Goal: Communication & Community: Answer question/provide support

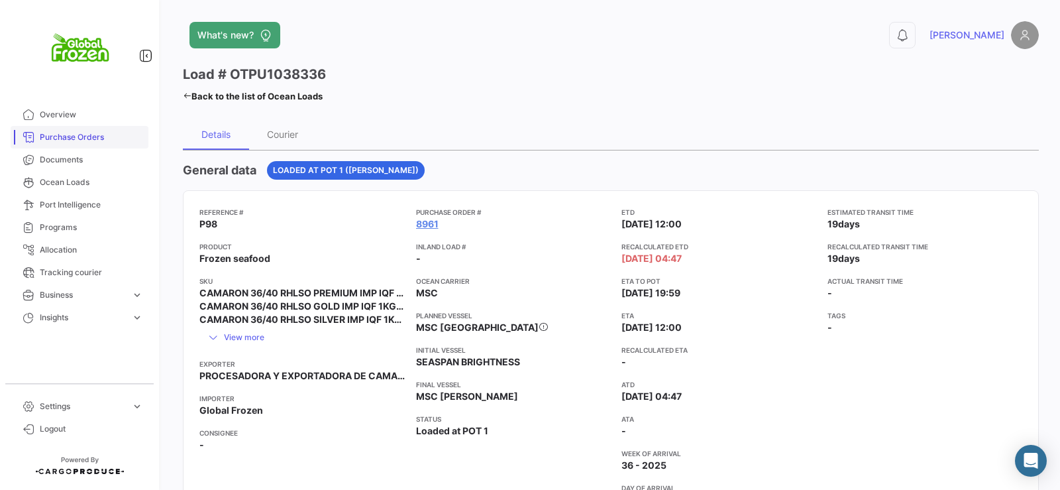
click at [84, 142] on span "Purchase Orders" at bounding box center [91, 137] width 103 height 12
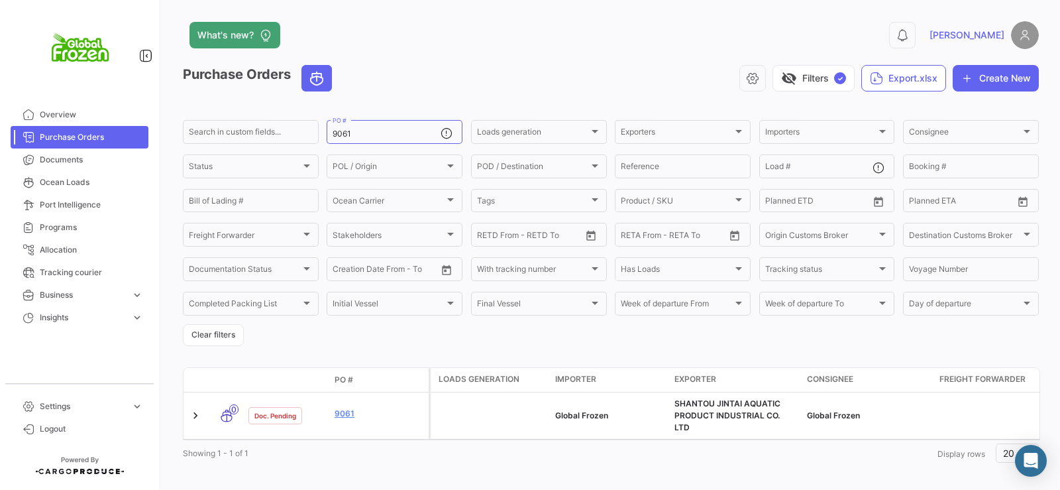
drag, startPoint x: 400, startPoint y: 135, endPoint x: 194, endPoint y: 111, distance: 207.5
click at [194, 111] on app-list-header "Purchase Orders visibility_off Filters ✓ Export.xlsx Create New Search in custo…" at bounding box center [611, 205] width 856 height 281
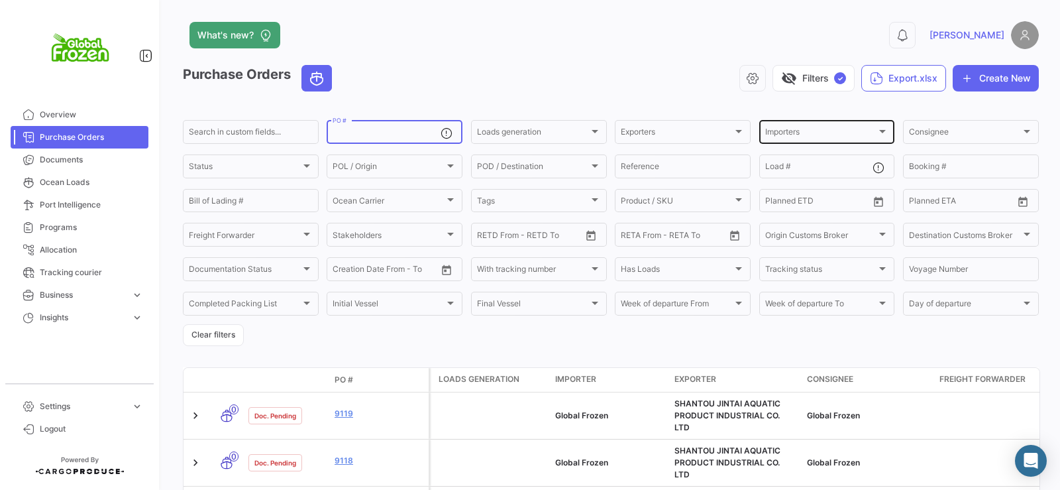
click at [802, 137] on div "Importers" at bounding box center [821, 133] width 112 height 9
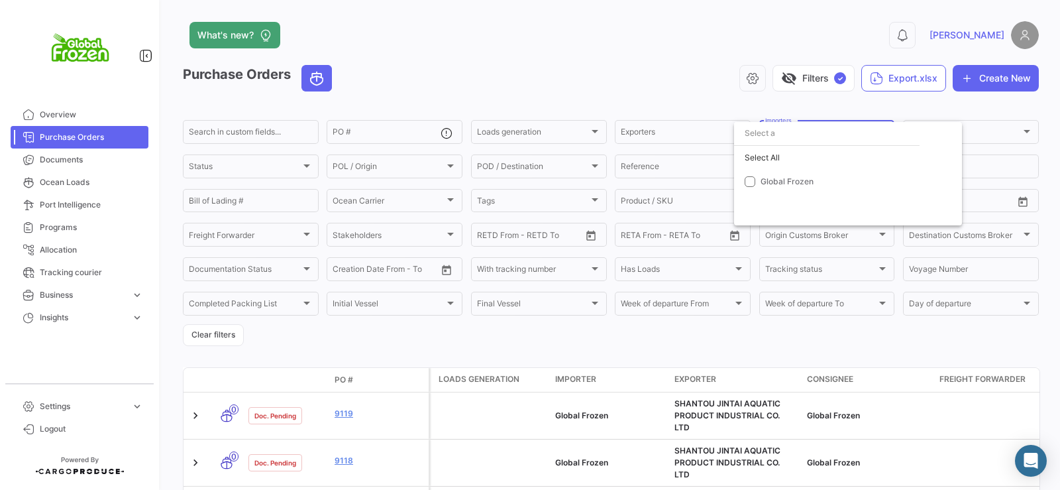
click at [666, 76] on div at bounding box center [530, 245] width 1060 height 490
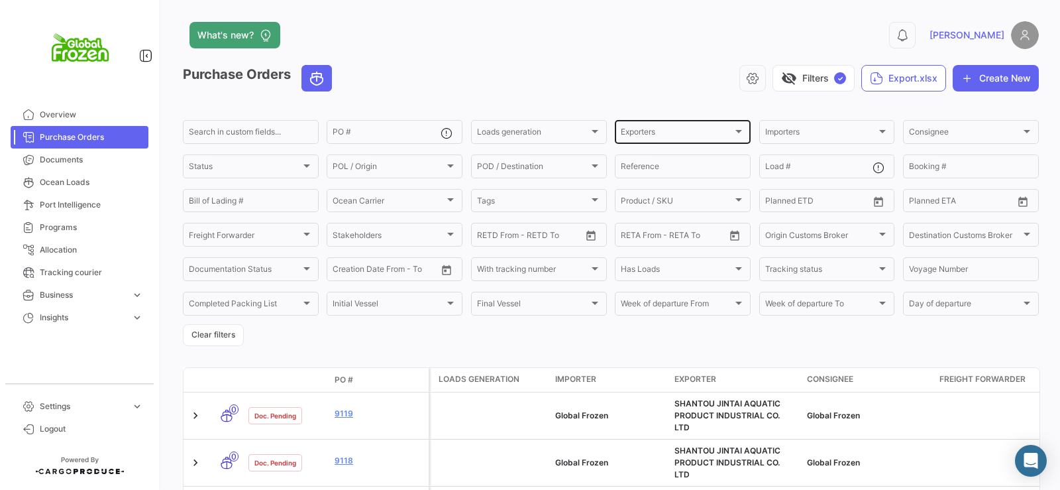
click at [665, 131] on div "Exporters" at bounding box center [677, 133] width 112 height 9
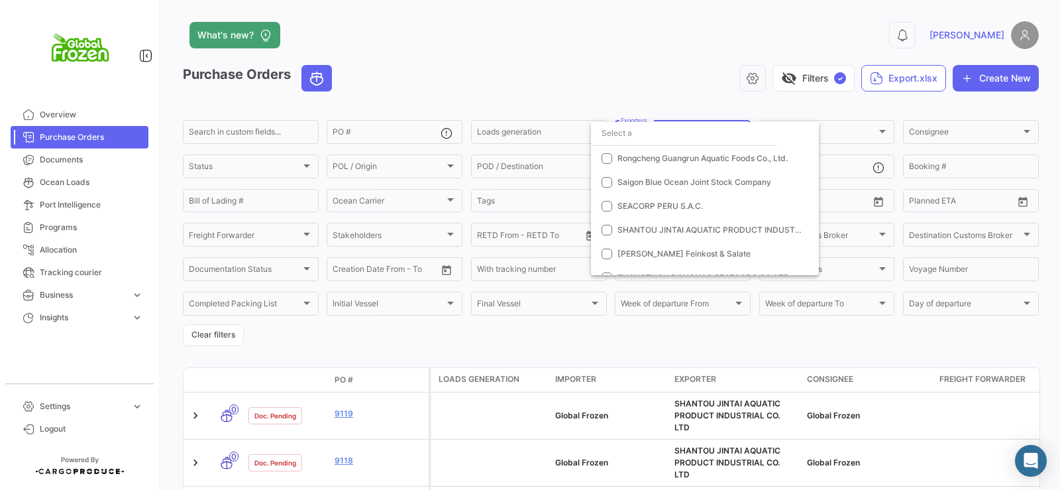
scroll to position [553, 0]
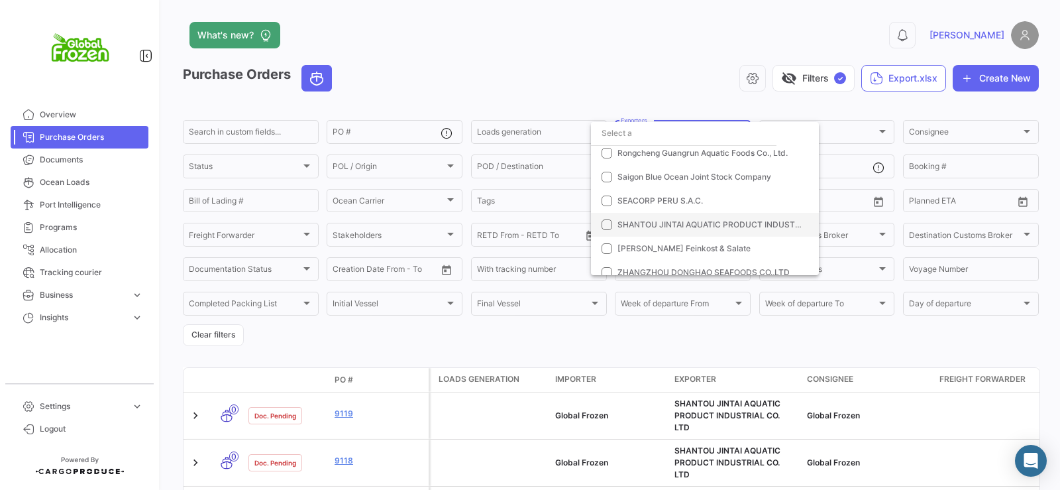
click at [608, 225] on mat-pseudo-checkbox at bounding box center [607, 224] width 11 height 11
click at [577, 63] on div at bounding box center [530, 245] width 1060 height 490
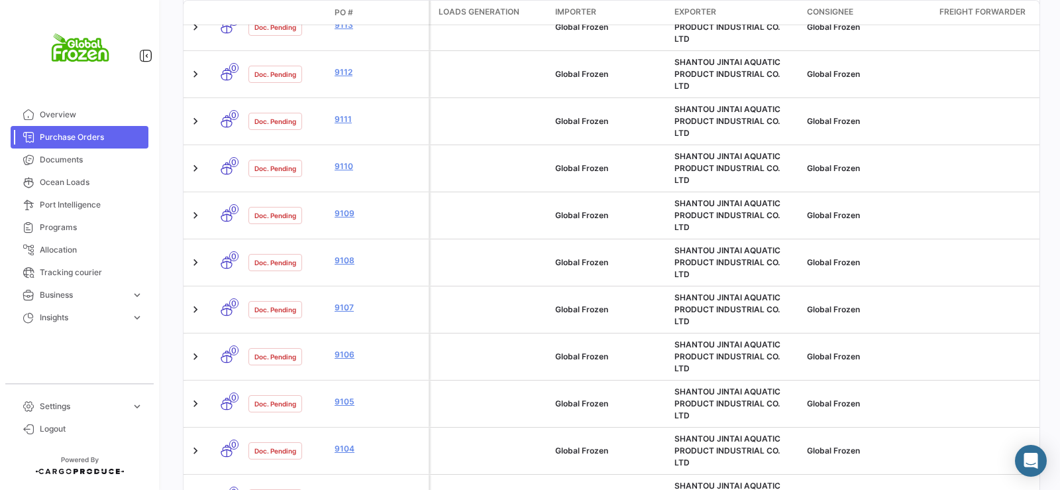
scroll to position [674, 0]
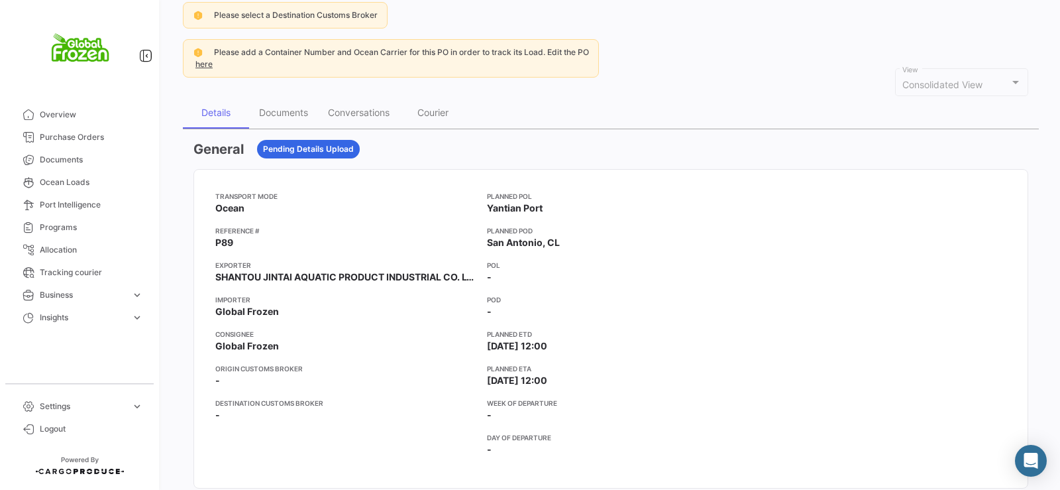
scroll to position [160, 0]
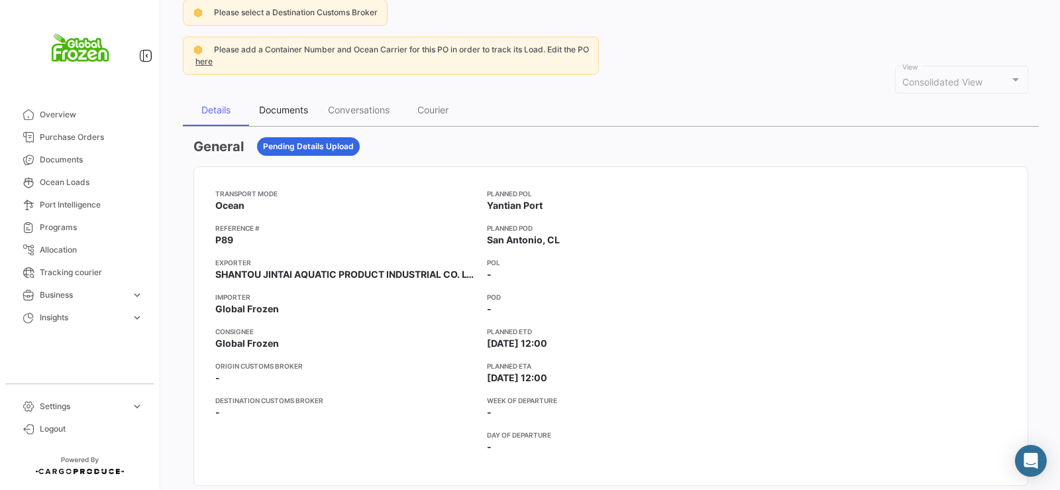
click at [302, 117] on div "Documents" at bounding box center [283, 110] width 69 height 32
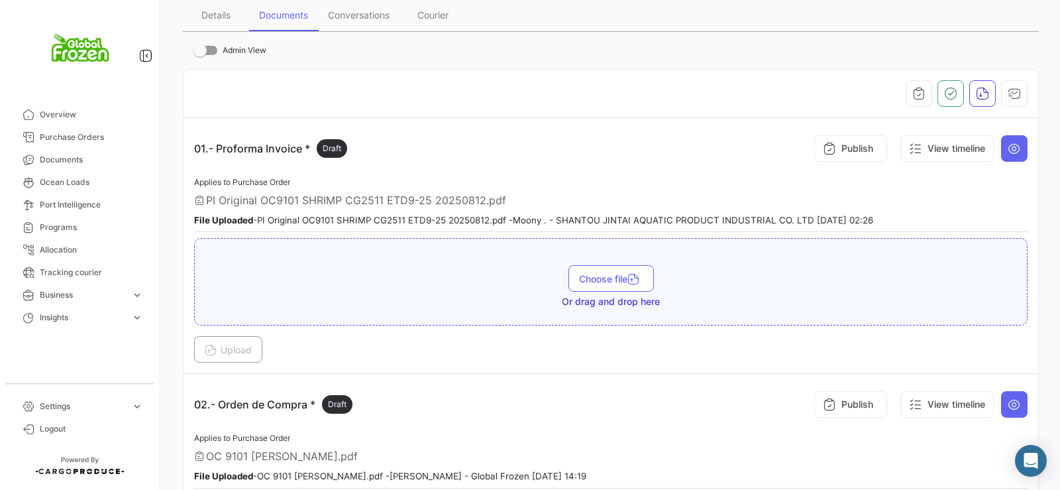
scroll to position [219, 0]
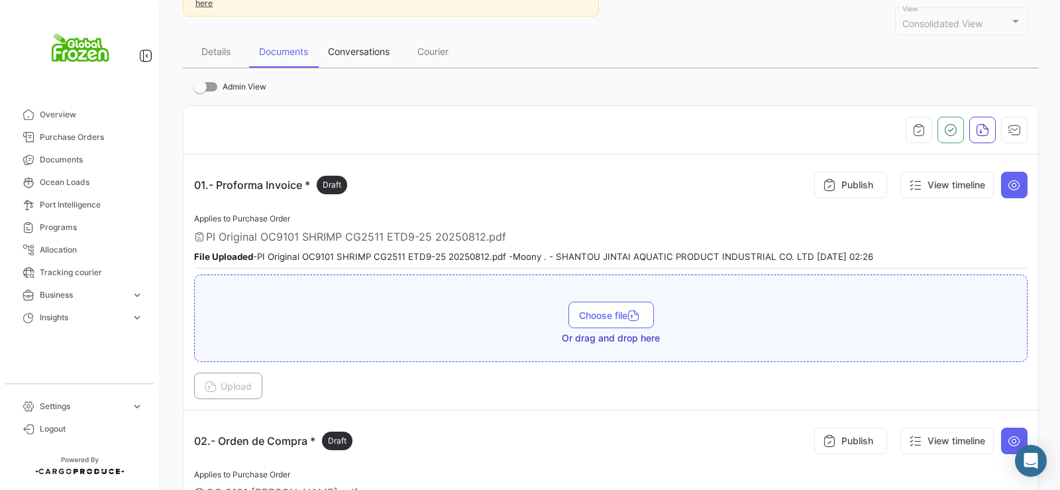
click at [347, 52] on div "Conversations" at bounding box center [359, 51] width 62 height 11
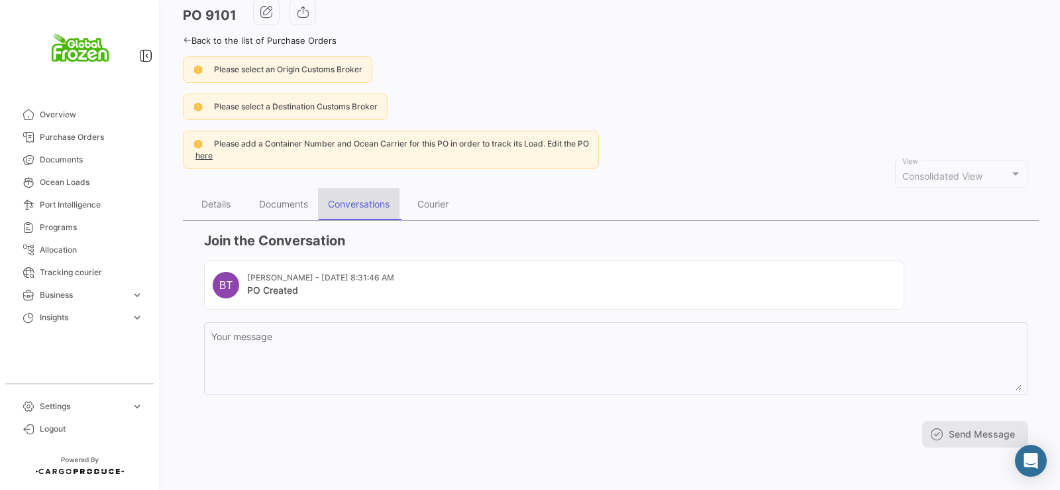
scroll to position [0, 0]
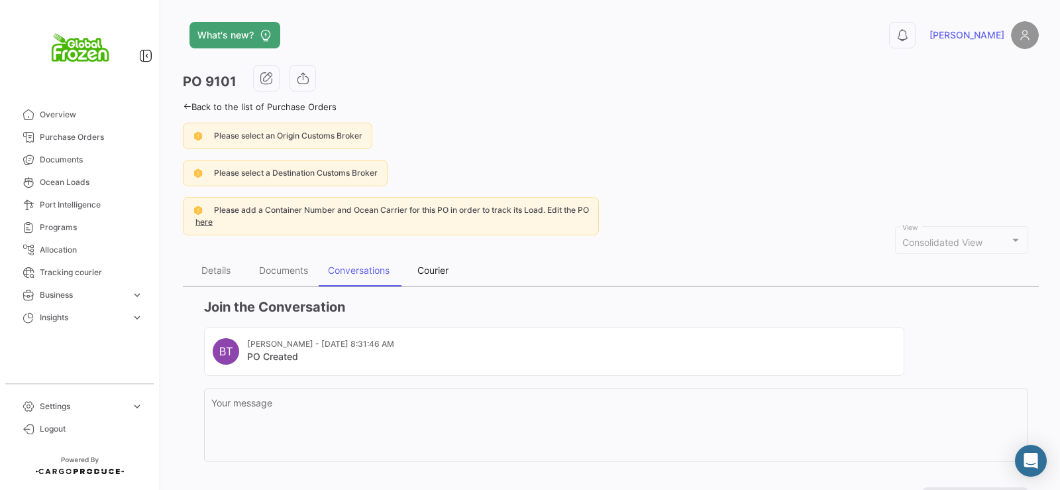
click at [431, 269] on div "Courier" at bounding box center [432, 269] width 31 height 11
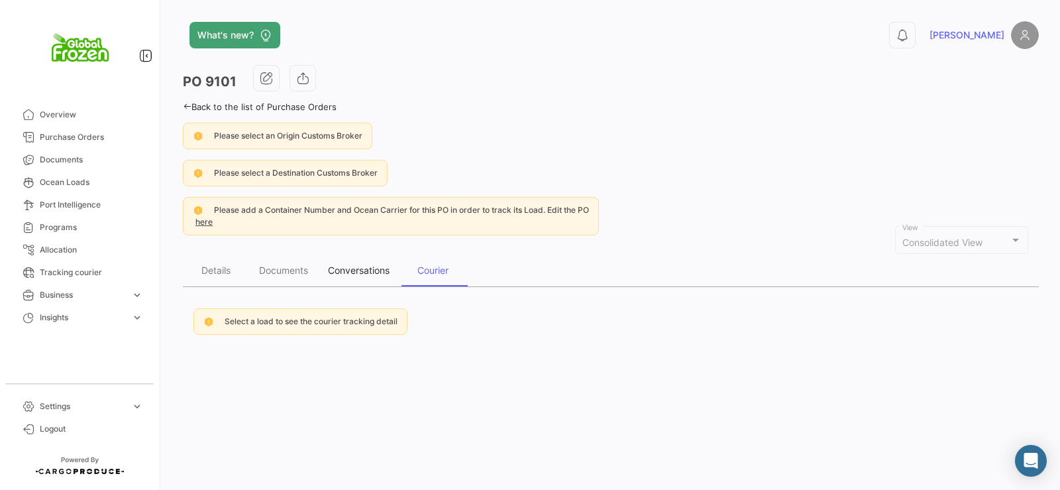
click at [351, 266] on div "Conversations" at bounding box center [359, 269] width 62 height 11
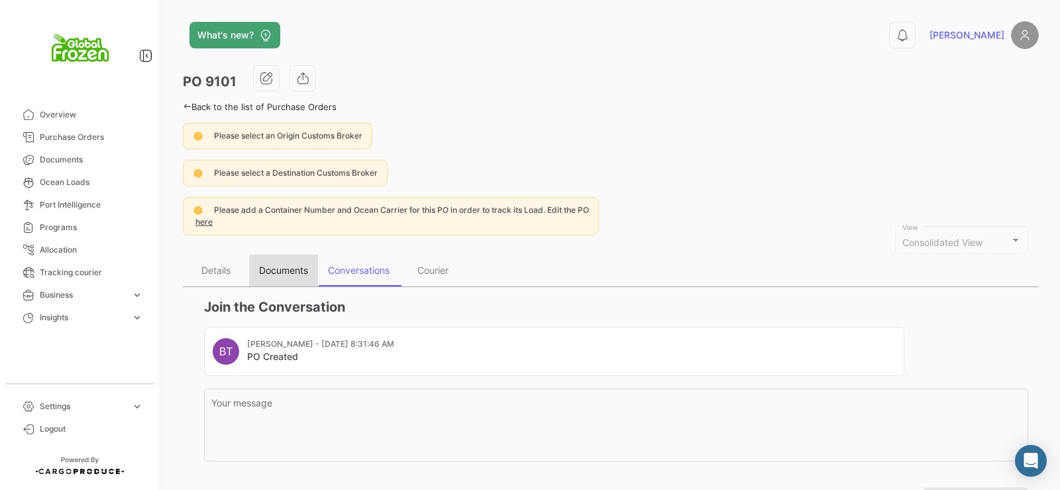
click at [296, 272] on div "Documents" at bounding box center [283, 269] width 49 height 11
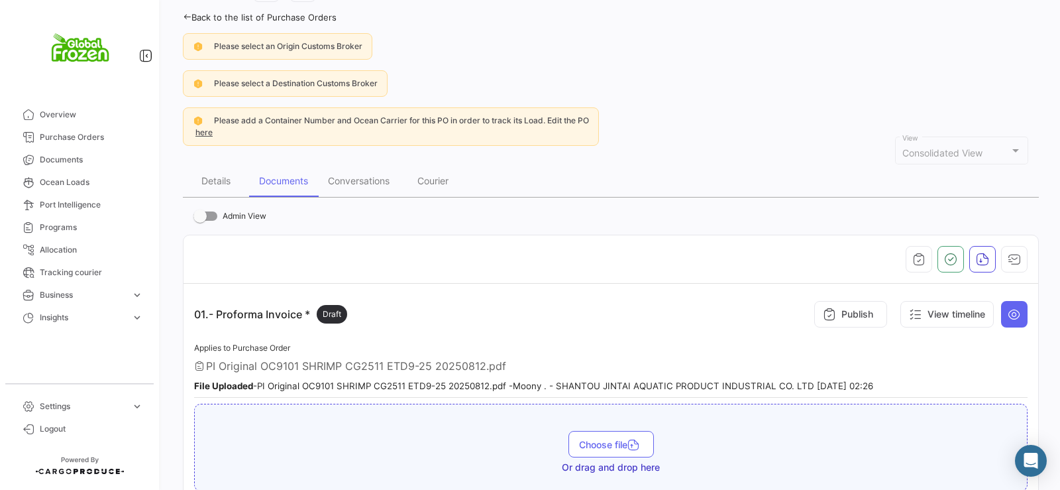
scroll to position [93, 0]
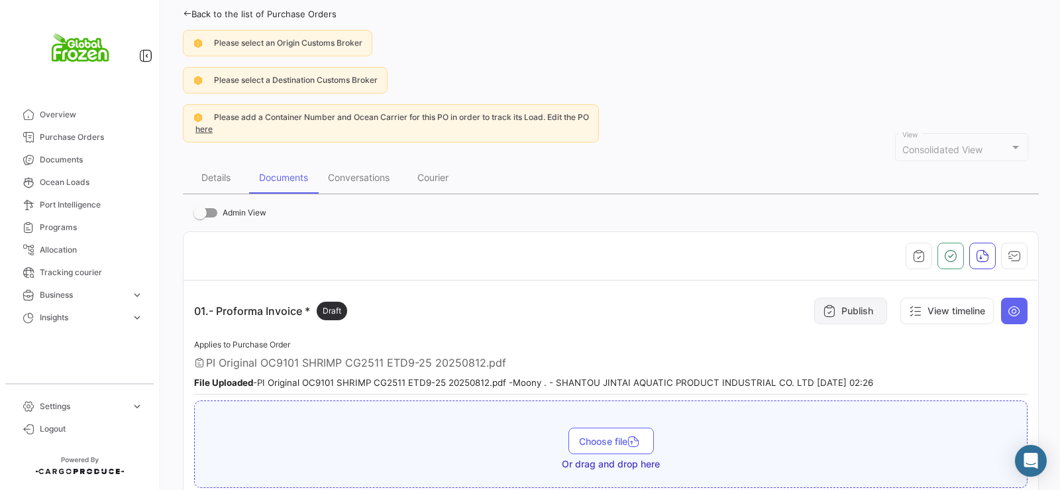
click at [857, 311] on button "Publish" at bounding box center [850, 311] width 73 height 27
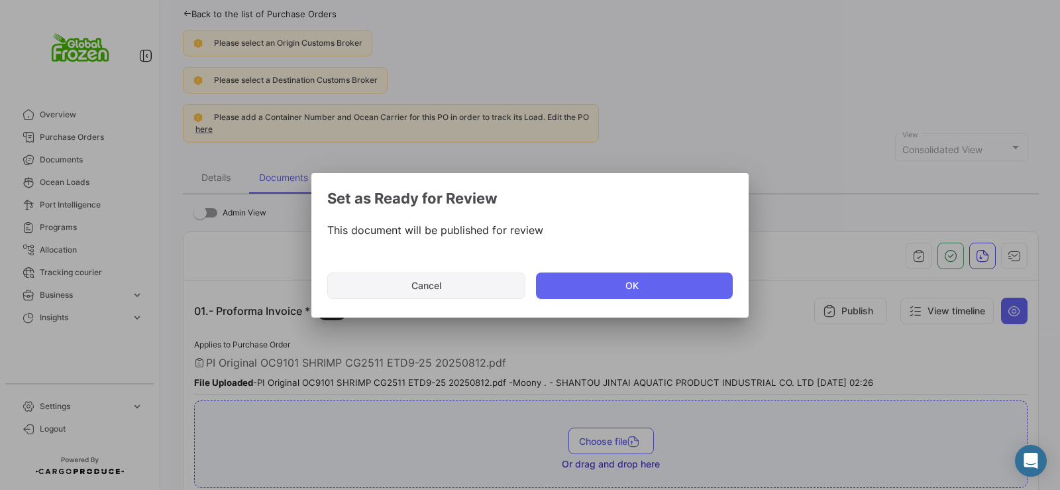
click at [428, 286] on button "Cancel" at bounding box center [426, 285] width 198 height 27
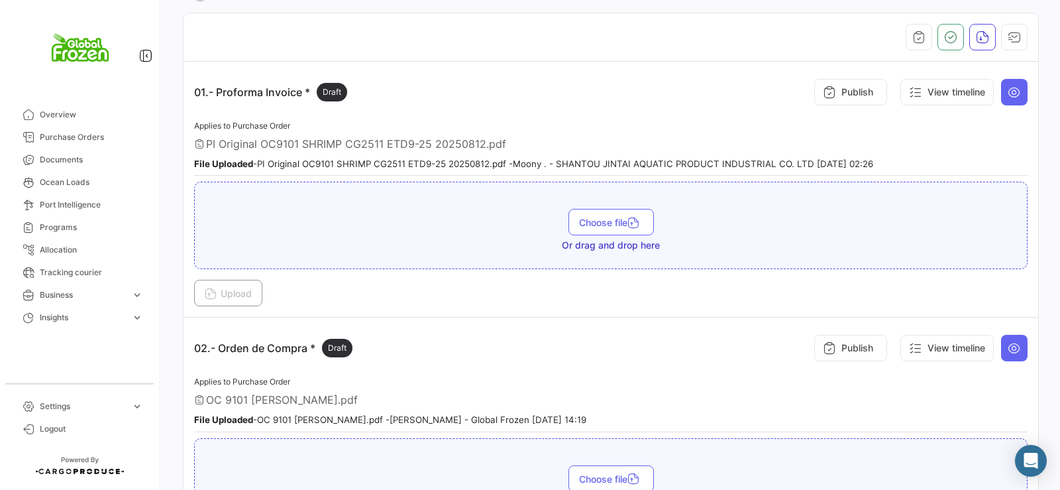
scroll to position [315, 0]
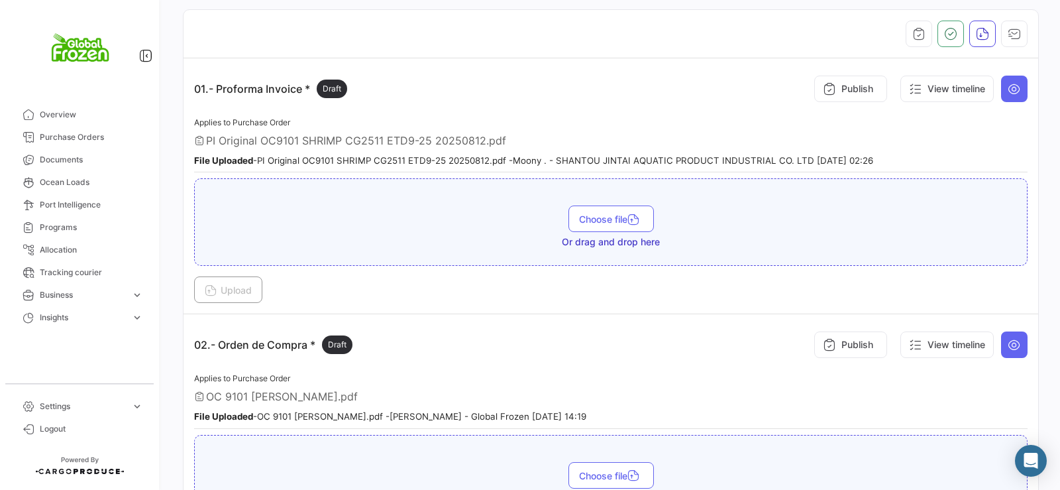
click at [270, 138] on span "PI Original OC9101 SHRIMP CG2511 ETD9-25 20250812.pdf" at bounding box center [356, 140] width 300 height 13
click at [229, 160] on b "File Uploaded" at bounding box center [223, 160] width 59 height 11
click at [335, 90] on span "Draft" at bounding box center [332, 89] width 19 height 12
click at [1009, 89] on icon at bounding box center [1014, 88] width 13 height 13
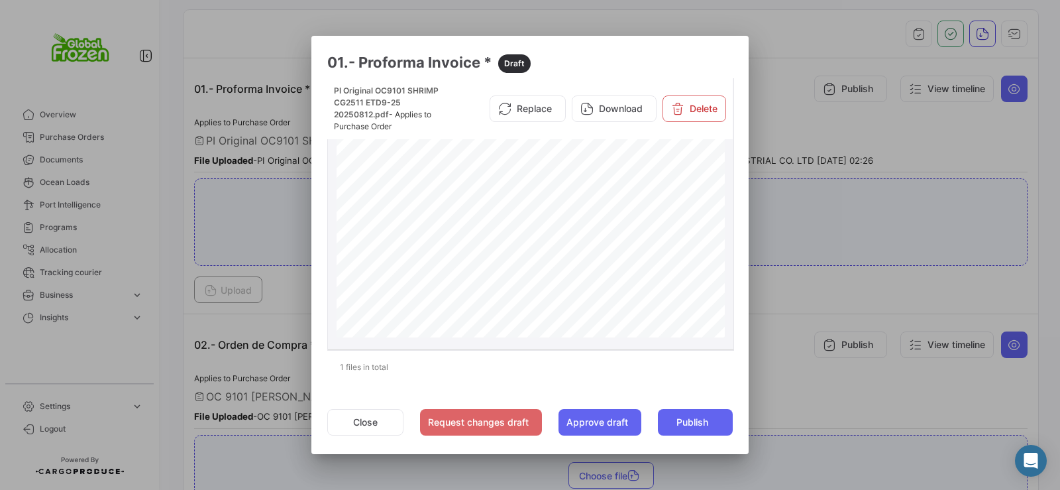
scroll to position [0, 0]
click at [797, 285] on div at bounding box center [530, 245] width 1060 height 490
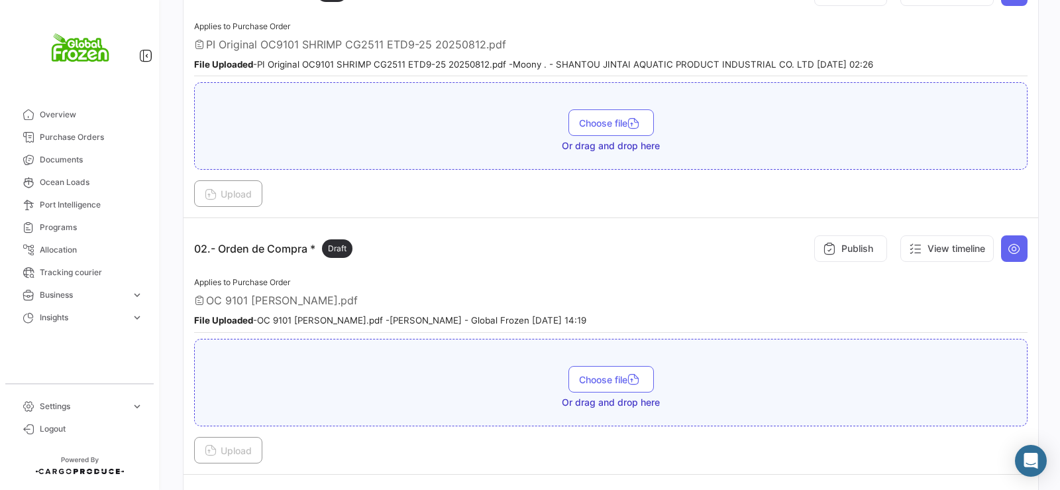
scroll to position [484, 0]
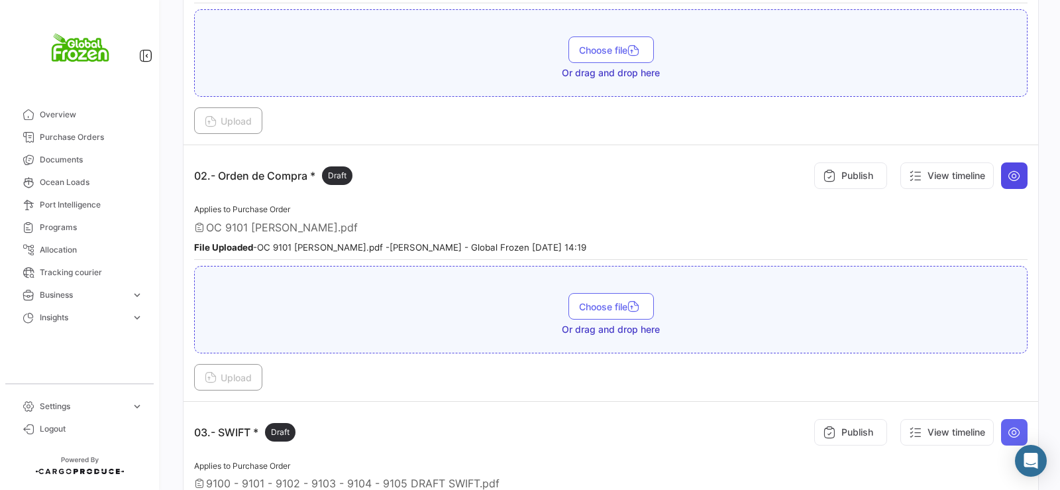
click at [1009, 175] on icon at bounding box center [1014, 175] width 13 height 13
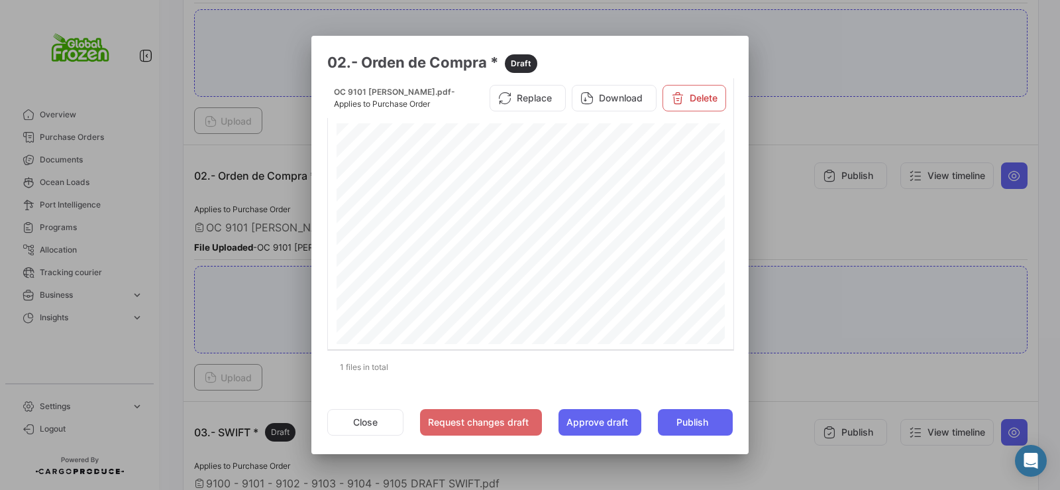
click at [765, 213] on div at bounding box center [530, 245] width 1060 height 490
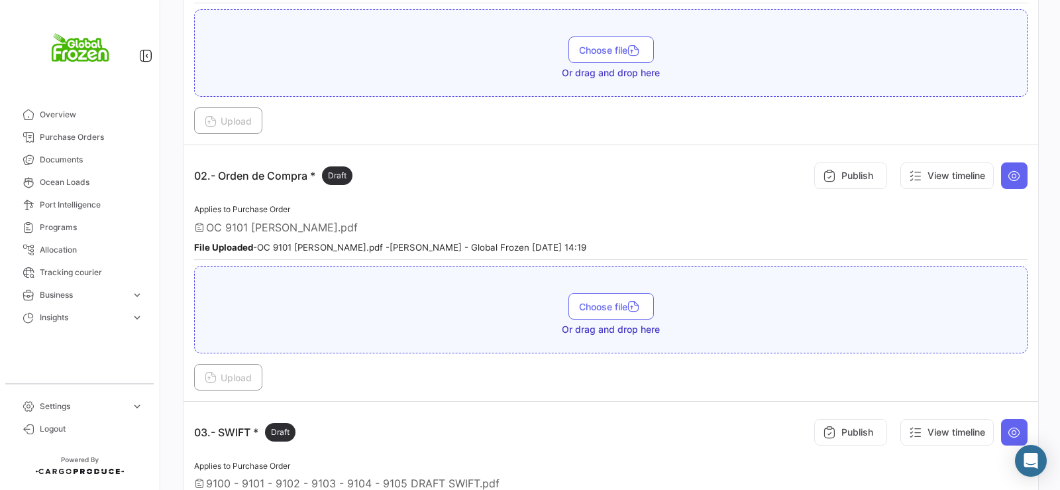
drag, startPoint x: 1054, startPoint y: 170, endPoint x: 1060, endPoint y: 70, distance: 100.2
click at [1060, 70] on div "What's new? 0 [PERSON_NAME] 9101 Back to the list of Purchase Orders Please sel…" at bounding box center [611, 245] width 899 height 490
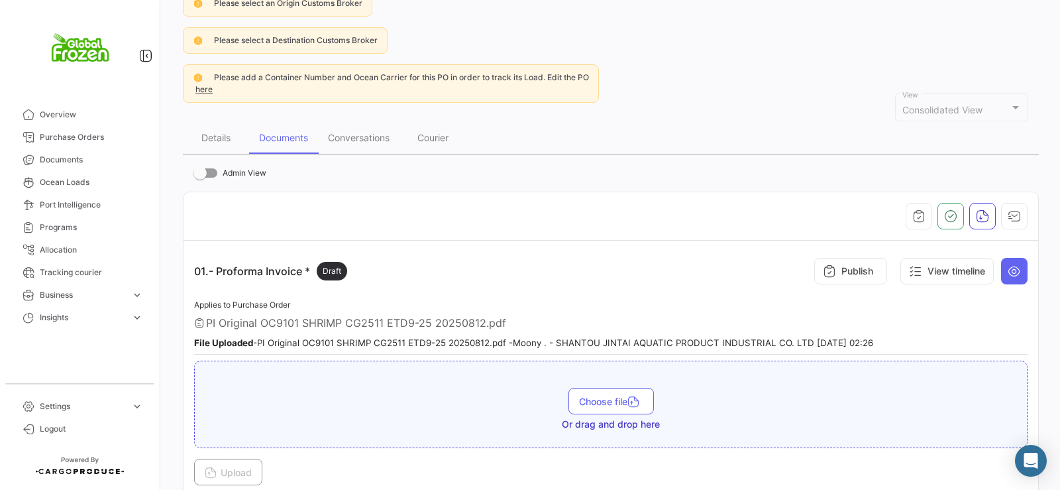
scroll to position [0, 0]
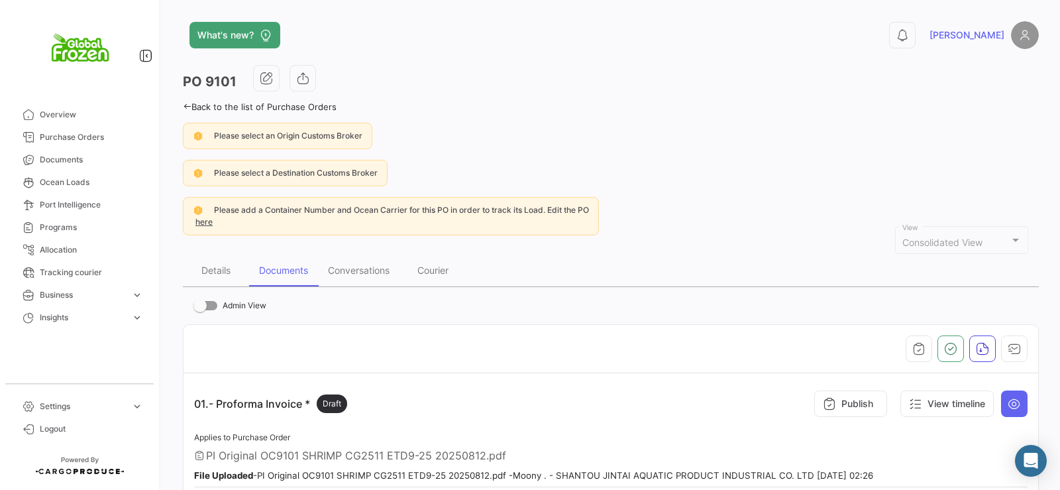
click at [188, 105] on icon at bounding box center [187, 106] width 9 height 9
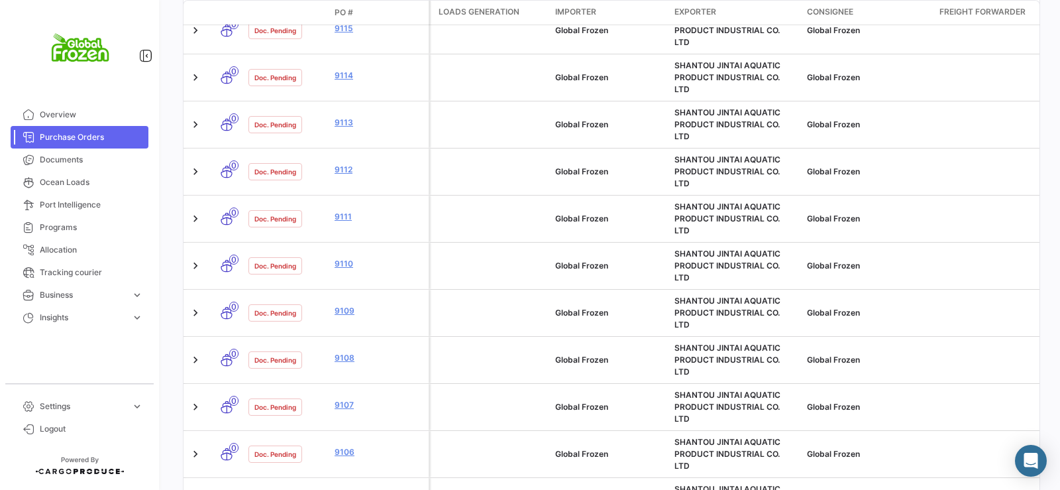
scroll to position [674, 0]
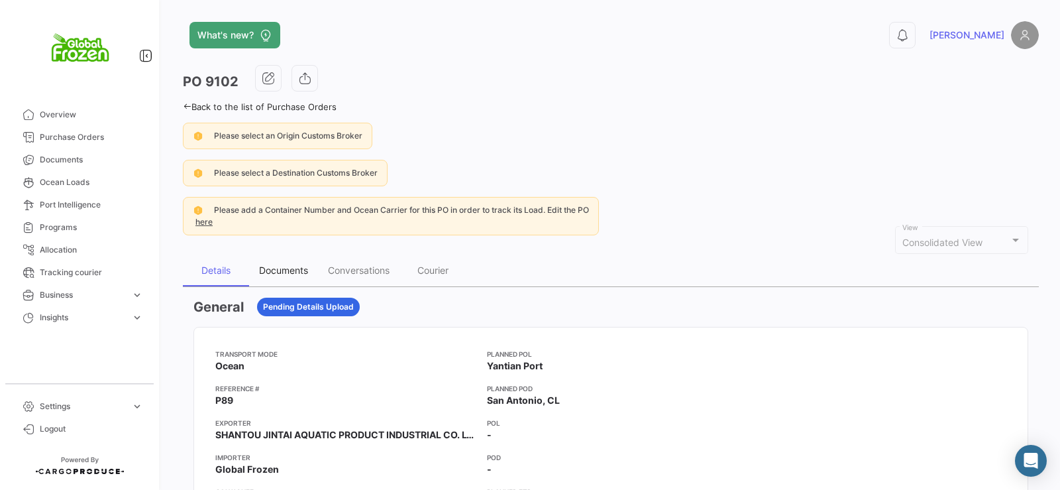
click at [284, 272] on div "Documents" at bounding box center [283, 269] width 49 height 11
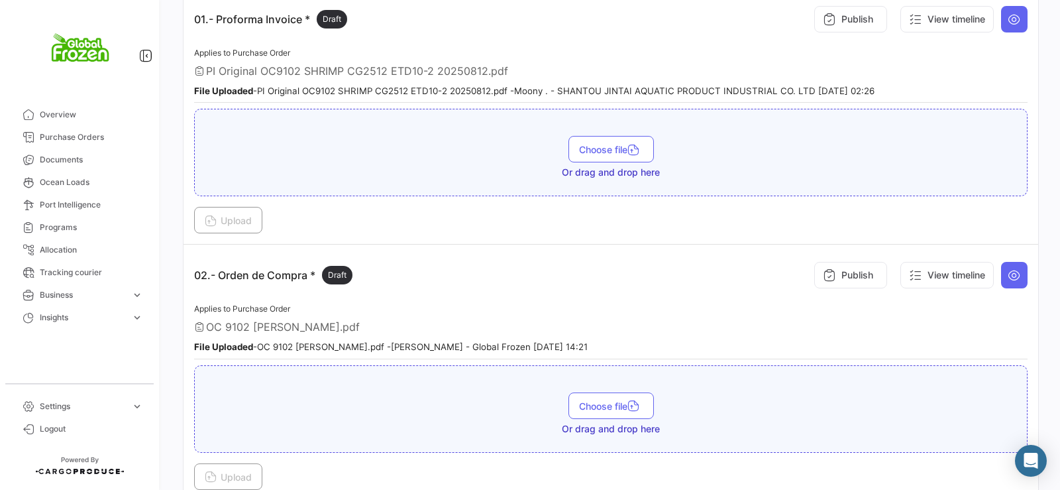
scroll to position [398, 0]
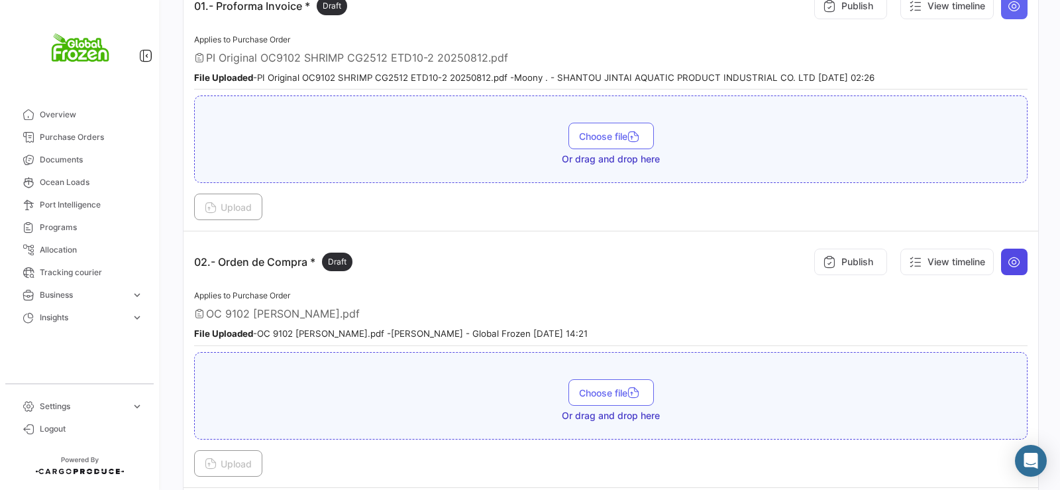
click at [1008, 260] on icon at bounding box center [1014, 261] width 13 height 13
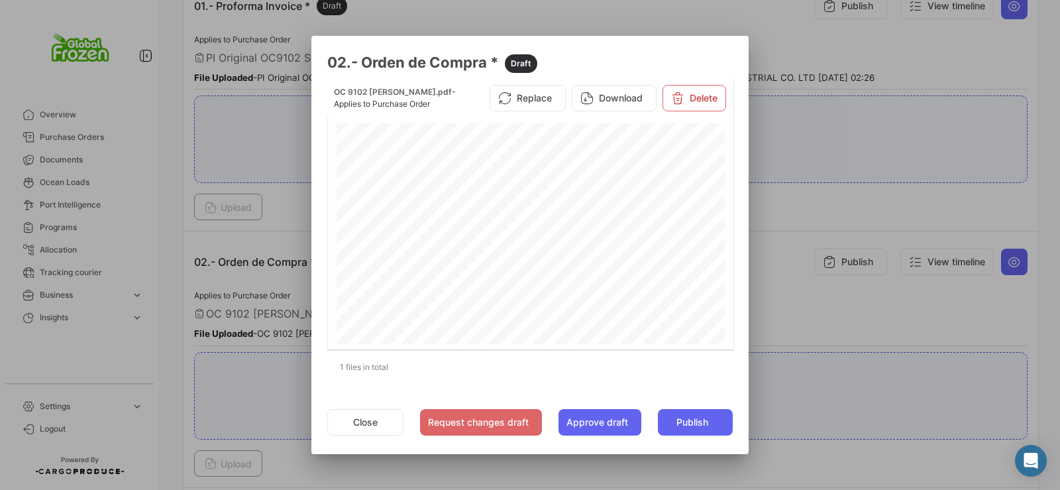
click at [785, 296] on div at bounding box center [530, 245] width 1060 height 490
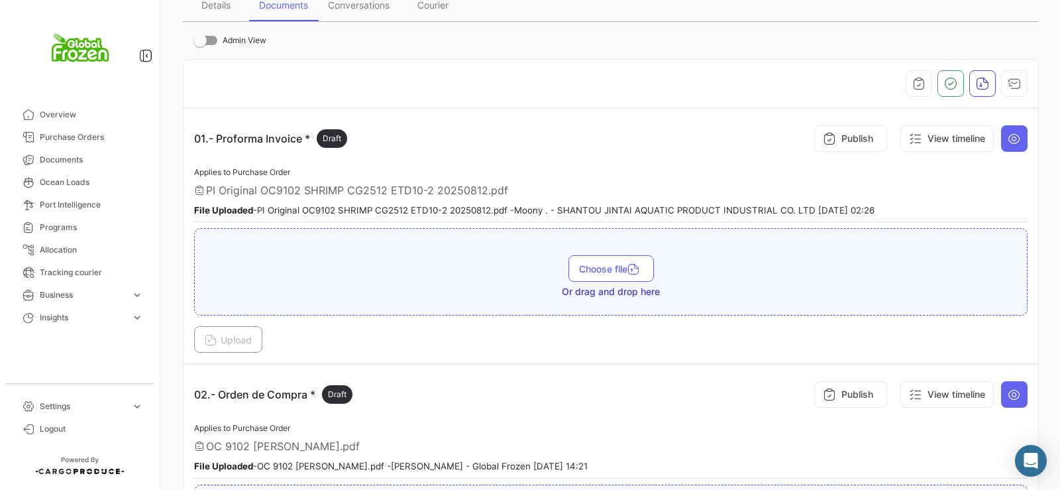
scroll to position [209, 0]
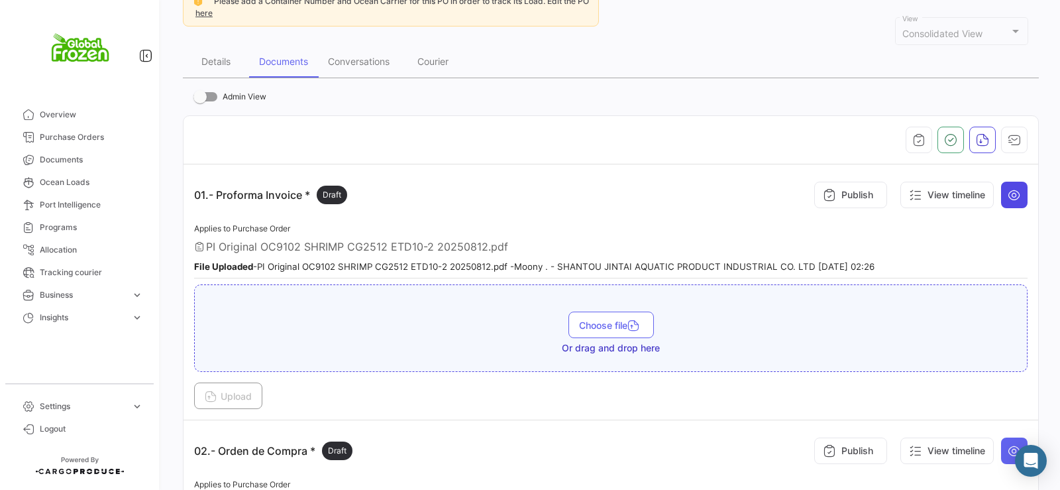
click at [1013, 194] on icon at bounding box center [1014, 194] width 13 height 13
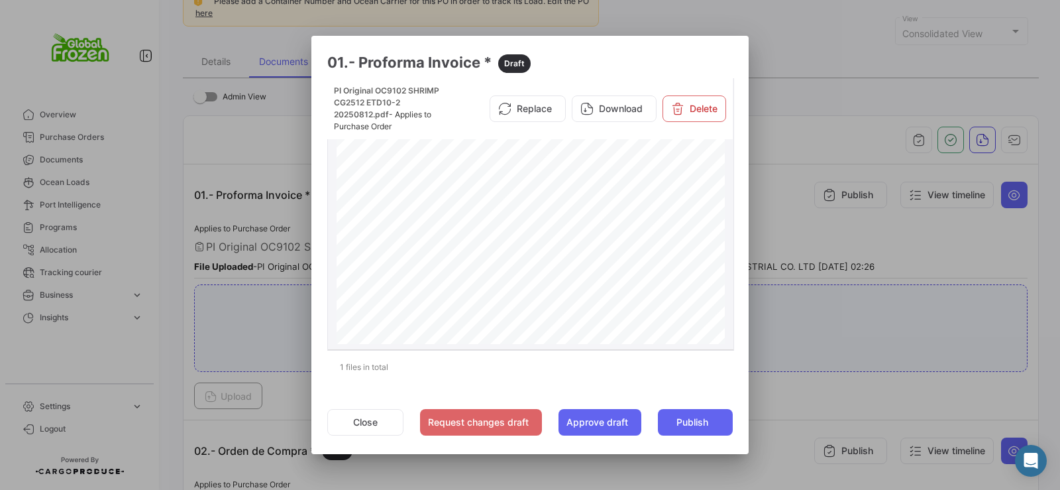
scroll to position [192, 0]
click at [1044, 272] on div at bounding box center [530, 245] width 1060 height 490
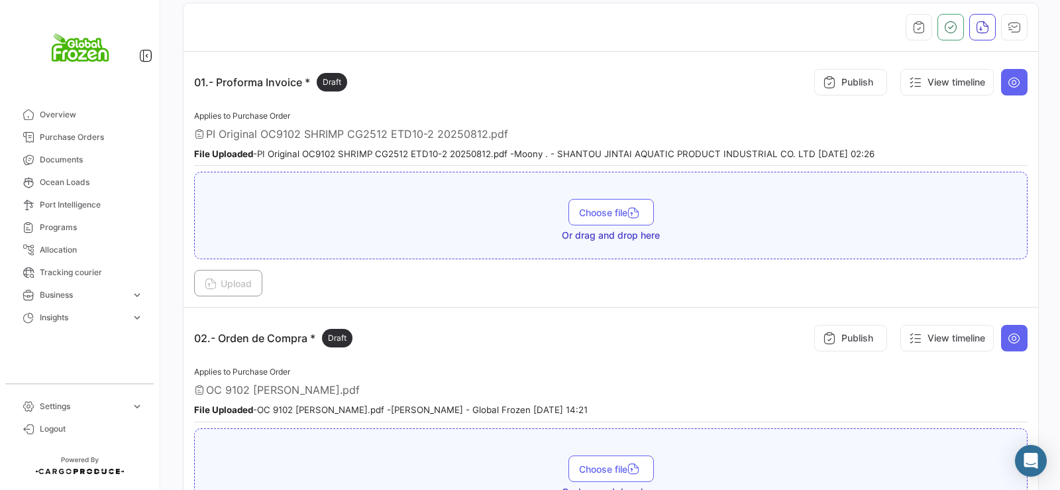
scroll to position [345, 0]
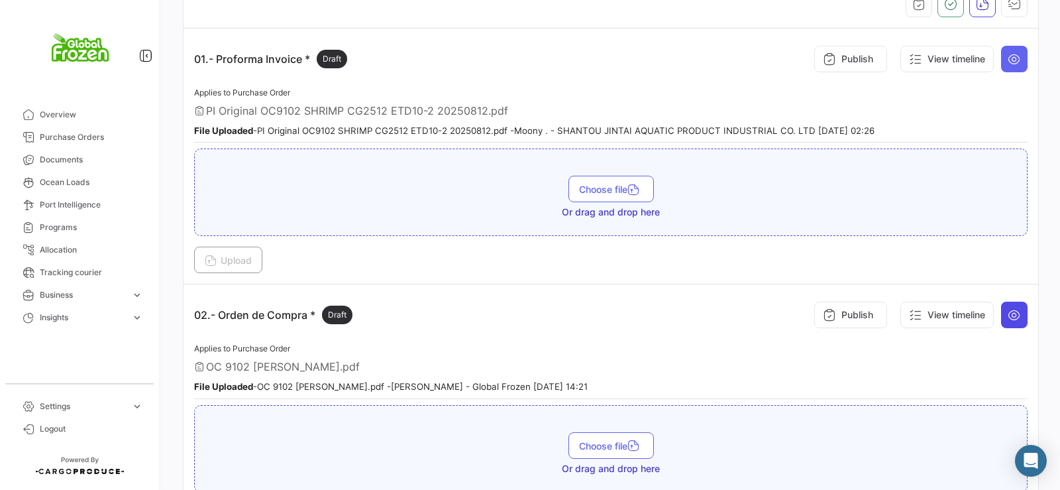
click at [1009, 316] on icon at bounding box center [1014, 314] width 13 height 13
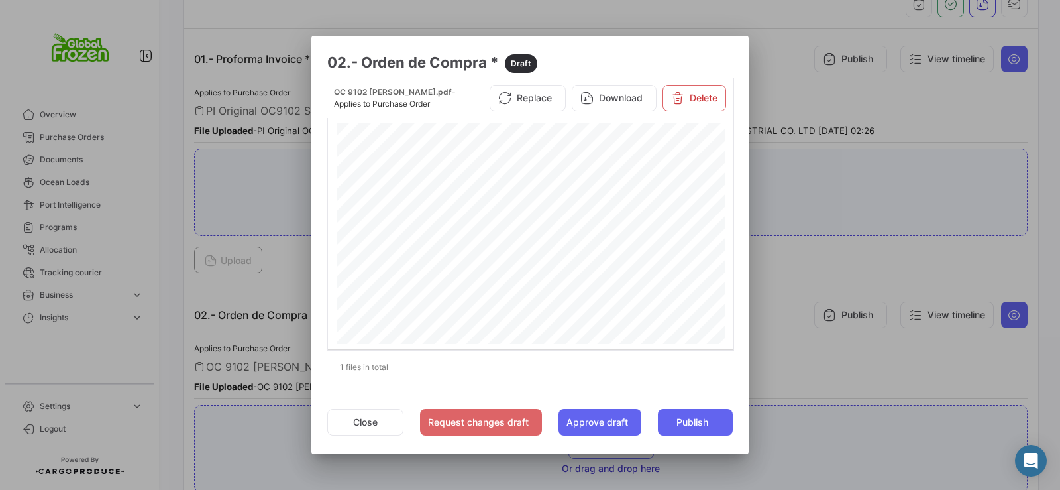
click at [941, 93] on div at bounding box center [530, 245] width 1060 height 490
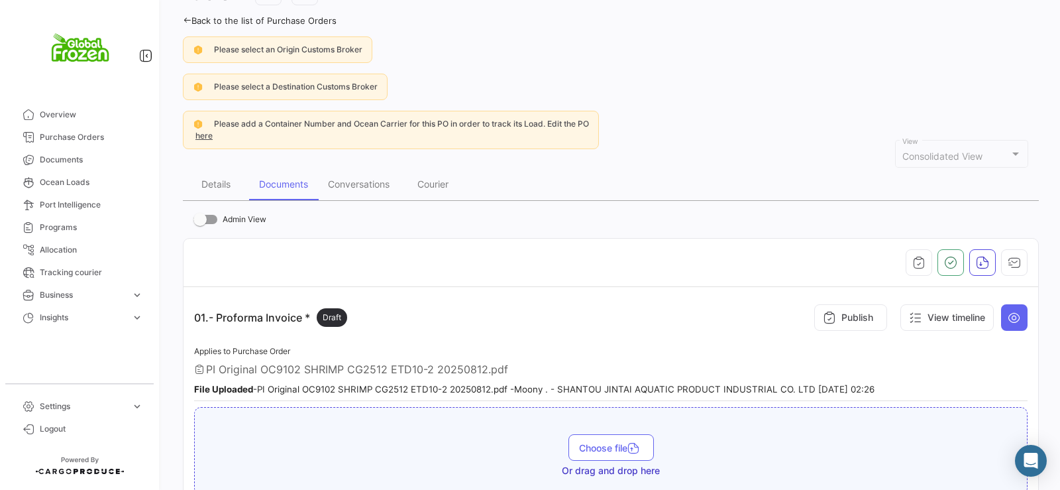
scroll to position [0, 0]
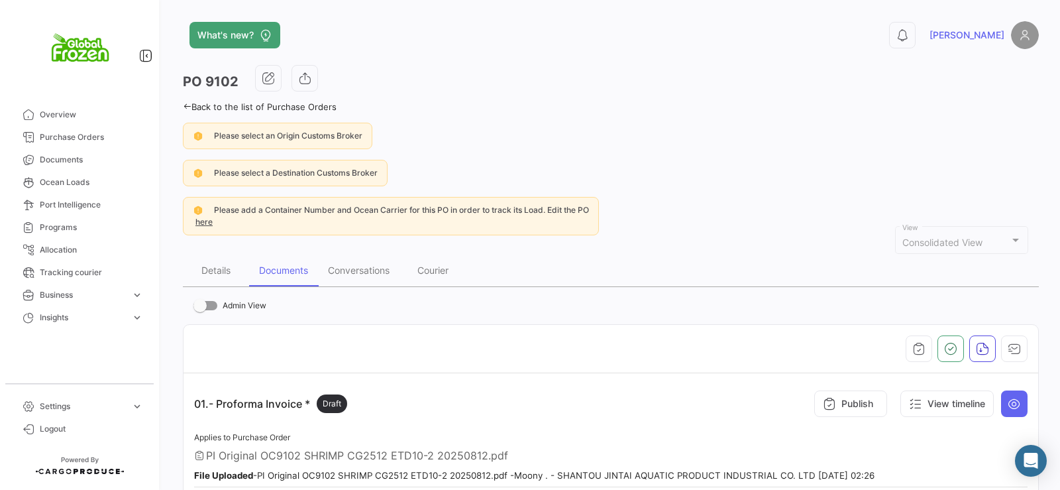
click at [186, 108] on icon at bounding box center [187, 106] width 9 height 9
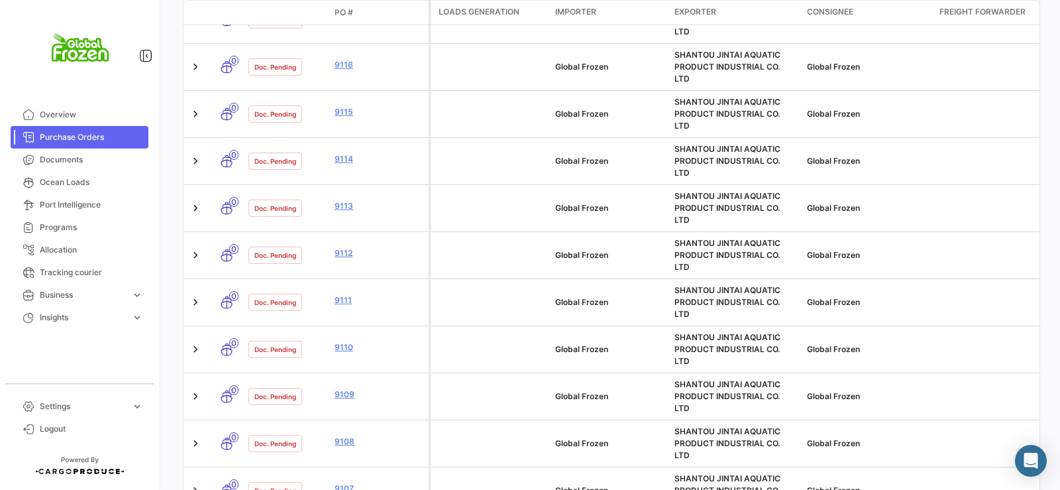
scroll to position [520, 0]
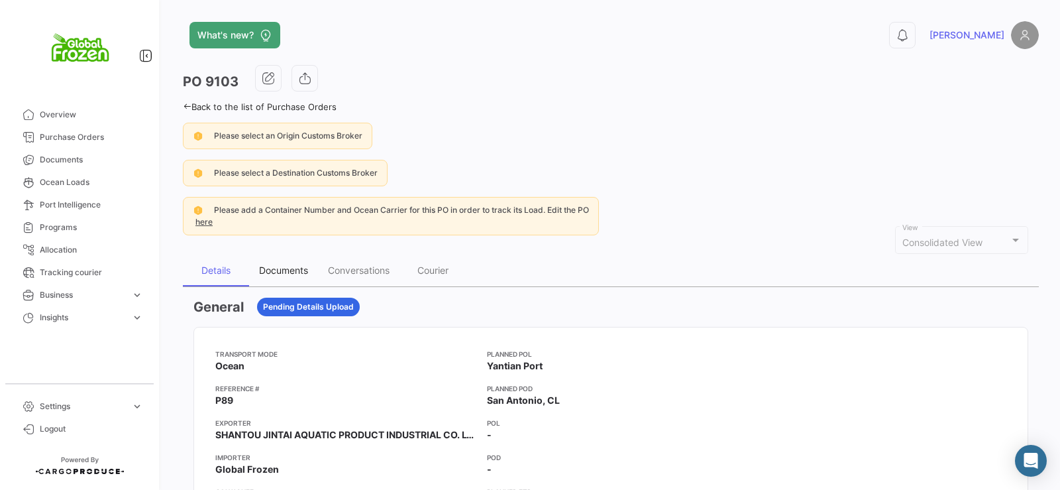
click at [258, 272] on div "Documents" at bounding box center [283, 270] width 69 height 32
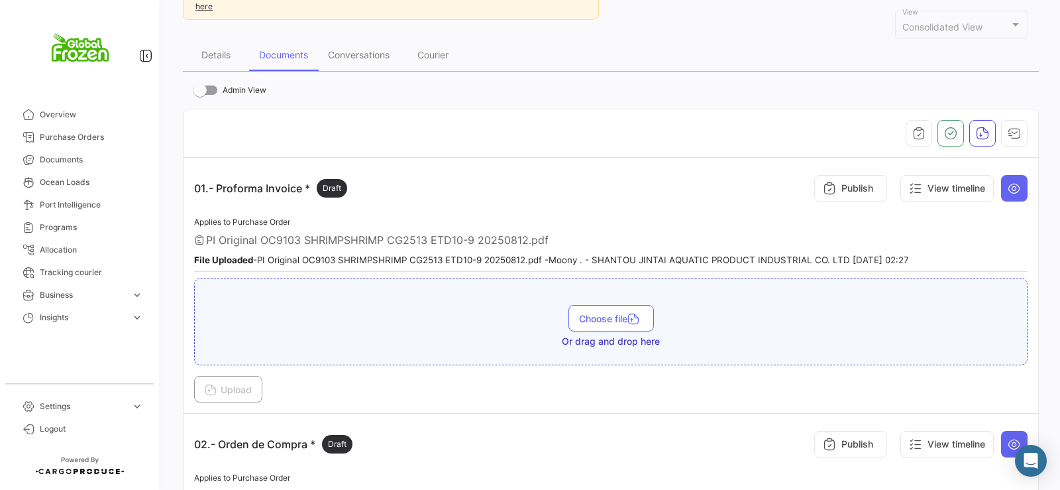
scroll to position [272, 0]
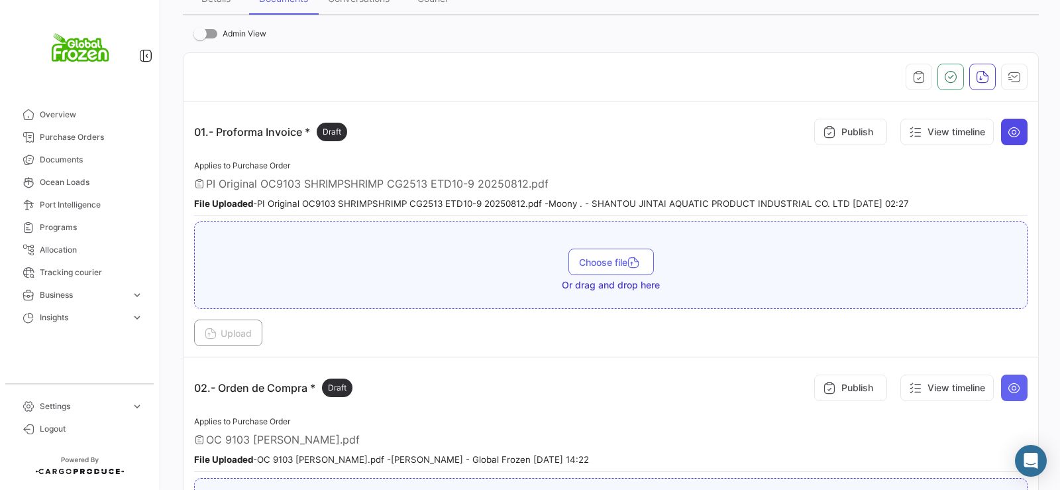
click at [1009, 128] on icon at bounding box center [1014, 131] width 13 height 13
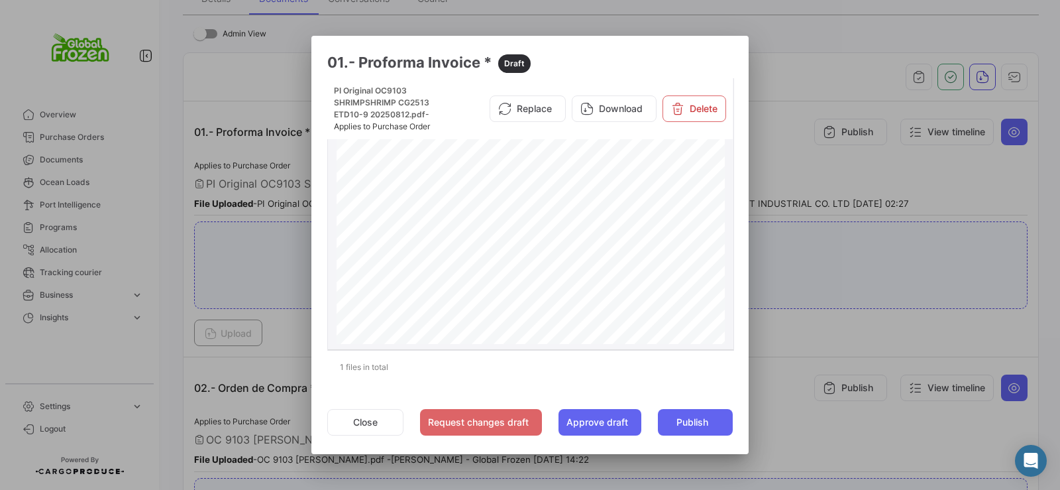
scroll to position [196, 0]
click at [1013, 188] on div at bounding box center [530, 245] width 1060 height 490
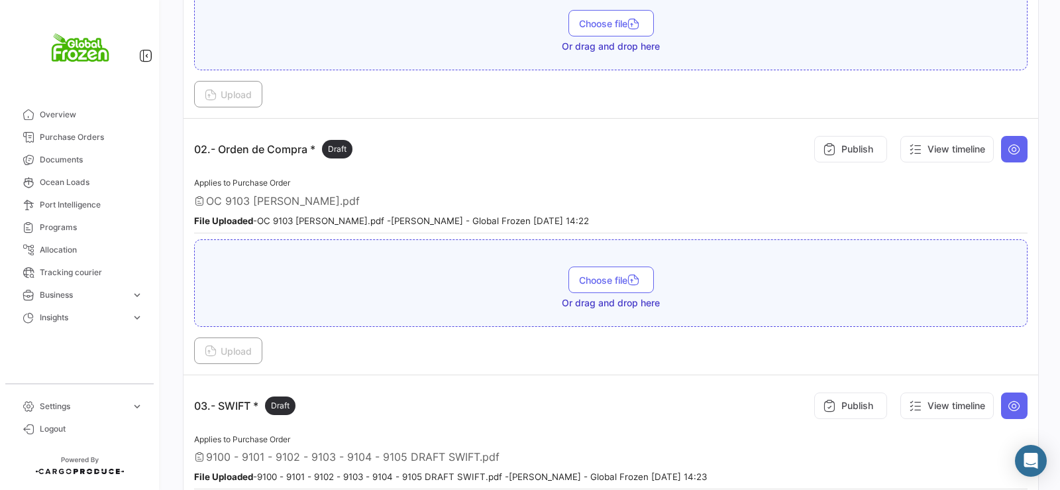
scroll to position [557, 0]
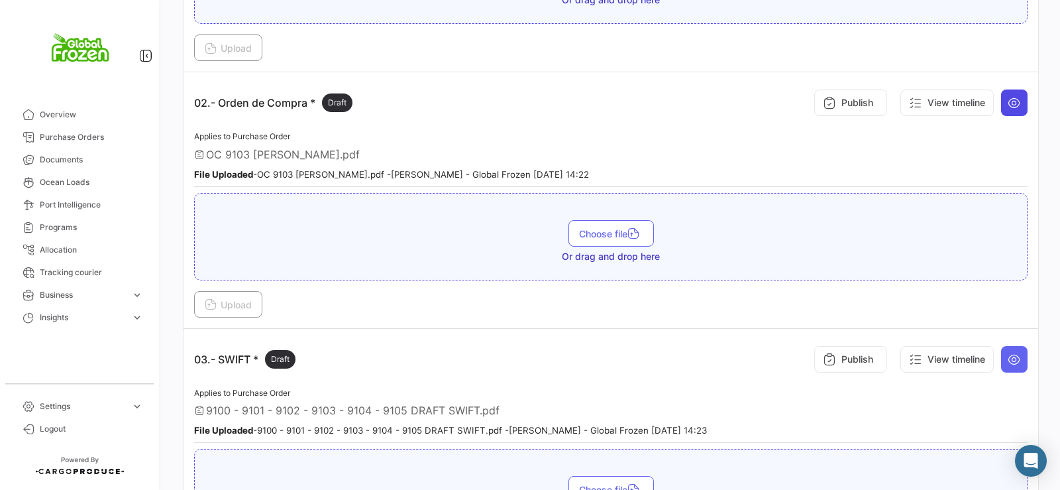
click at [1008, 102] on icon at bounding box center [1014, 102] width 13 height 13
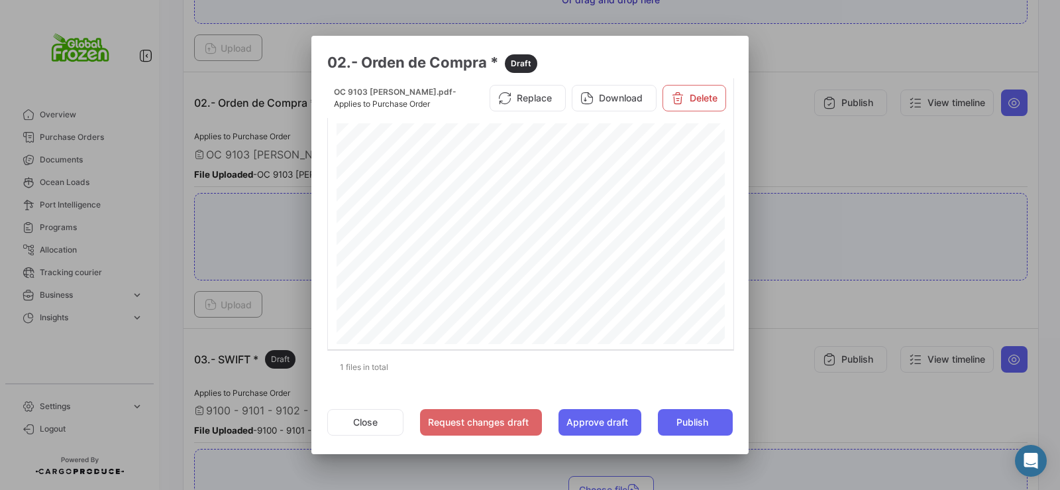
click at [804, 135] on div at bounding box center [530, 245] width 1060 height 490
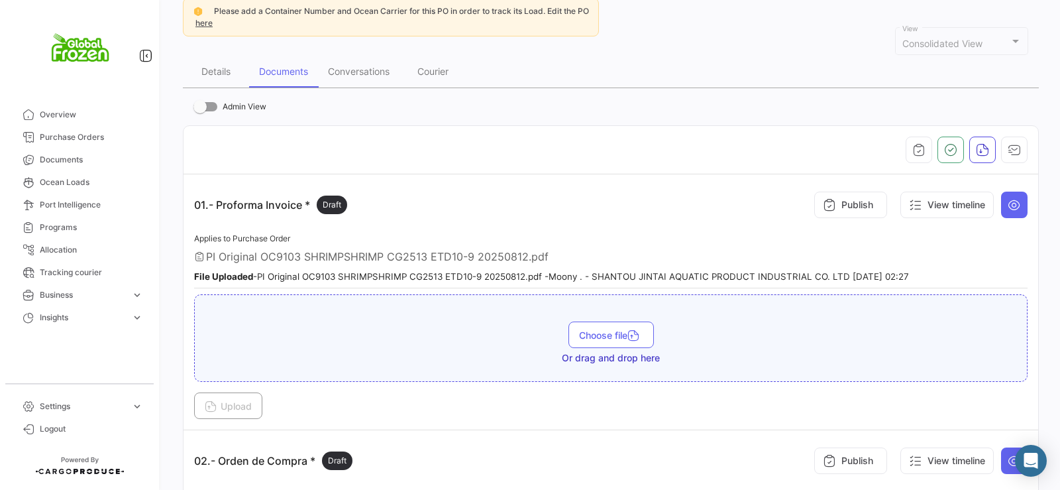
scroll to position [176, 0]
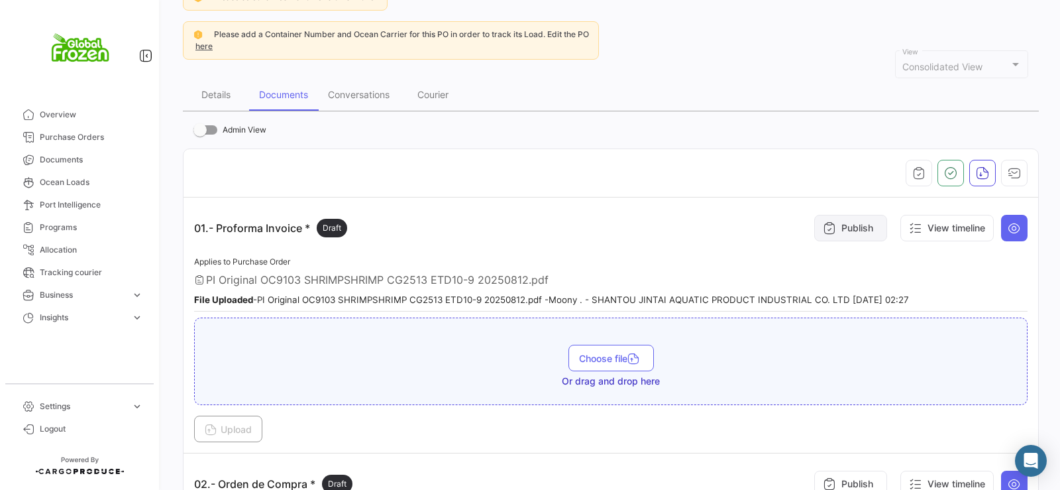
click at [860, 224] on button "Publish" at bounding box center [850, 228] width 73 height 27
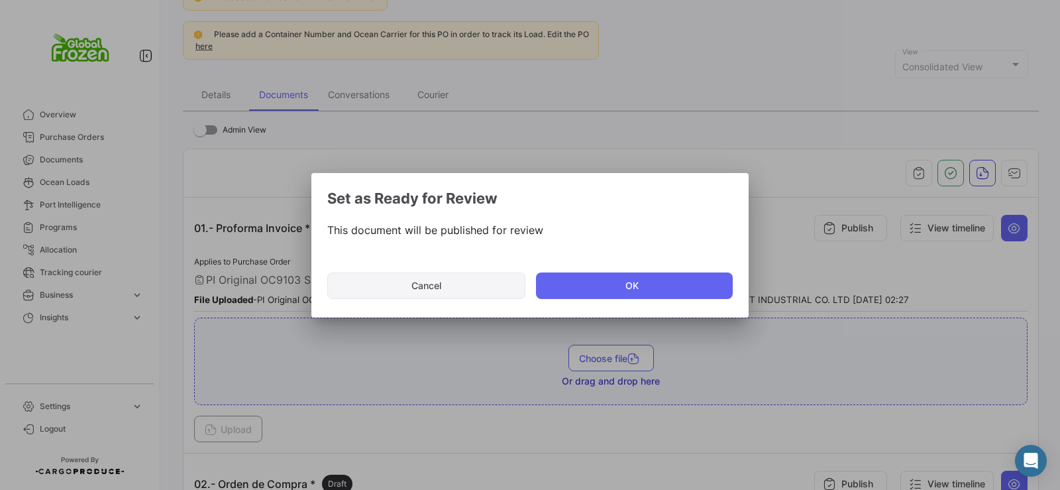
click at [419, 284] on button "Cancel" at bounding box center [426, 285] width 198 height 27
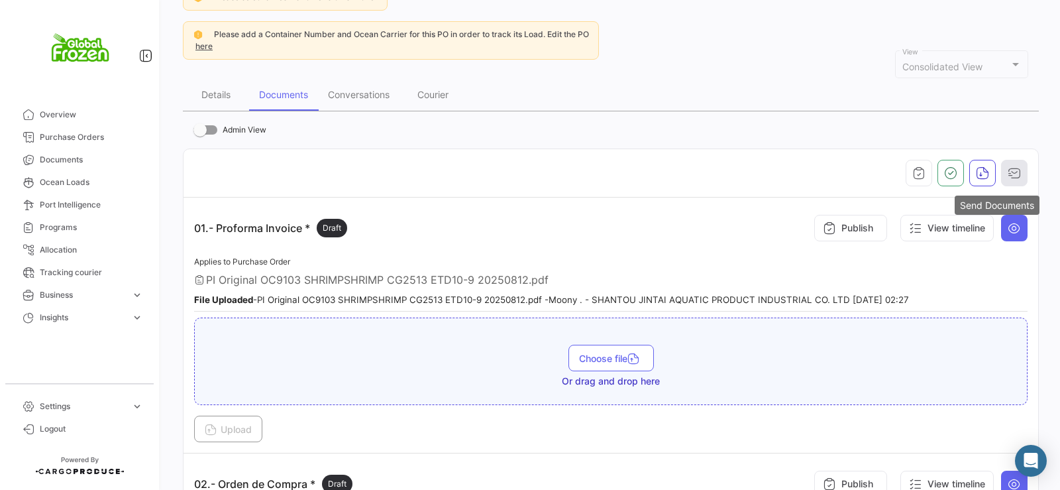
click at [1008, 170] on icon "button" at bounding box center [1014, 172] width 13 height 13
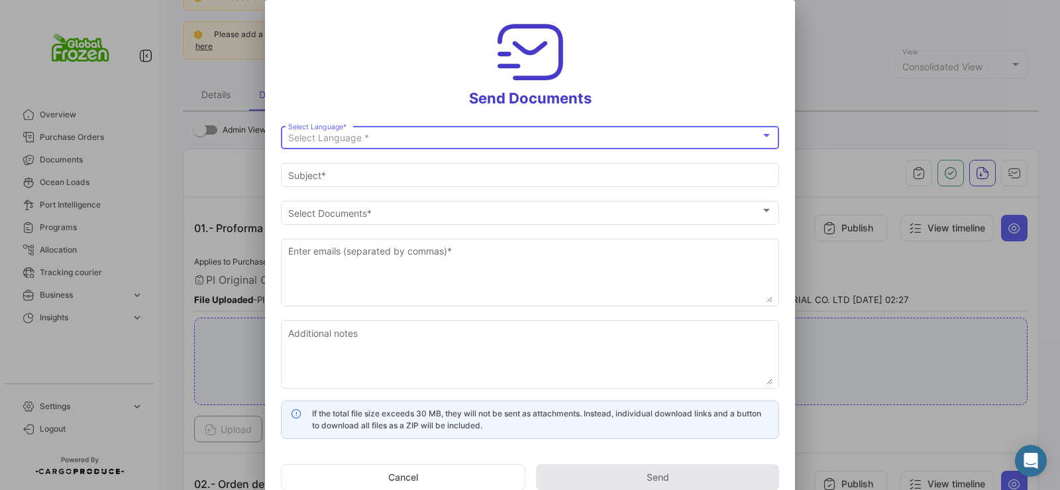
click at [797, 50] on div at bounding box center [530, 245] width 1060 height 490
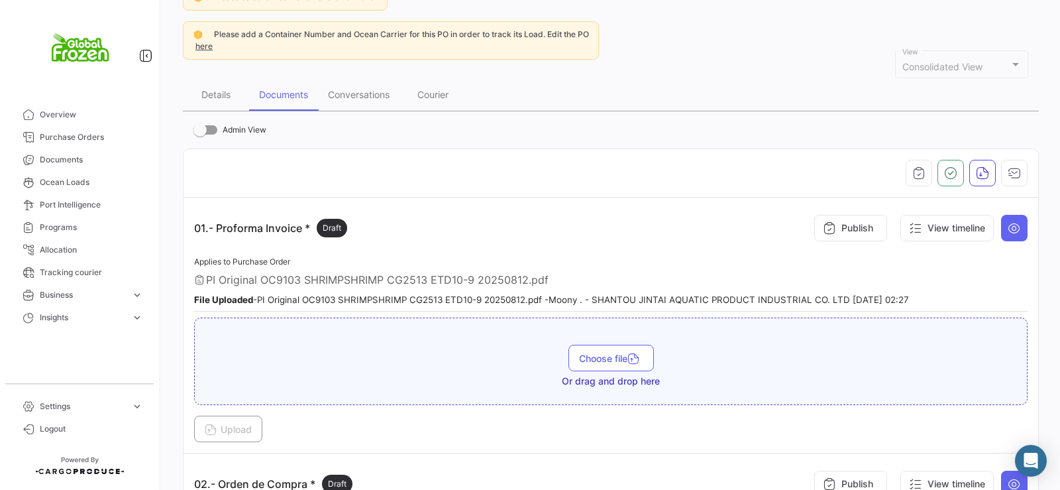
scroll to position [0, 0]
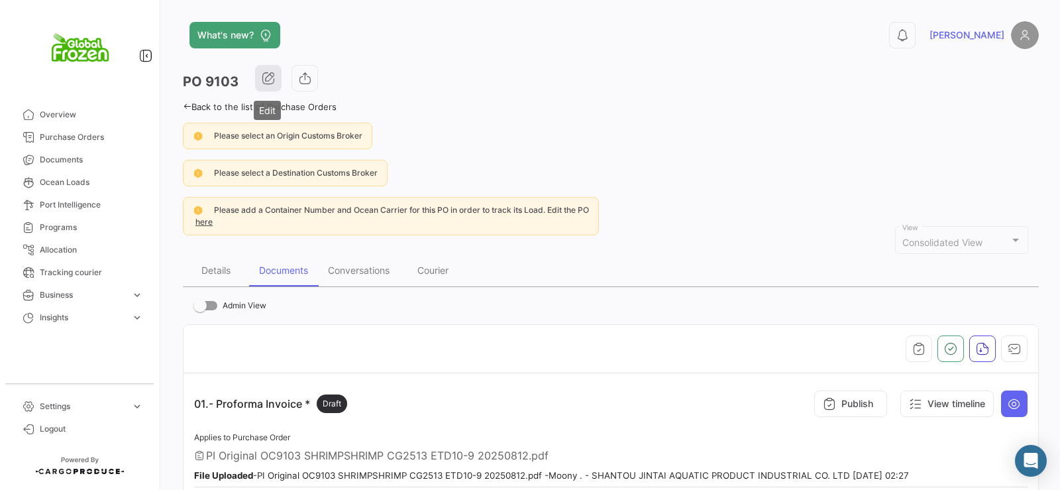
click at [262, 76] on icon "button" at bounding box center [268, 78] width 13 height 13
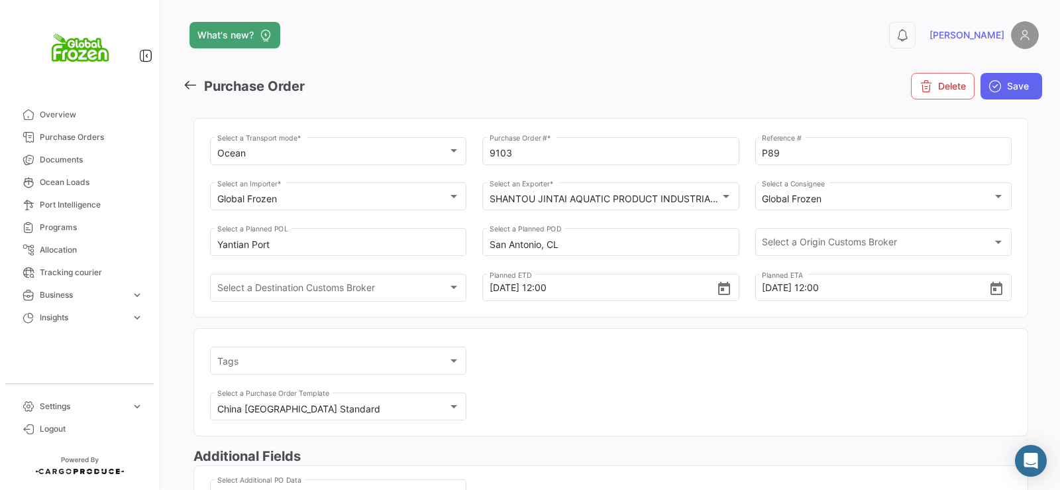
click at [188, 82] on icon at bounding box center [190, 85] width 15 height 15
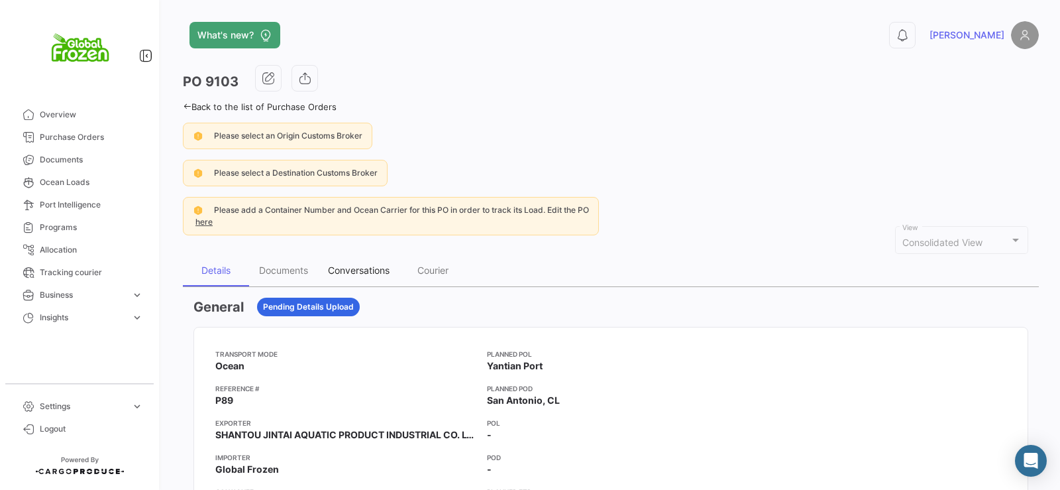
click at [358, 276] on div "Conversations" at bounding box center [359, 269] width 62 height 11
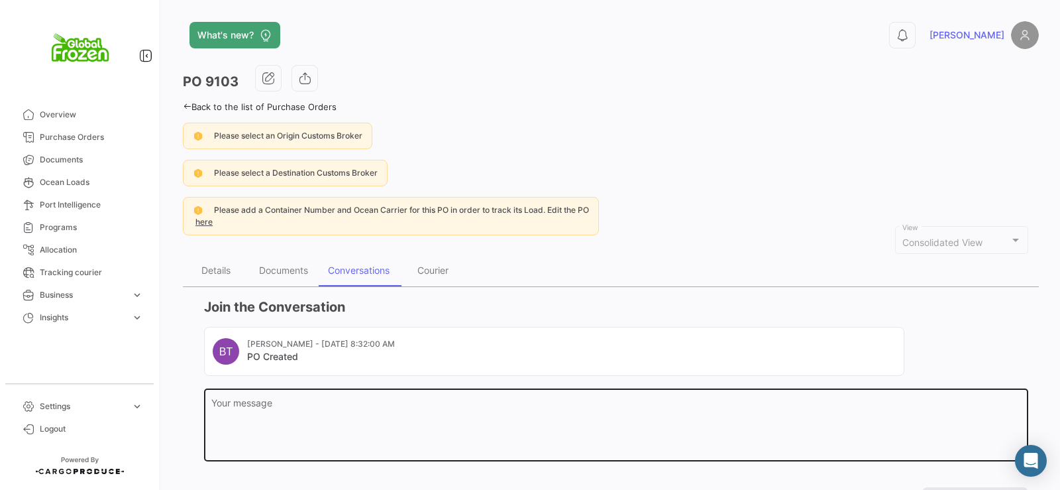
click at [293, 414] on textarea "Your message" at bounding box center [616, 427] width 810 height 58
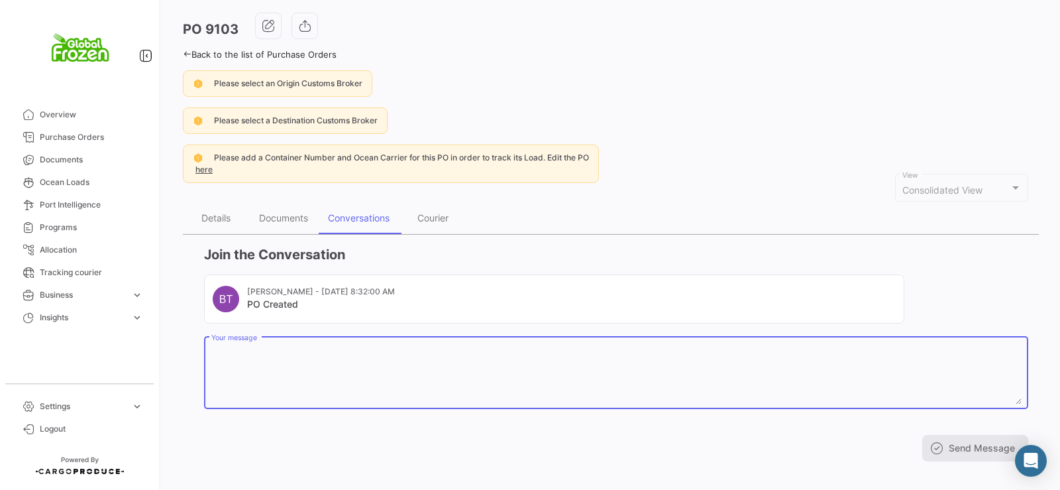
scroll to position [66, 0]
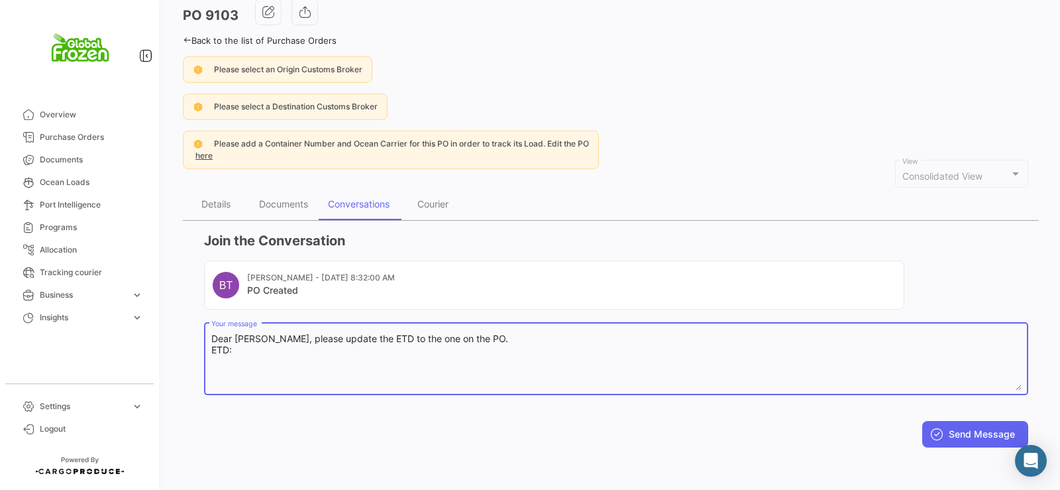
paste textarea "[DATE]"
type textarea "Dear [PERSON_NAME], please update the ETD to the one on the PO. ETD: [DATE]"
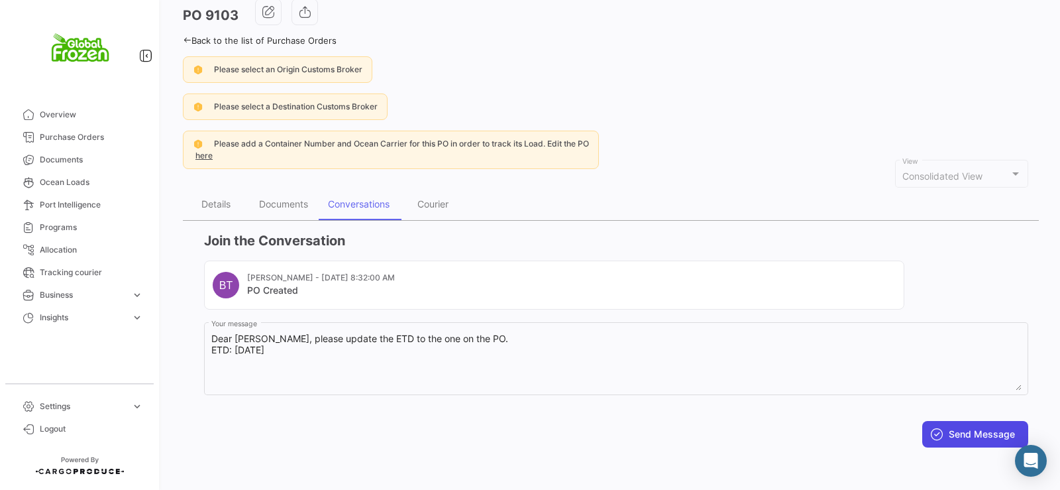
click at [958, 441] on button "Send Message" at bounding box center [975, 434] width 106 height 27
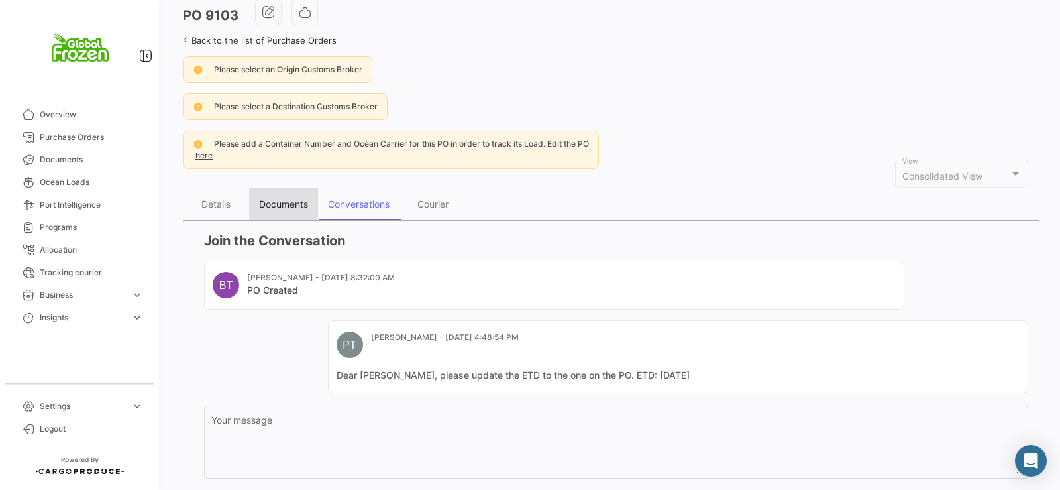
click at [296, 197] on div "Documents" at bounding box center [283, 204] width 69 height 32
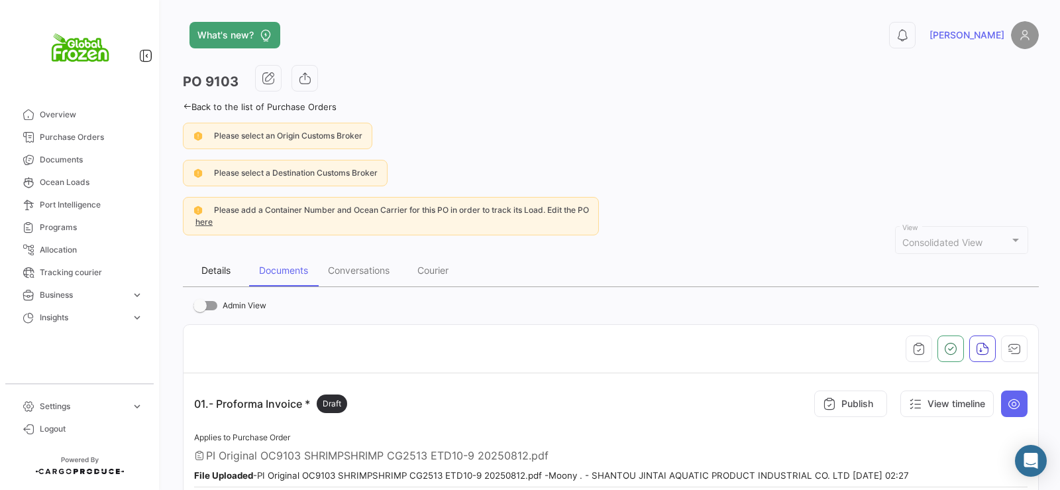
click at [213, 274] on div "Details" at bounding box center [215, 269] width 29 height 11
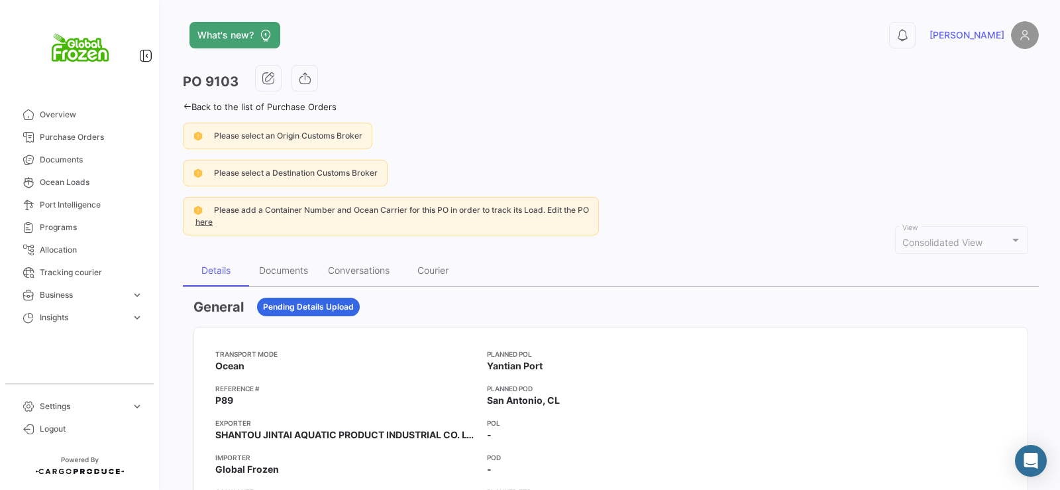
click at [186, 111] on link "Back to the list of Purchase Orders" at bounding box center [260, 106] width 154 height 11
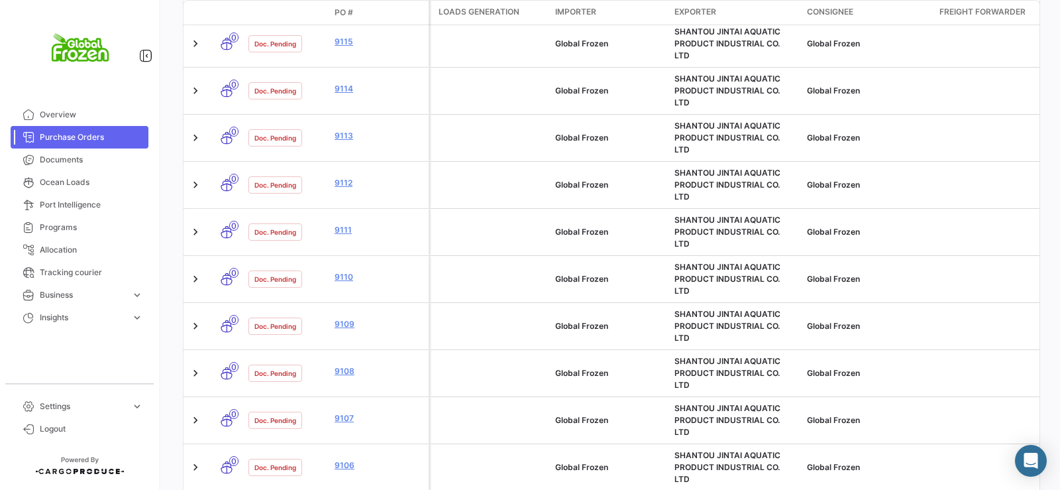
scroll to position [674, 0]
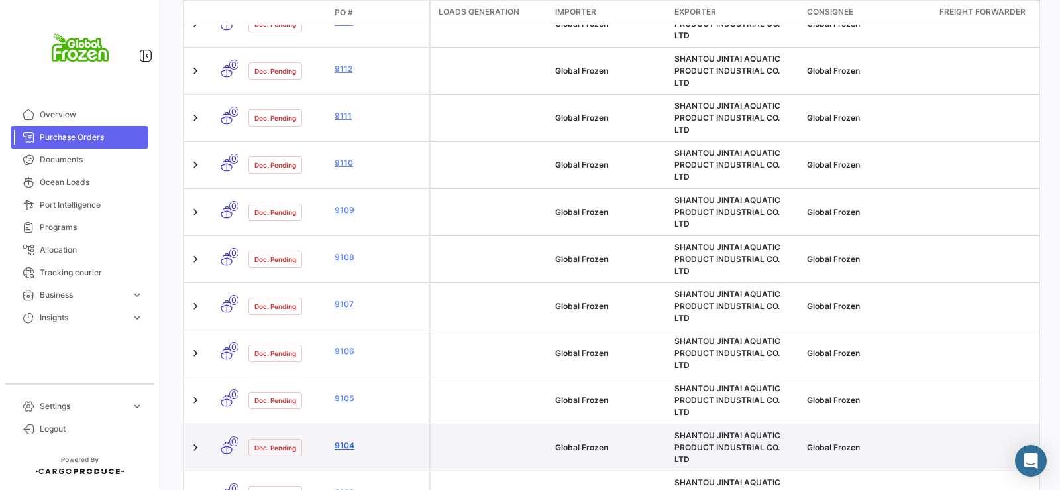
click at [340, 439] on link "9104" at bounding box center [379, 445] width 89 height 12
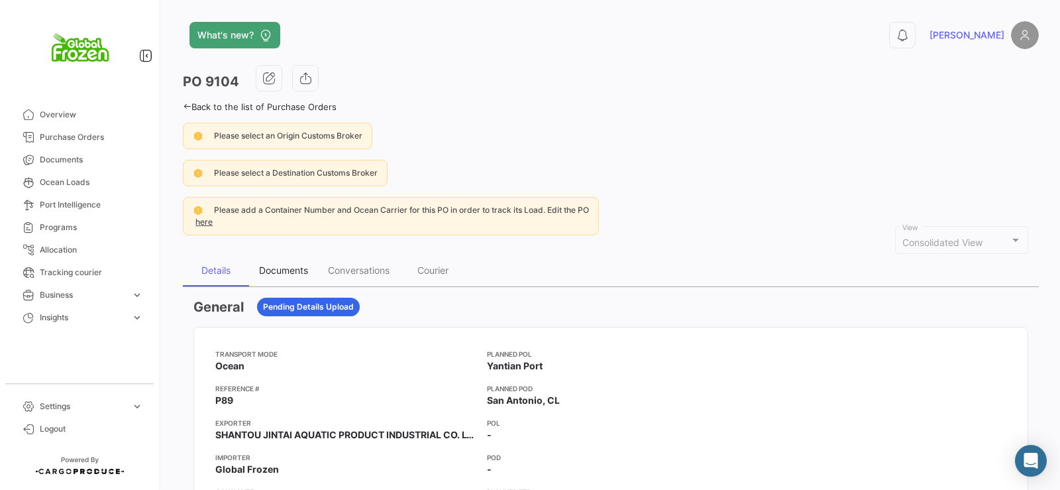
click at [283, 267] on div "Documents" at bounding box center [283, 269] width 49 height 11
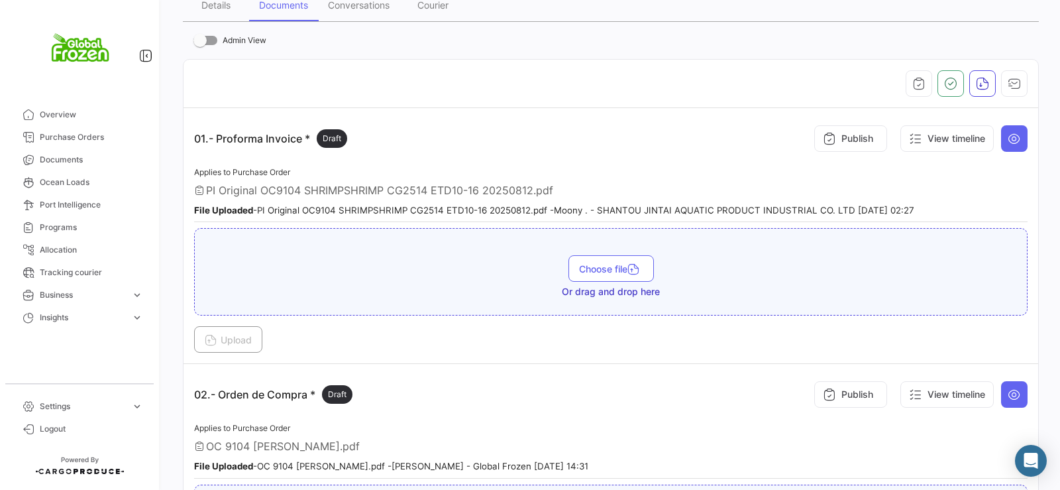
scroll to position [282, 0]
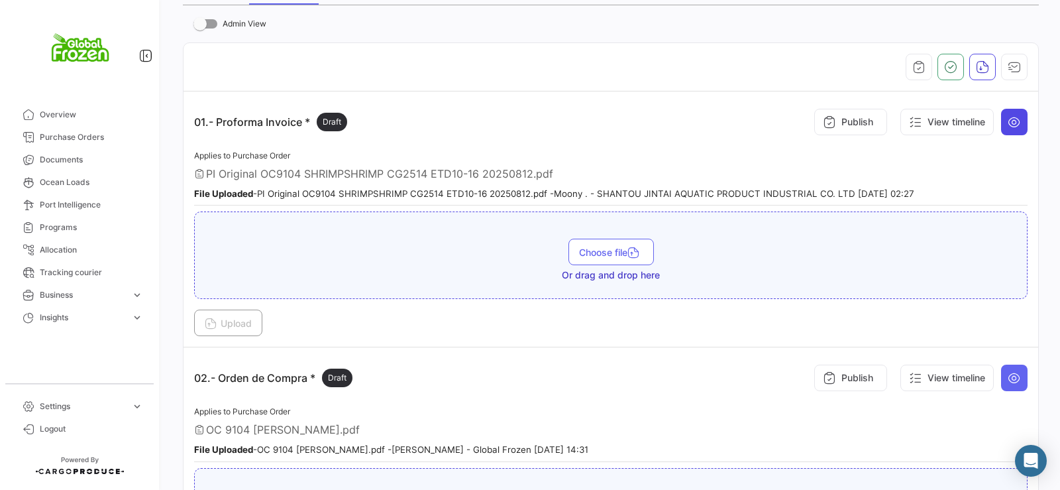
click at [1008, 122] on icon at bounding box center [1014, 121] width 13 height 13
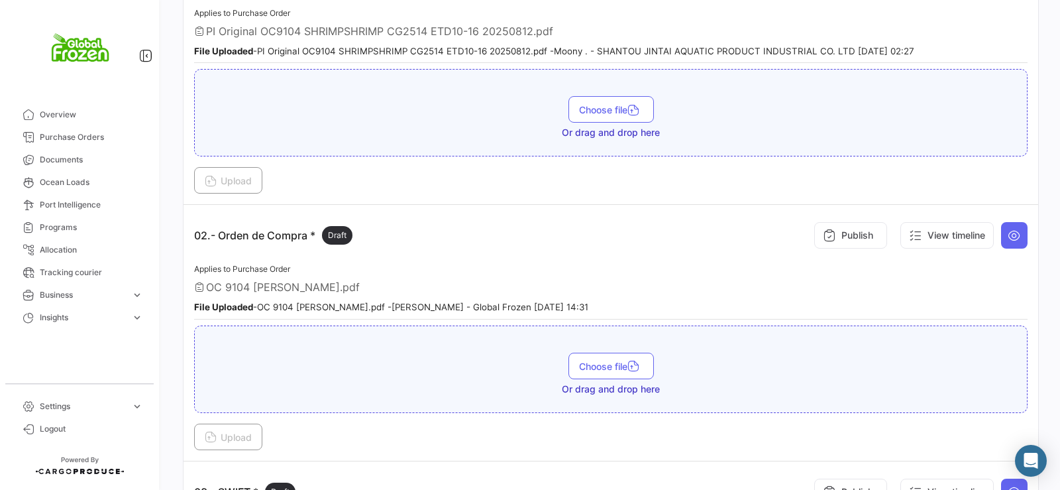
scroll to position [427, 0]
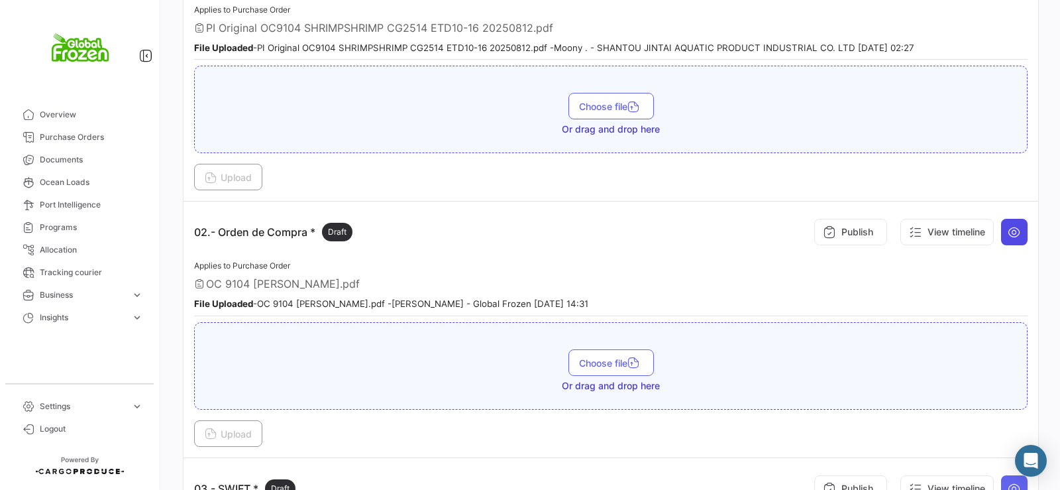
click at [1011, 229] on icon at bounding box center [1014, 231] width 13 height 13
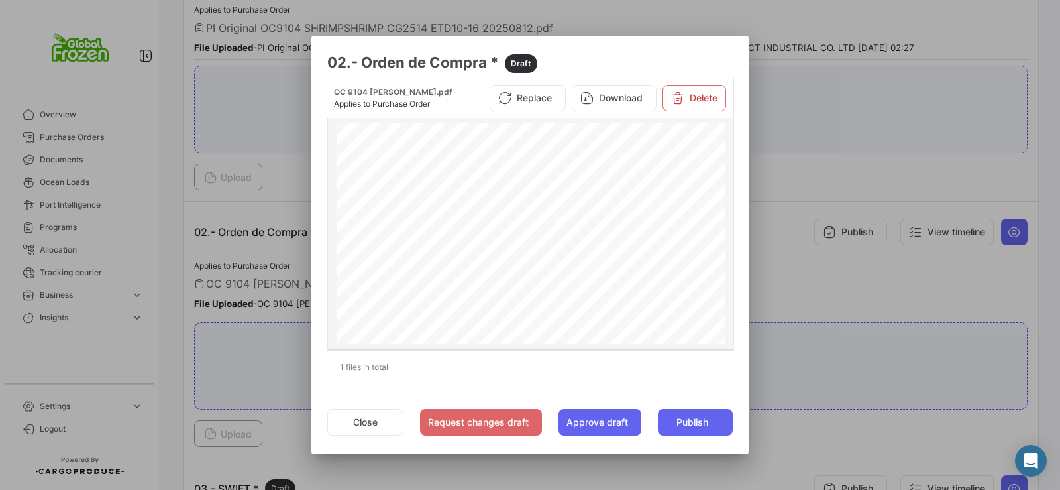
drag, startPoint x: 728, startPoint y: 174, endPoint x: 725, endPoint y: 191, distance: 17.5
click at [725, 191] on datatable-body-cell "OC 9104 [PERSON_NAME].pdf - Applies to Purchase Order Replace Download Delete O…" at bounding box center [531, 213] width 406 height 271
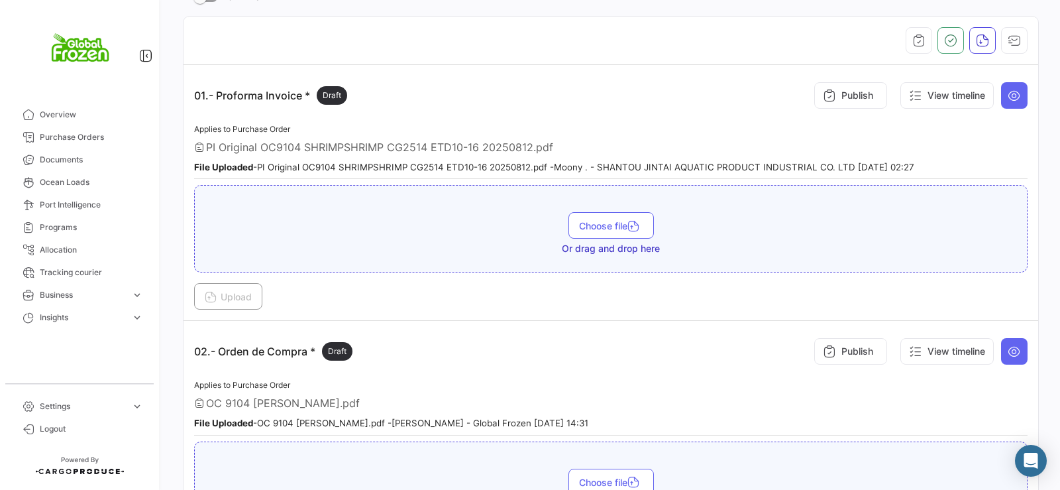
scroll to position [166, 0]
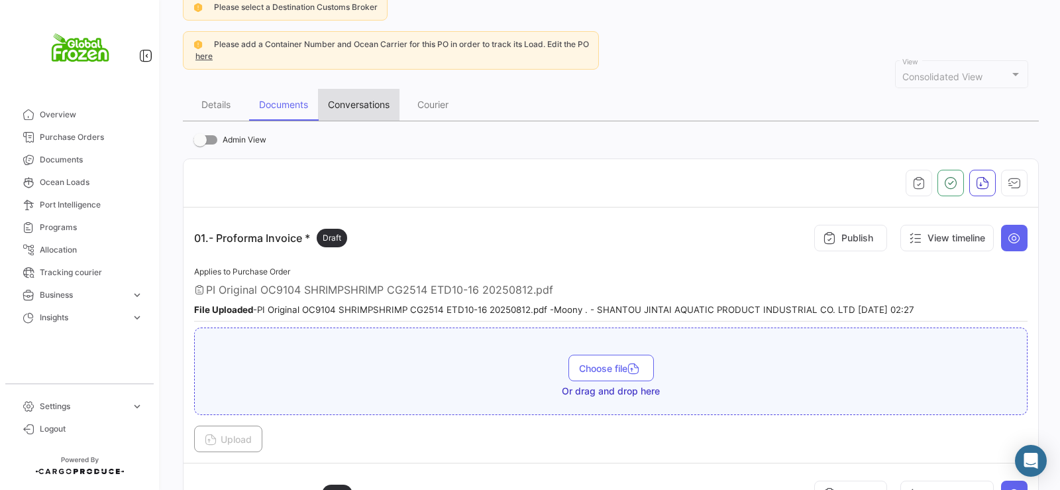
click at [351, 105] on div "Conversations" at bounding box center [359, 104] width 62 height 11
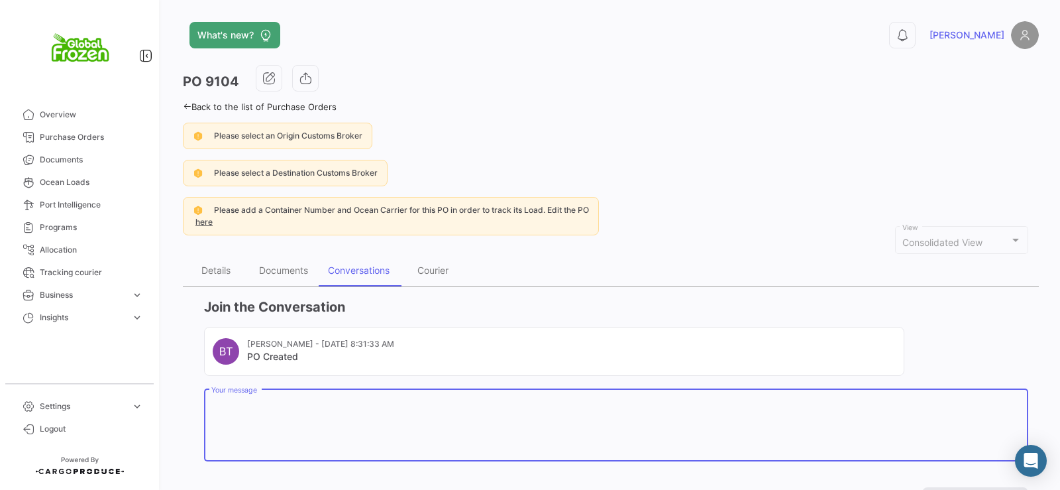
click at [289, 410] on textarea "Your message" at bounding box center [616, 427] width 810 height 58
paste textarea "[DATE]"
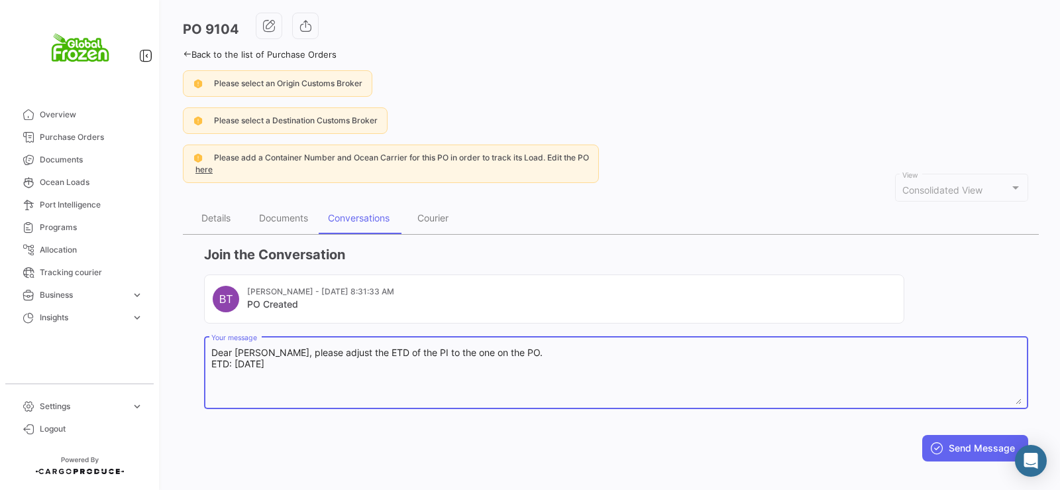
scroll to position [66, 0]
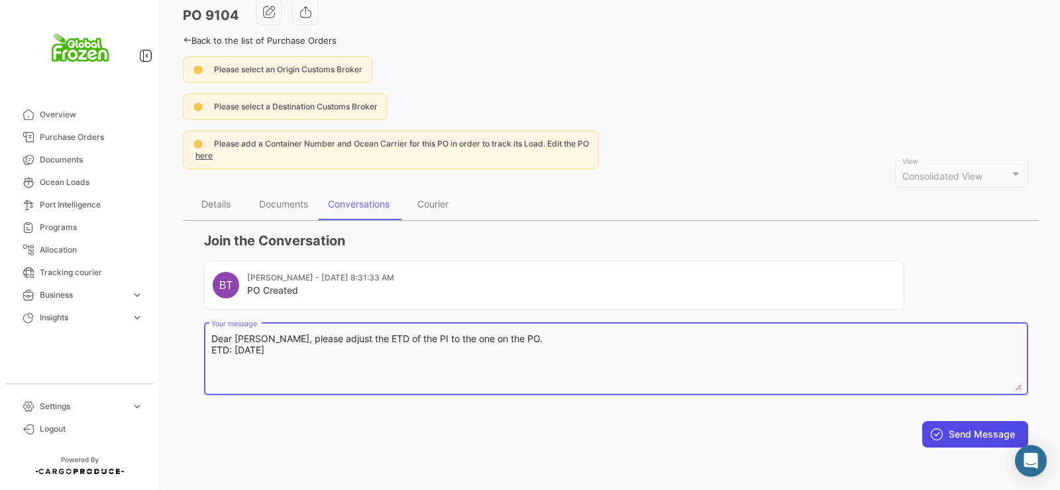
type textarea "Dear [PERSON_NAME], please adjust the ETD of the PI to the one on the PO. ETD: …"
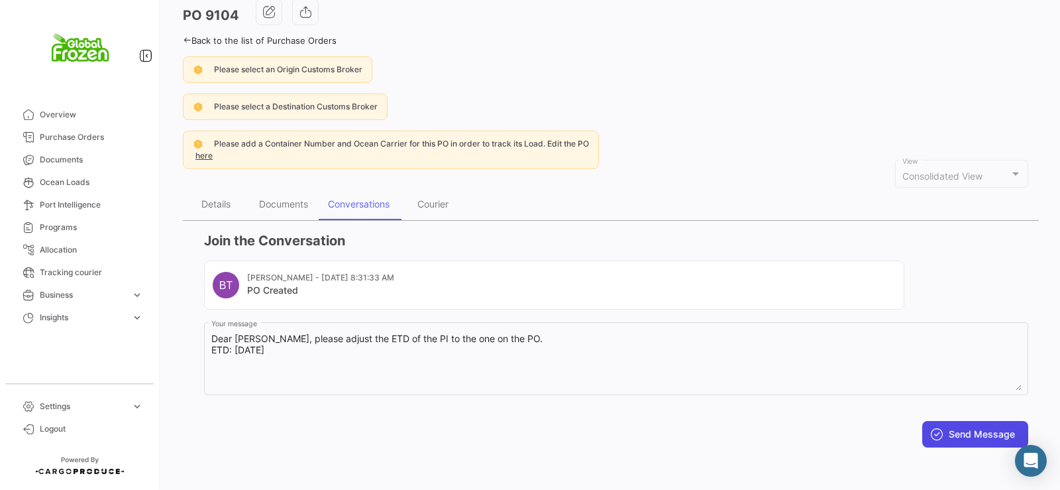
click at [985, 441] on button "Send Message" at bounding box center [975, 434] width 106 height 27
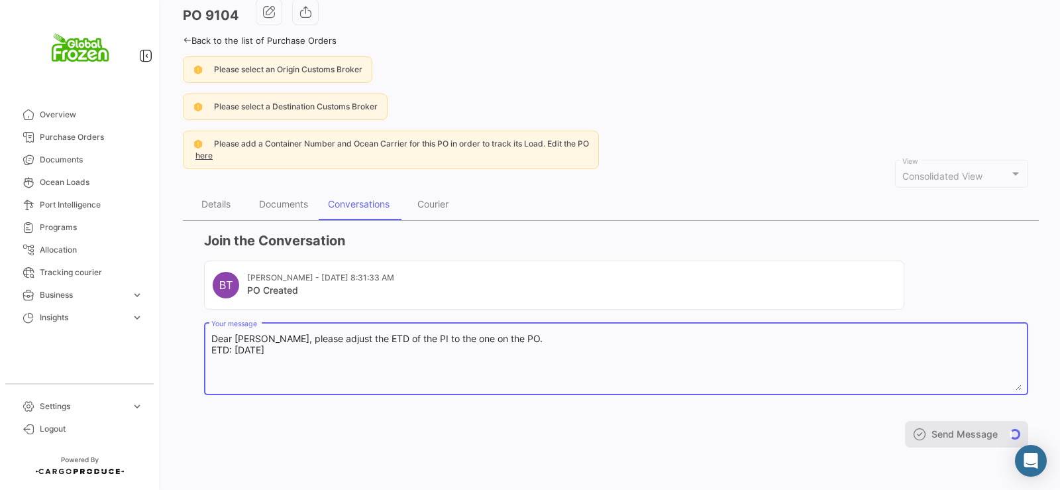
drag, startPoint x: 301, startPoint y: 354, endPoint x: 196, endPoint y: 323, distance: 109.2
click at [196, 323] on app-po-activity "Join the Conversation BT [PERSON_NAME] - [DATE] 8:31:33 AM PO Created Dear [PER…" at bounding box center [611, 339] width 835 height 216
click at [513, 354] on textarea "Dear [PERSON_NAME], please adjust the ETD of the PI to the one on the PO. ETD: …" at bounding box center [616, 361] width 810 height 58
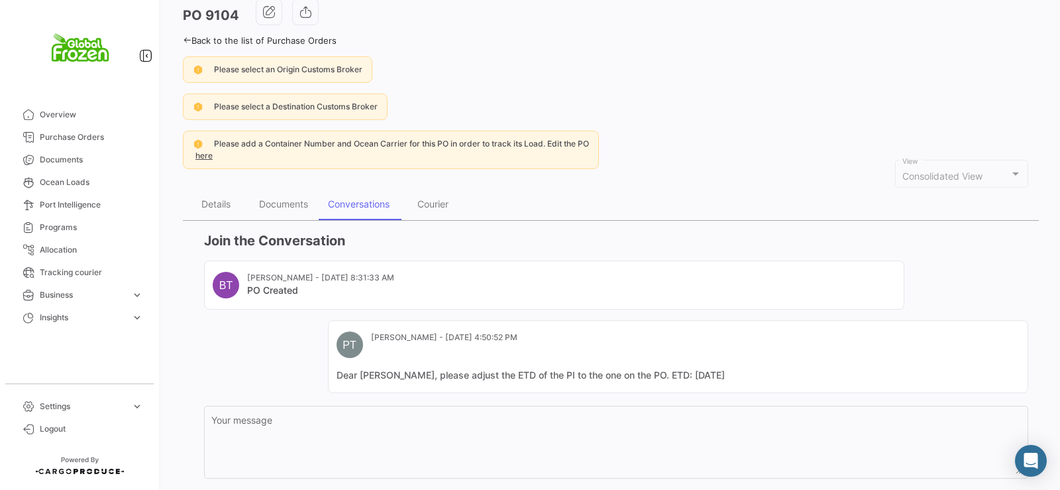
drag, startPoint x: 335, startPoint y: 376, endPoint x: 645, endPoint y: 378, distance: 310.1
click at [645, 379] on mat-card "PT [PERSON_NAME] - [DATE] 4:50:52 PM Dear [PERSON_NAME], please adjust the ETD …" at bounding box center [678, 356] width 700 height 73
click at [723, 375] on mat-card-content "Dear [PERSON_NAME], please adjust the ETD of the PI to the one on the PO. ETD: …" at bounding box center [678, 374] width 683 height 13
drag, startPoint x: 710, startPoint y: 374, endPoint x: 333, endPoint y: 376, distance: 376.4
click at [333, 376] on mat-card "PT [PERSON_NAME] - [DATE] 4:50:52 PM Dear [PERSON_NAME], please adjust the ETD …" at bounding box center [678, 356] width 700 height 73
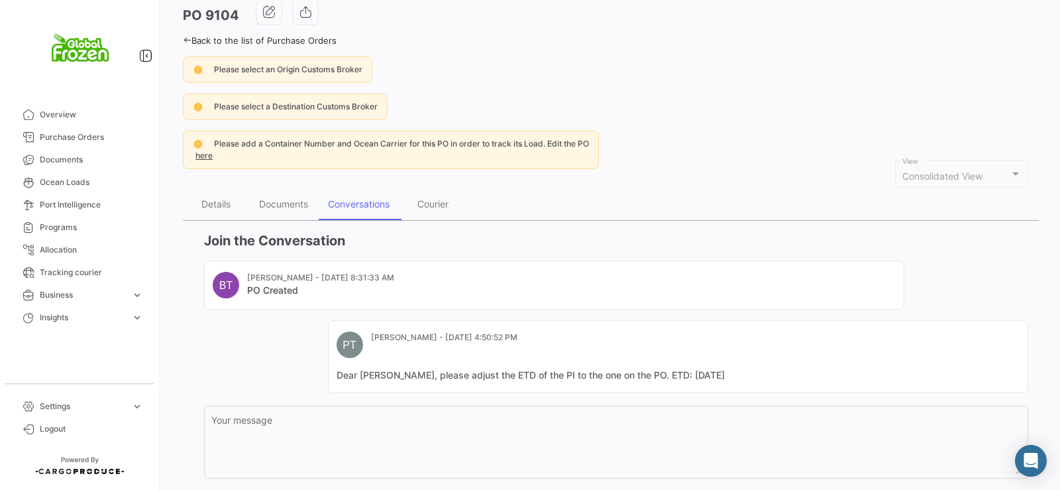
copy mat-card-content "Dear [PERSON_NAME], please adjust the ETD of the PI to the one on the PO. ETD: …"
click at [184, 38] on icon at bounding box center [187, 40] width 9 height 9
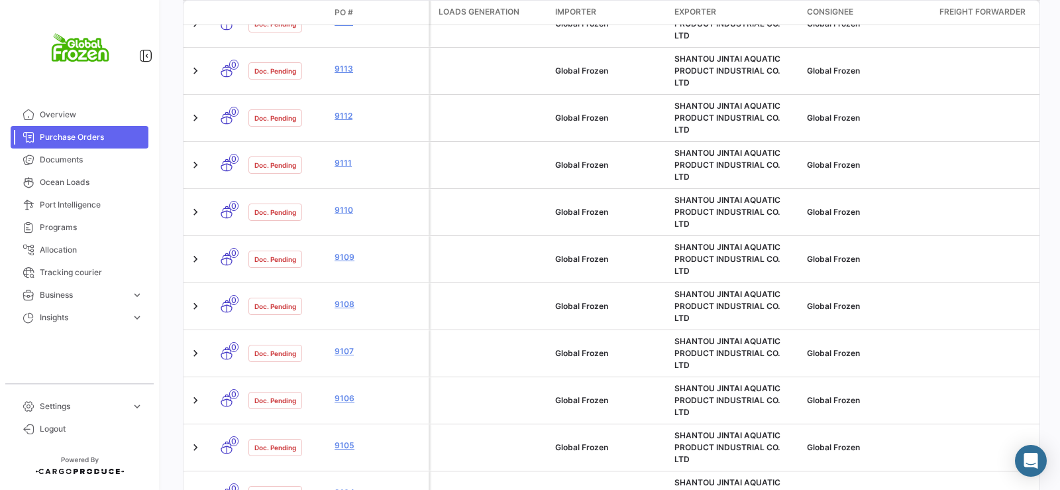
scroll to position [674, 0]
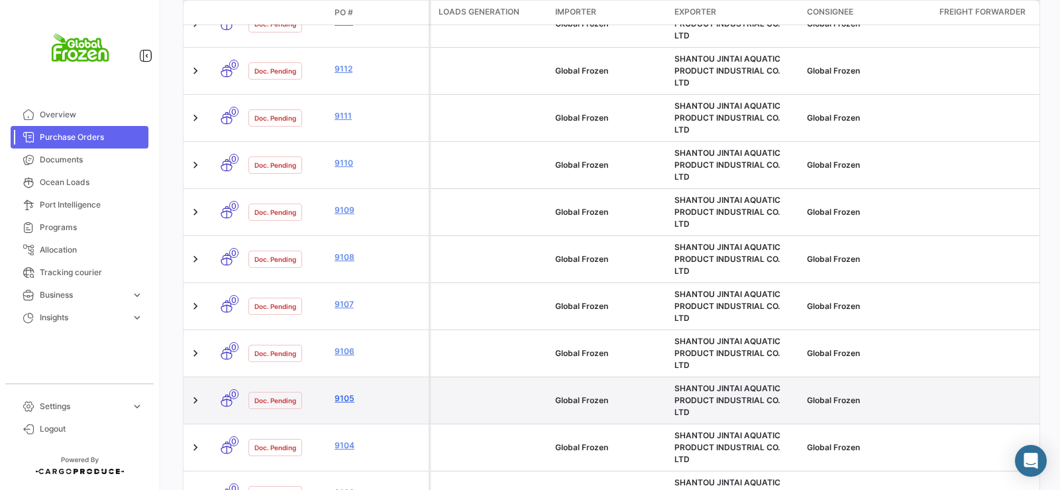
click at [348, 392] on link "9105" at bounding box center [379, 398] width 89 height 12
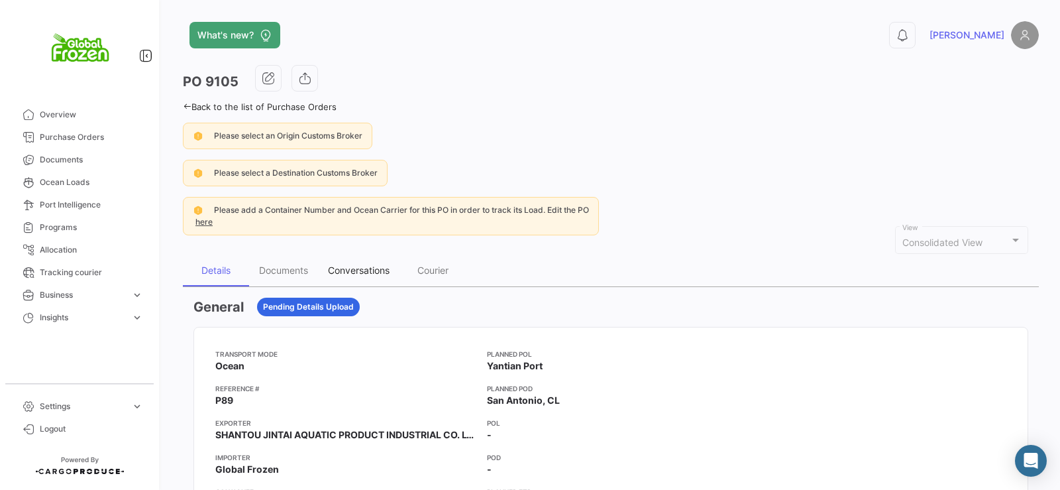
click at [363, 269] on div "Conversations" at bounding box center [359, 269] width 62 height 11
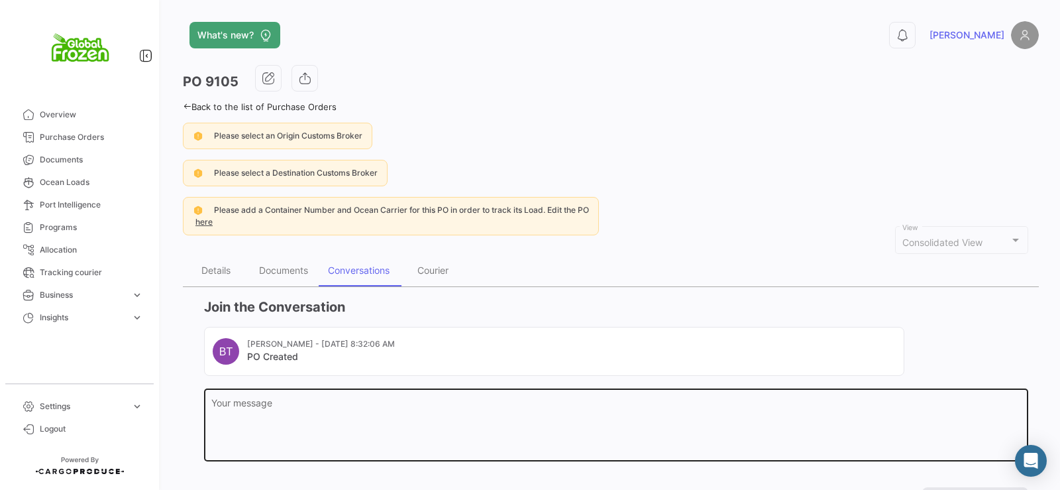
click at [341, 429] on textarea "Your message" at bounding box center [616, 427] width 810 height 58
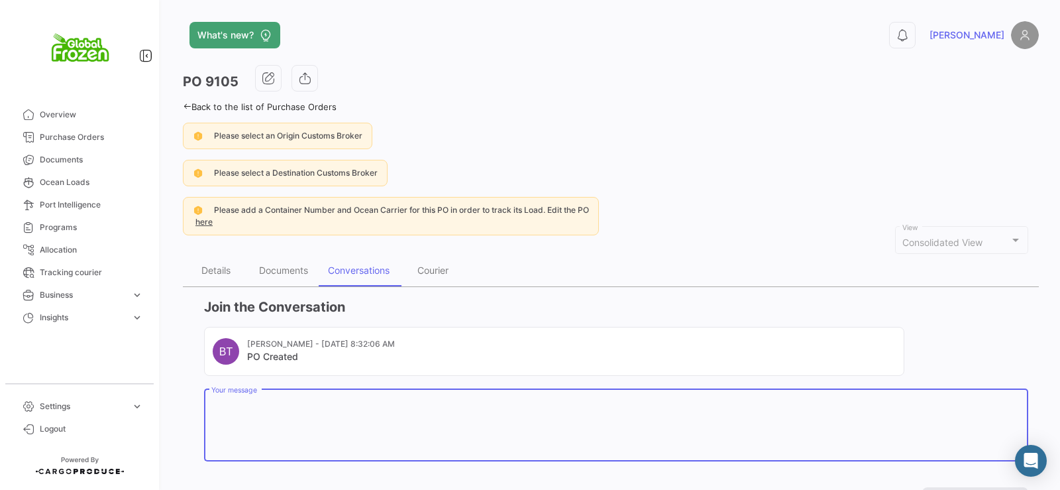
paste textarea "Dear [PERSON_NAME], please adjust the ETD of the PI to the one on the PO. ETD: …"
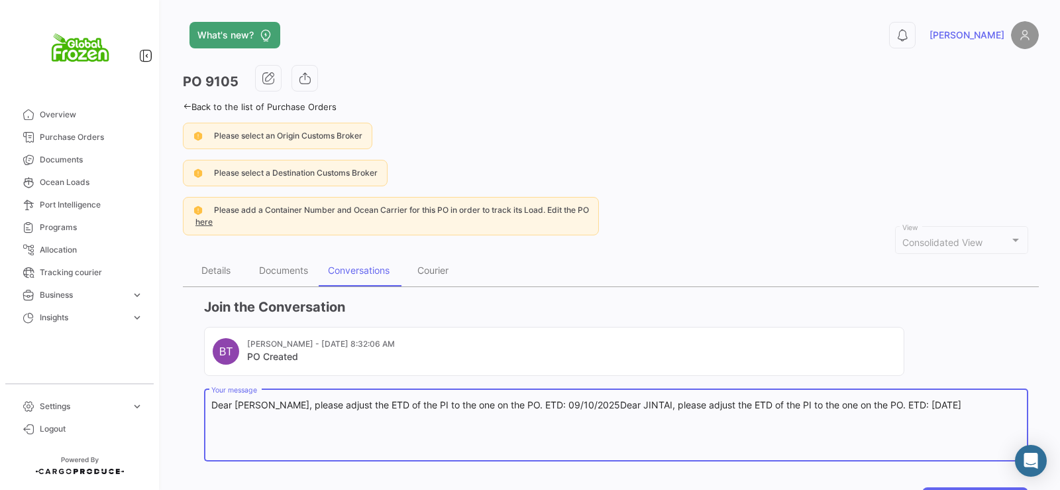
paste textarea
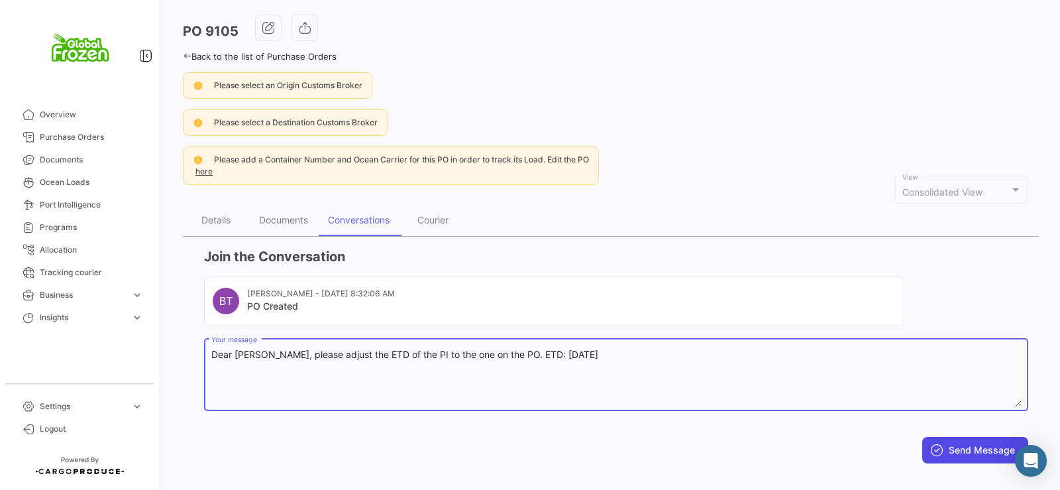
scroll to position [52, 0]
type textarea "Dear [PERSON_NAME], please adjust the ETD of the PI to the one on the PO. ETD: …"
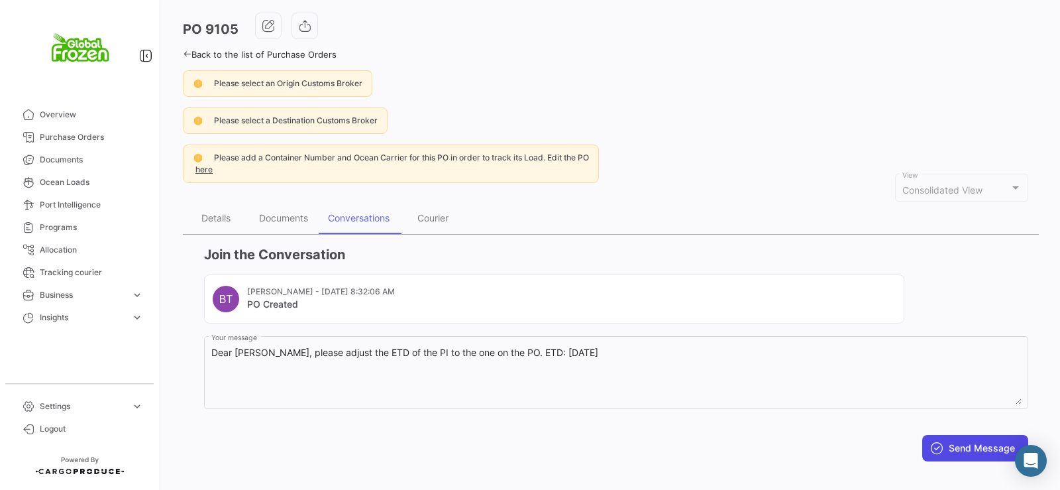
click at [971, 447] on button "Send Message" at bounding box center [975, 448] width 106 height 27
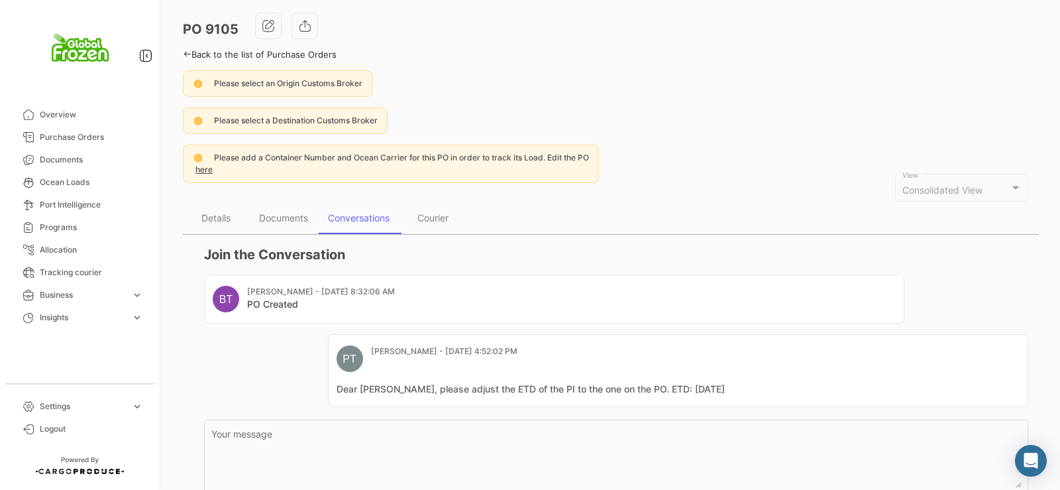
click at [186, 54] on icon at bounding box center [187, 54] width 9 height 9
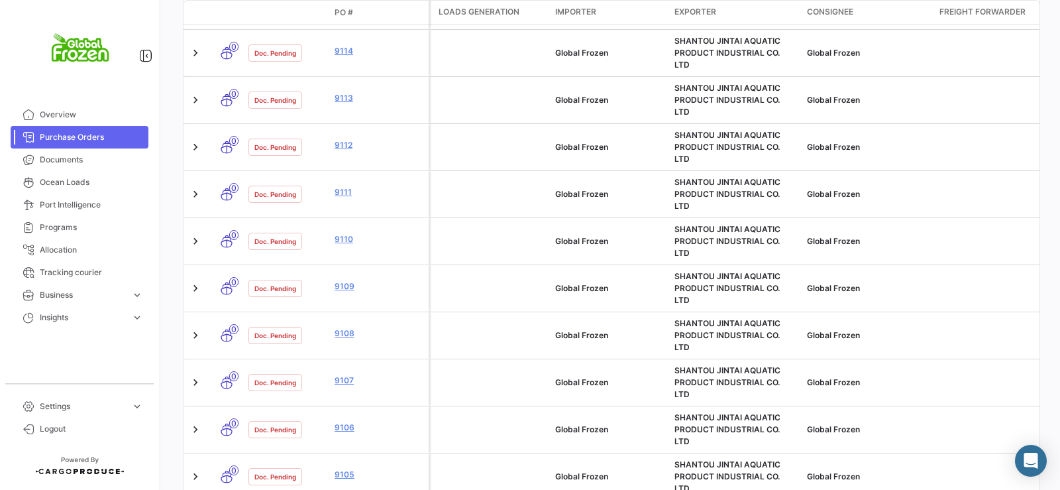
scroll to position [606, 0]
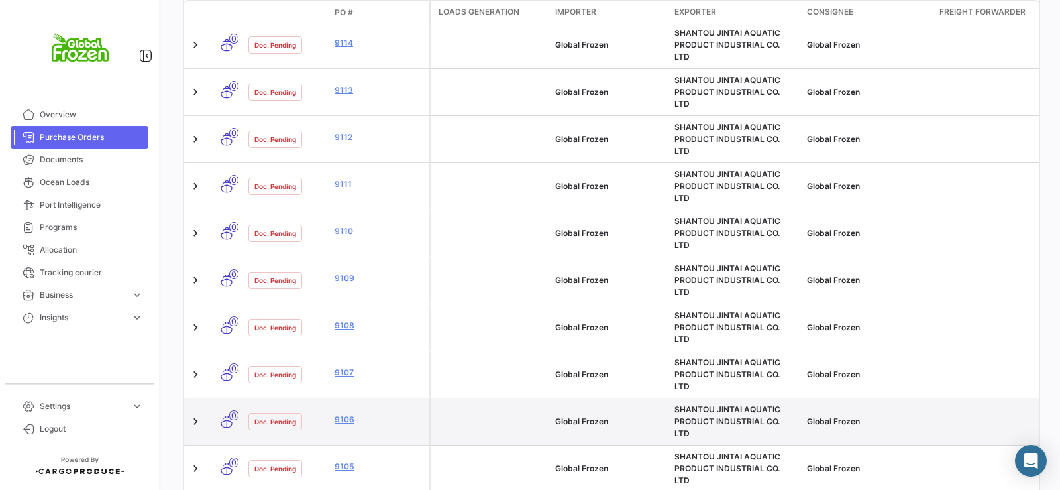
click at [339, 398] on datatable-body-cell "9106" at bounding box center [378, 421] width 99 height 46
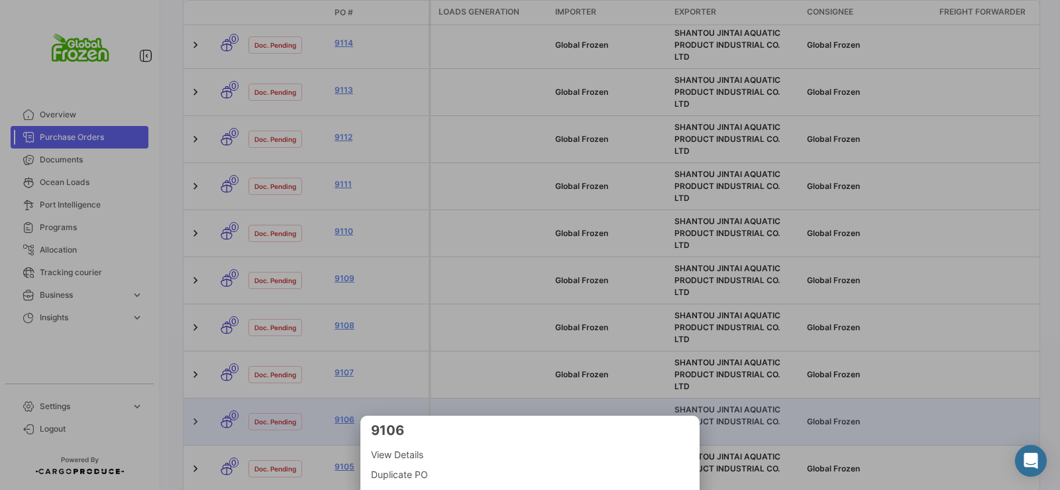
click at [347, 263] on div at bounding box center [530, 245] width 1060 height 490
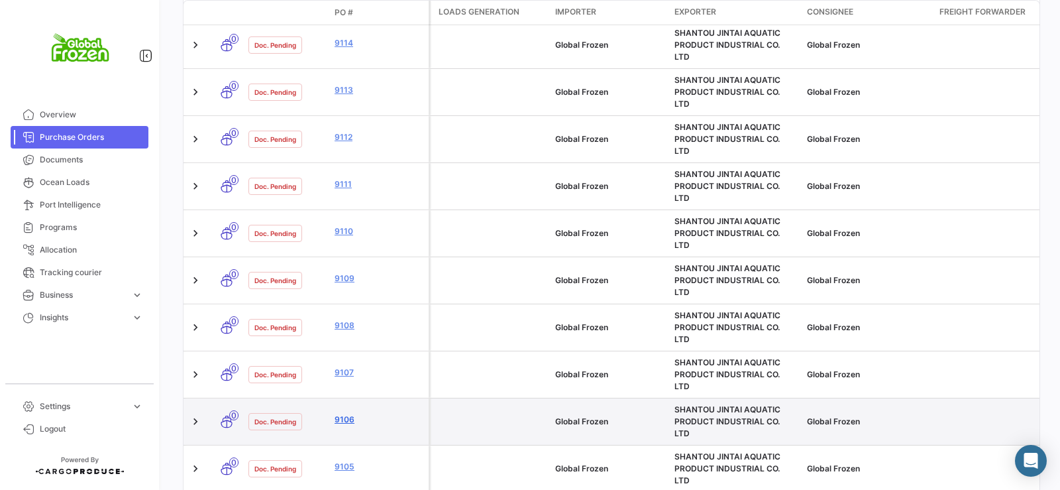
click at [348, 414] on link "9106" at bounding box center [379, 420] width 89 height 12
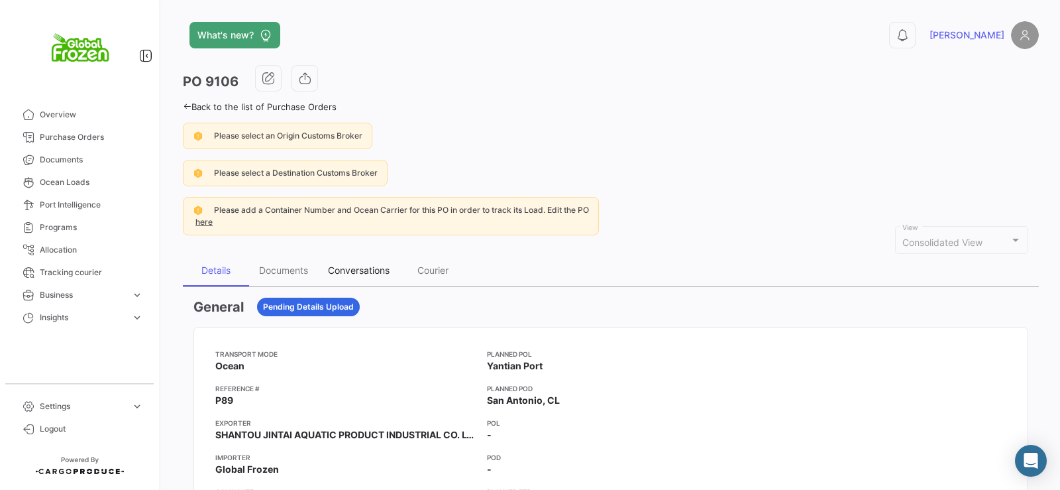
click at [375, 260] on div "Conversations" at bounding box center [359, 270] width 82 height 32
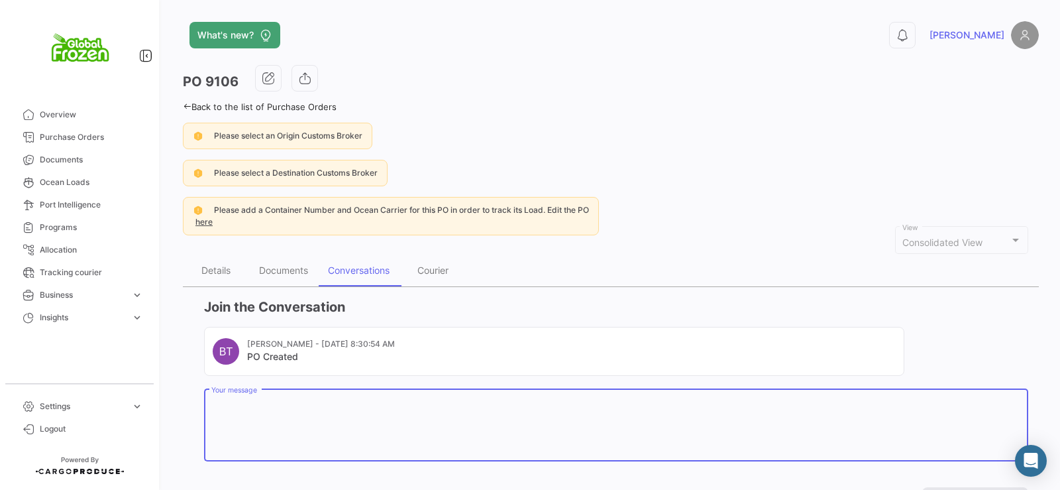
click at [326, 416] on textarea "Your message" at bounding box center [616, 427] width 810 height 58
paste textarea "Dear [PERSON_NAME], please adjust the ETD of the PI to the one on the PO. ETD: …"
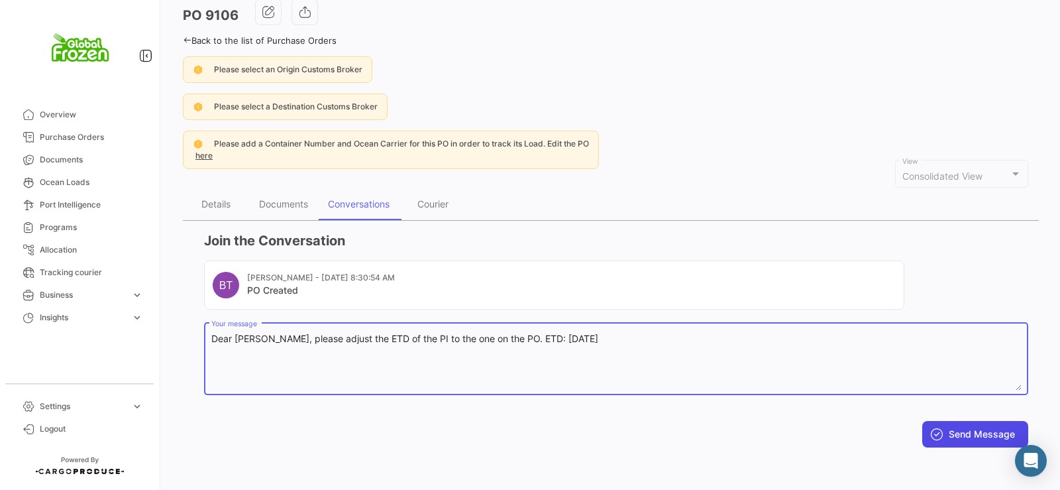
type textarea "Dear [PERSON_NAME], please adjust the ETD of the PI to the one on the PO. ETD: …"
click at [961, 433] on button "Send Message" at bounding box center [975, 434] width 106 height 27
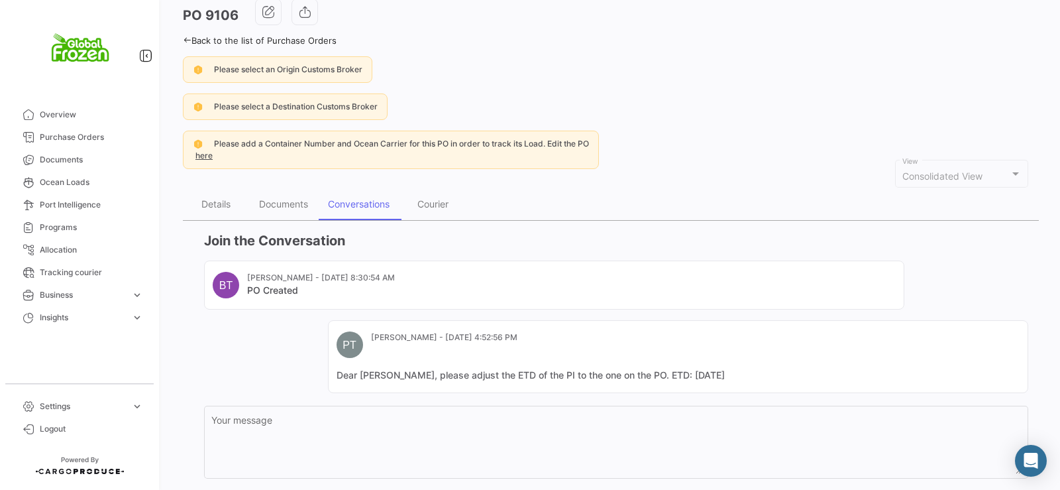
click at [188, 38] on icon at bounding box center [187, 40] width 9 height 9
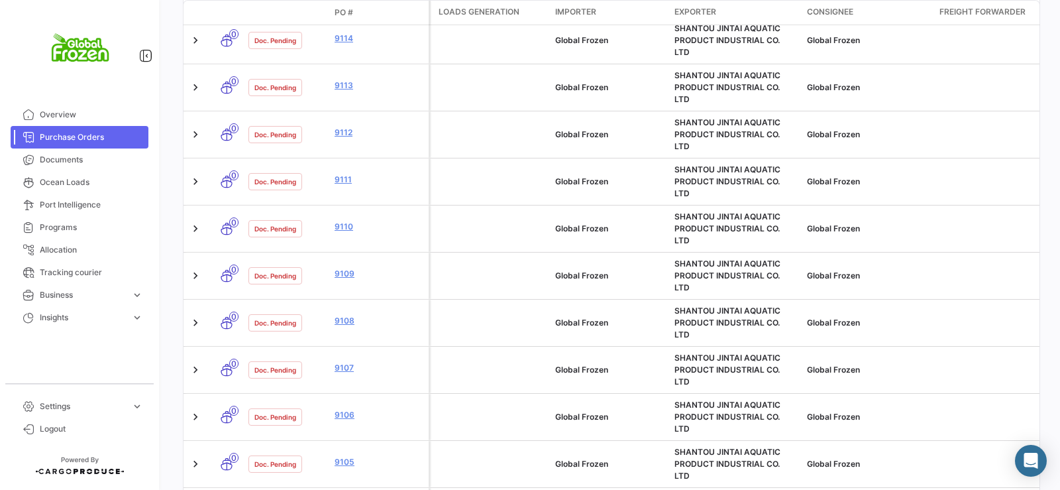
scroll to position [616, 0]
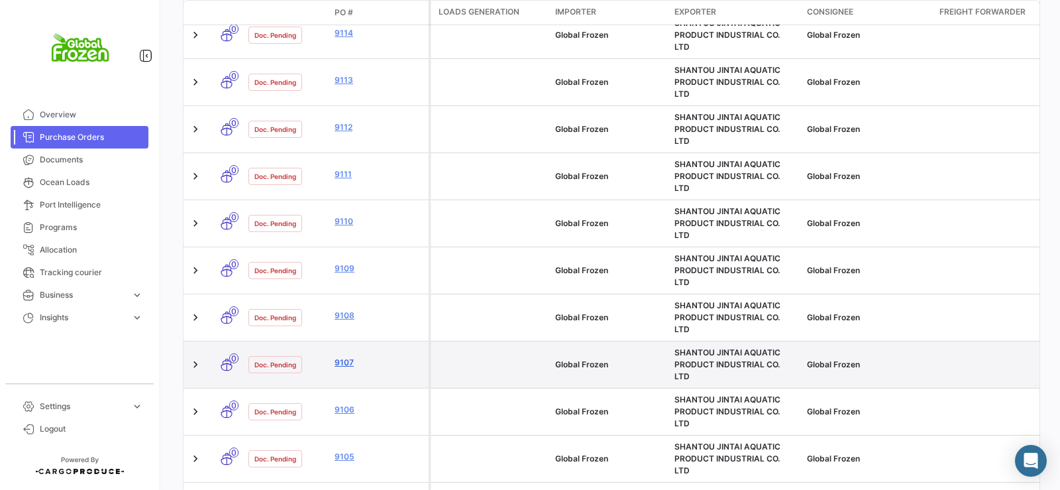
click at [349, 357] on link "9107" at bounding box center [379, 363] width 89 height 12
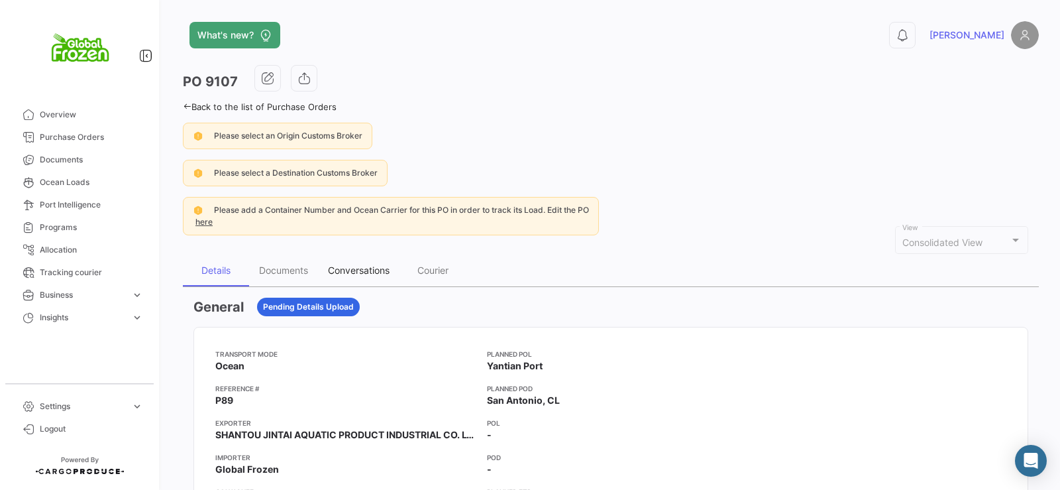
click at [383, 272] on div "Conversations" at bounding box center [359, 269] width 62 height 11
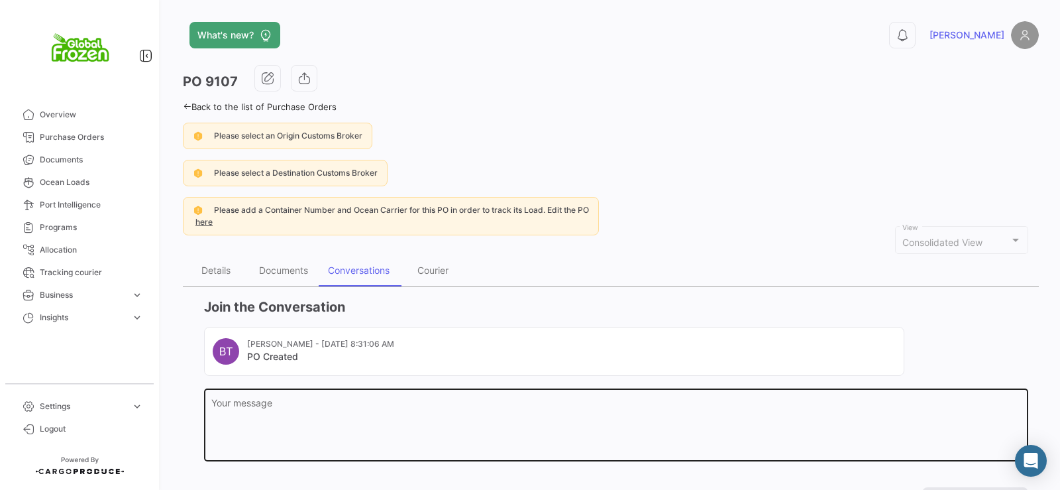
click at [346, 424] on textarea "Your message" at bounding box center [616, 427] width 810 height 58
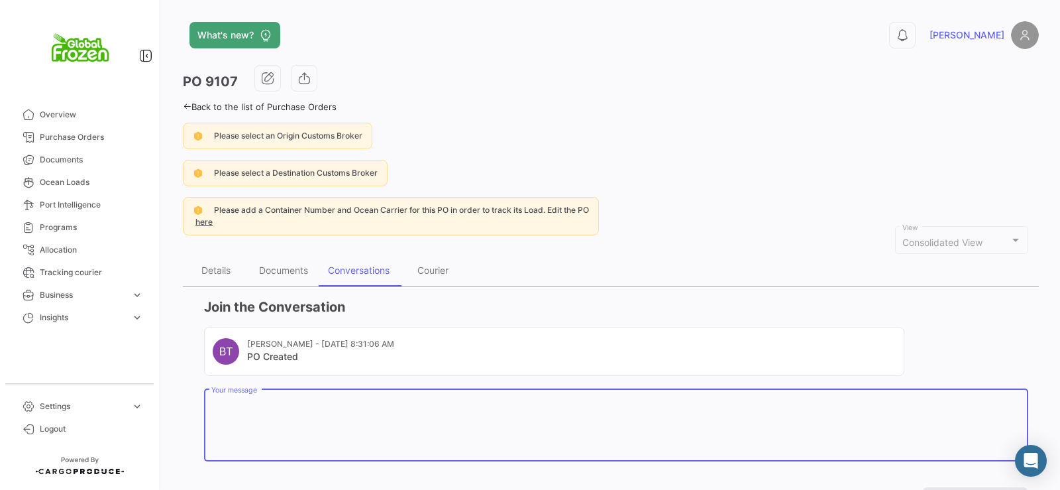
paste textarea "Dear [PERSON_NAME], please adjust the ETD of the PI to the one on the PO. ETD: …"
type textarea "Dear [PERSON_NAME], please adjust the ETD of the PI to the one on the PO. ETD: …"
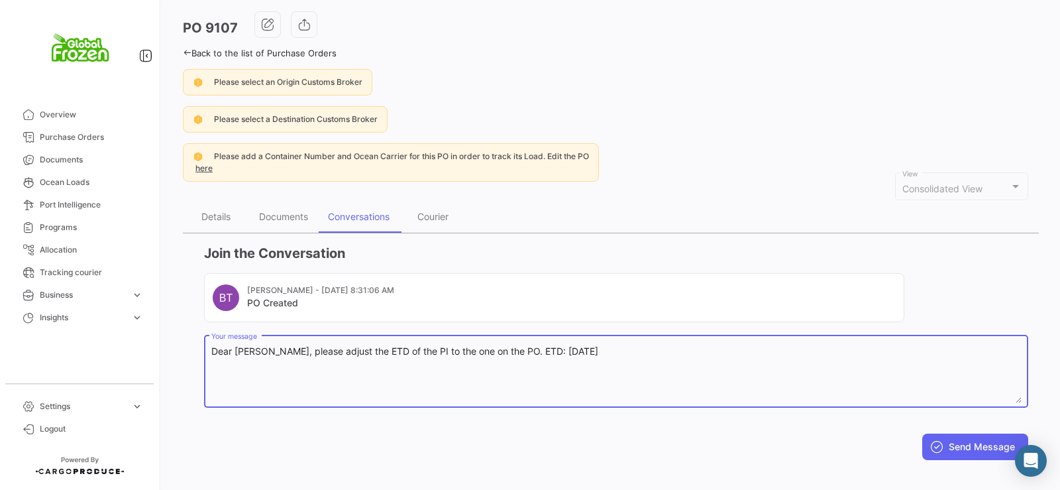
scroll to position [66, 0]
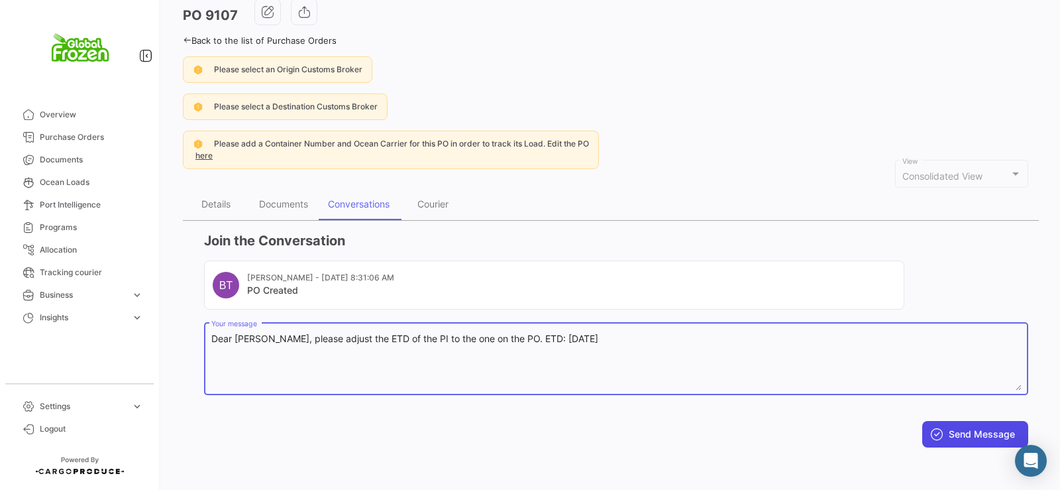
click at [942, 442] on button "Send Message" at bounding box center [975, 434] width 106 height 27
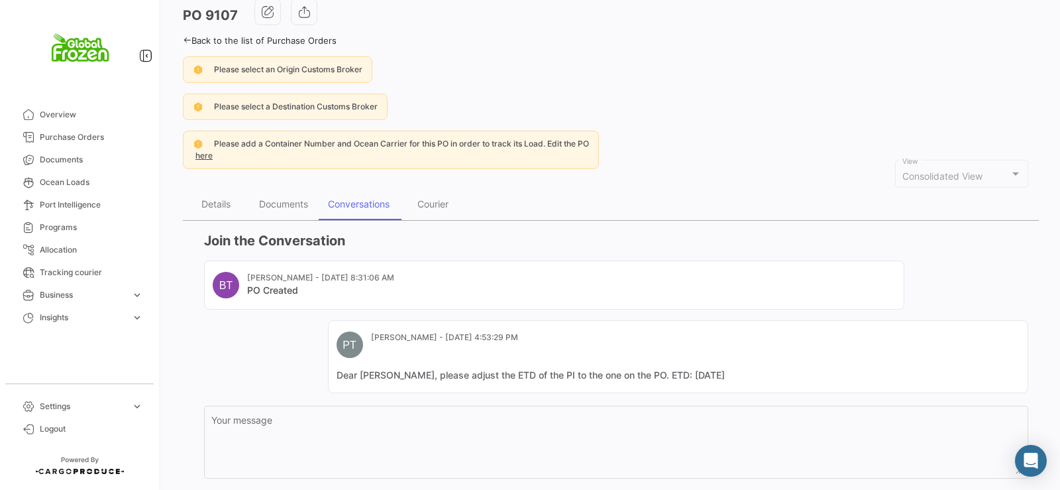
click at [185, 39] on icon at bounding box center [187, 40] width 9 height 9
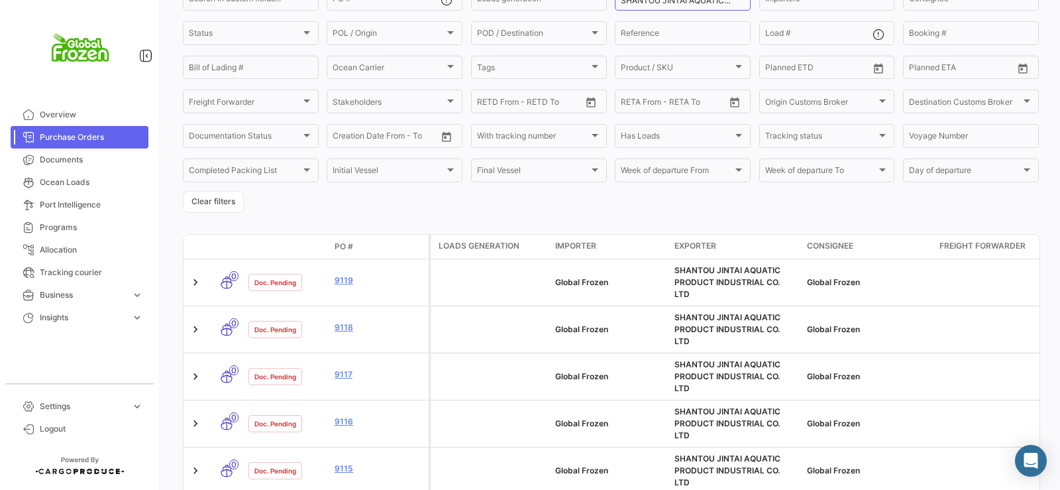
scroll to position [674, 0]
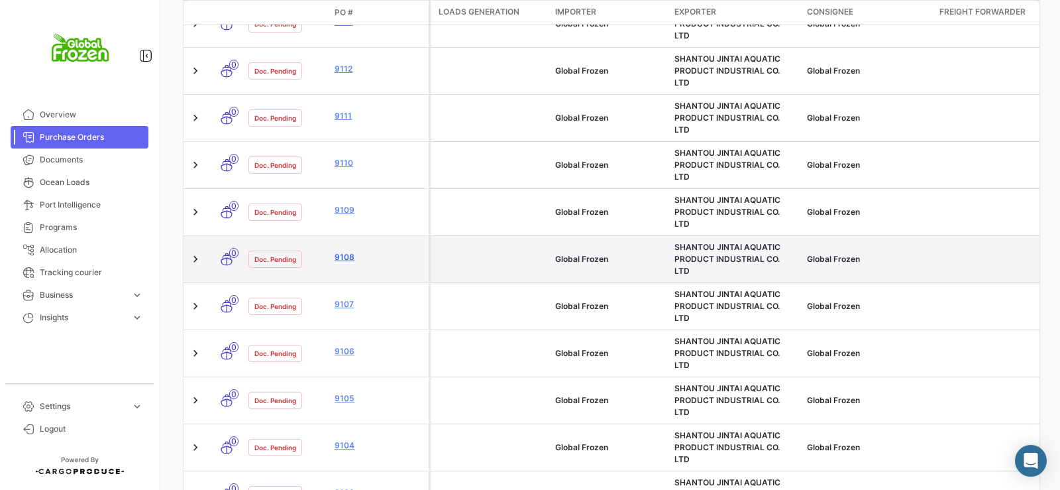
click at [349, 251] on link "9108" at bounding box center [379, 257] width 89 height 12
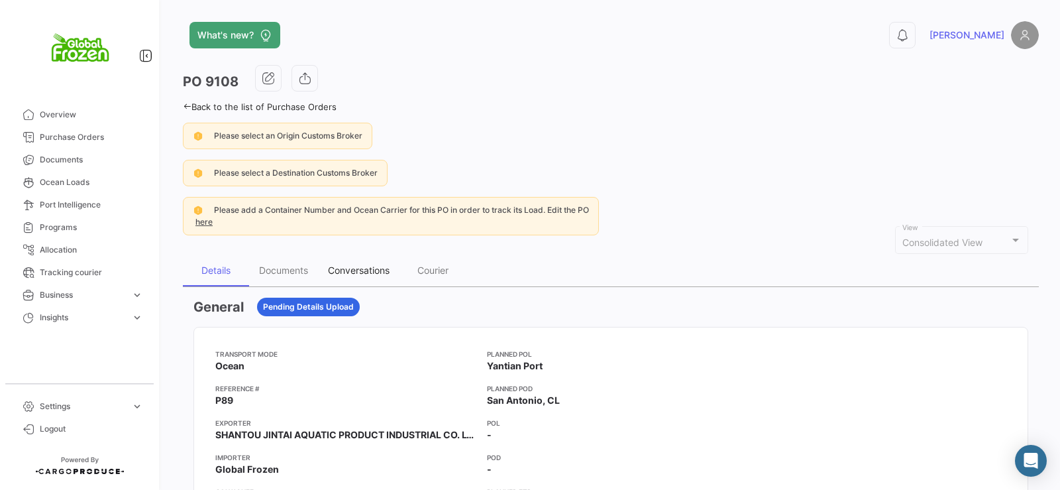
click at [374, 271] on div "Conversations" at bounding box center [359, 269] width 62 height 11
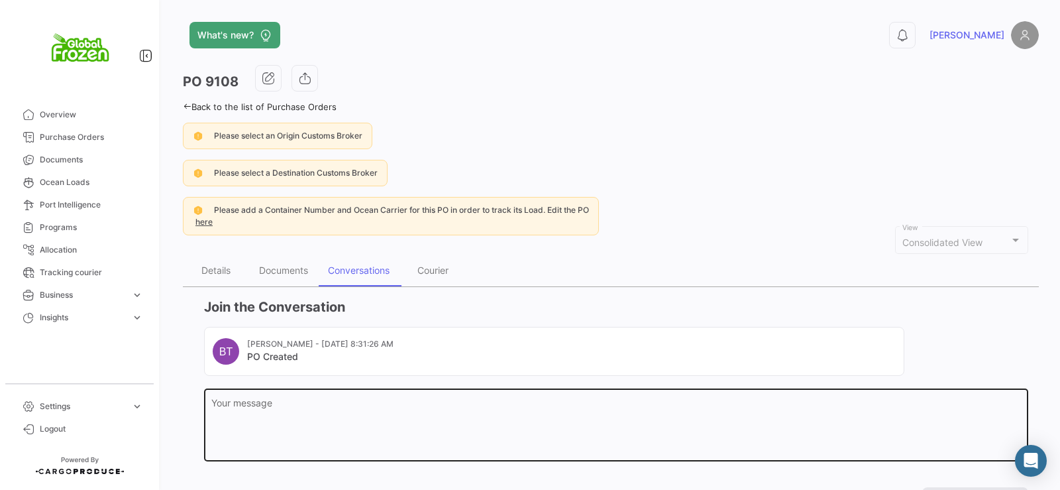
click at [362, 395] on div "Your message" at bounding box center [616, 423] width 810 height 75
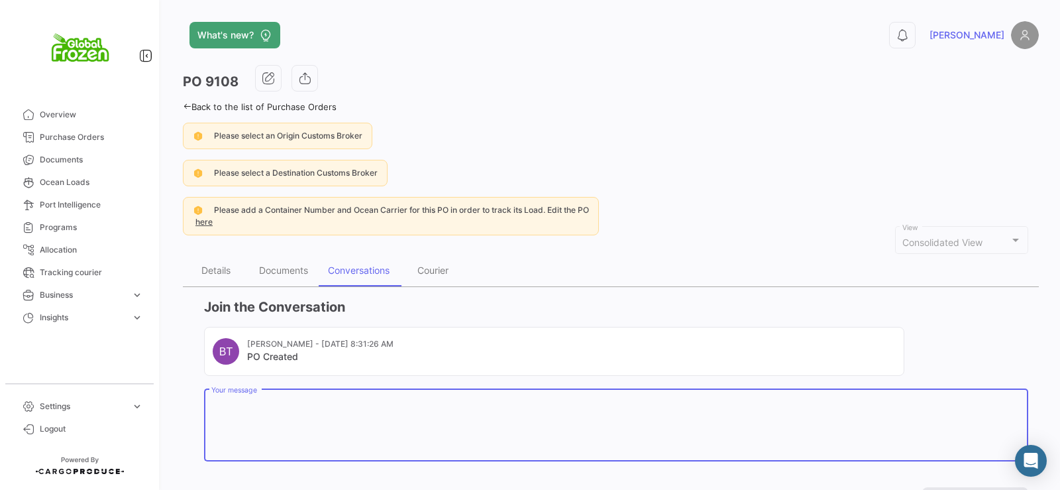
paste textarea "Dear [PERSON_NAME], please adjust the ETD of the PI to the one on the PO. ETD: …"
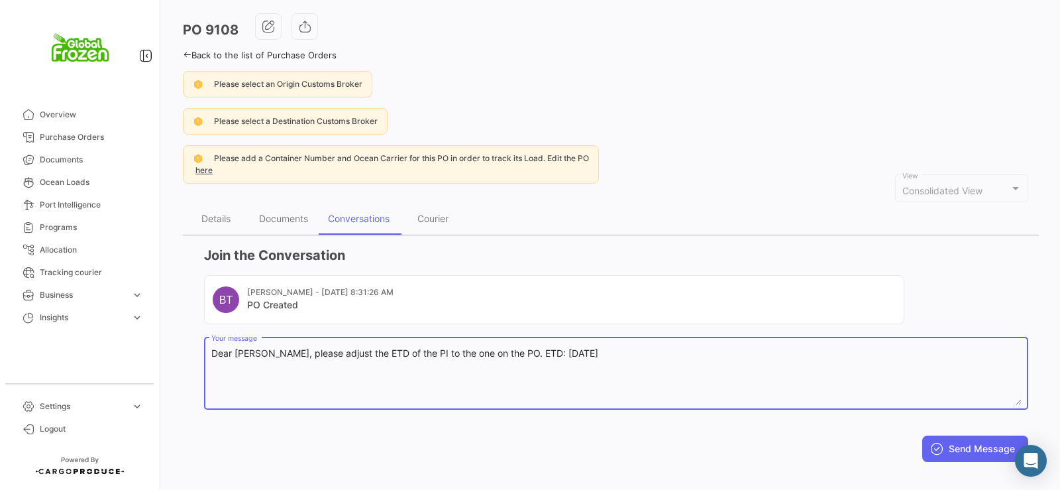
scroll to position [66, 0]
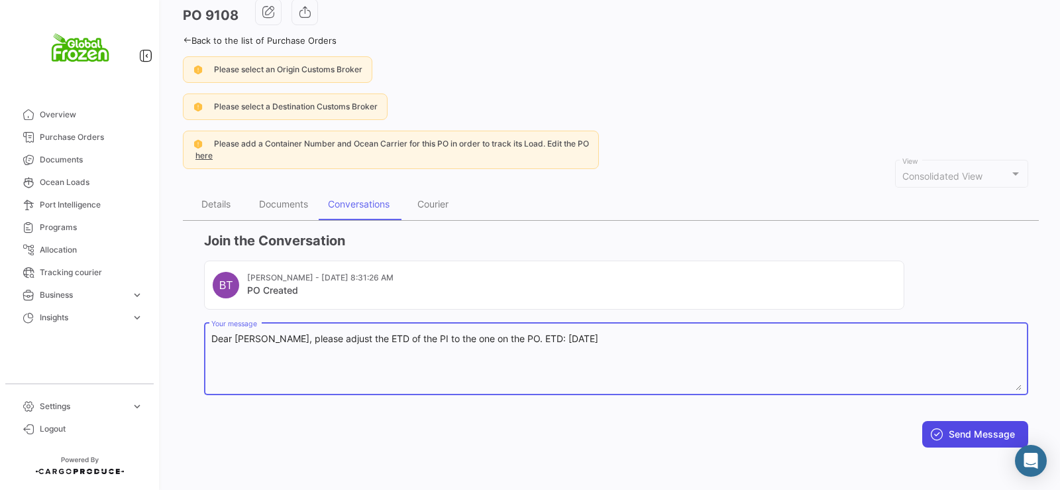
type textarea "Dear [PERSON_NAME], please adjust the ETD of the PI to the one on the PO. ETD: …"
click at [952, 434] on button "Send Message" at bounding box center [975, 434] width 106 height 27
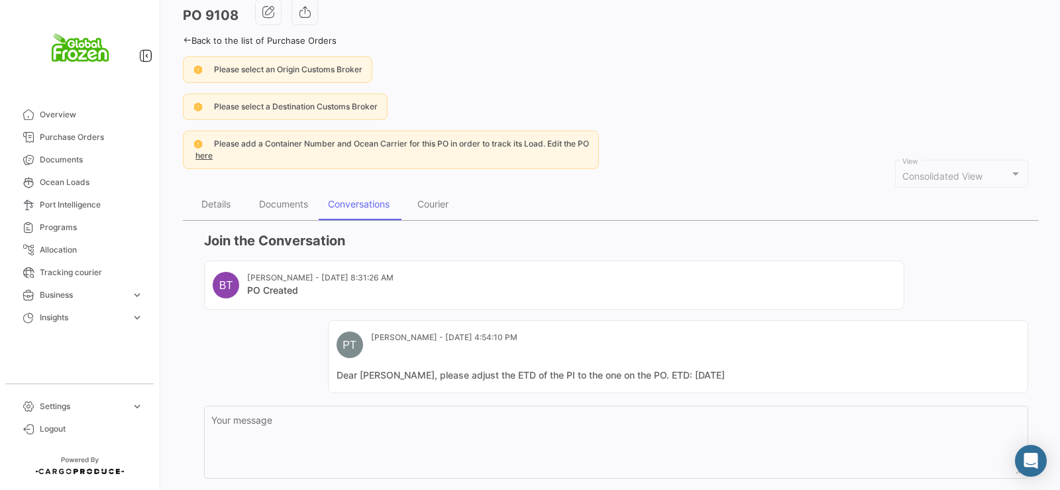
click at [184, 38] on icon at bounding box center [187, 40] width 9 height 9
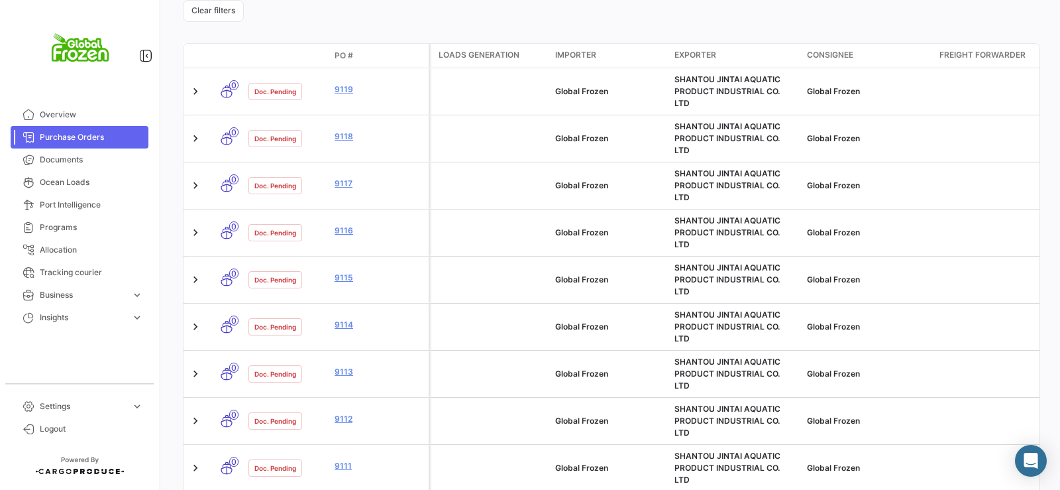
scroll to position [373, 0]
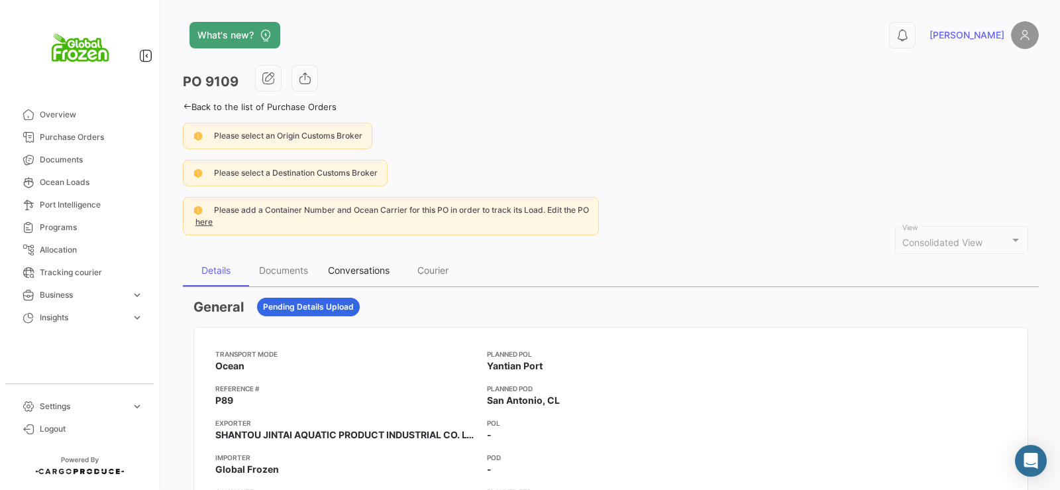
click at [349, 269] on div "Conversations" at bounding box center [359, 269] width 62 height 11
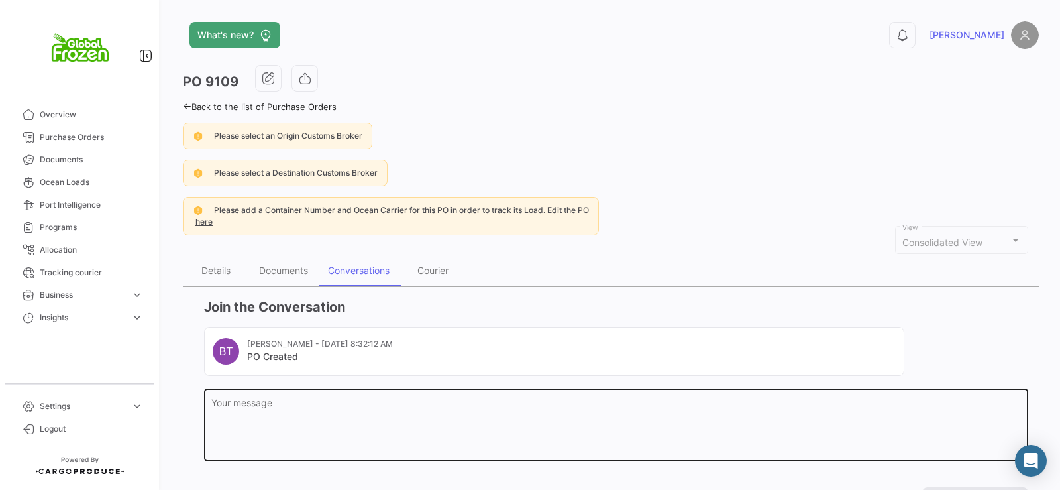
click at [372, 417] on textarea "Your message" at bounding box center [616, 427] width 810 height 58
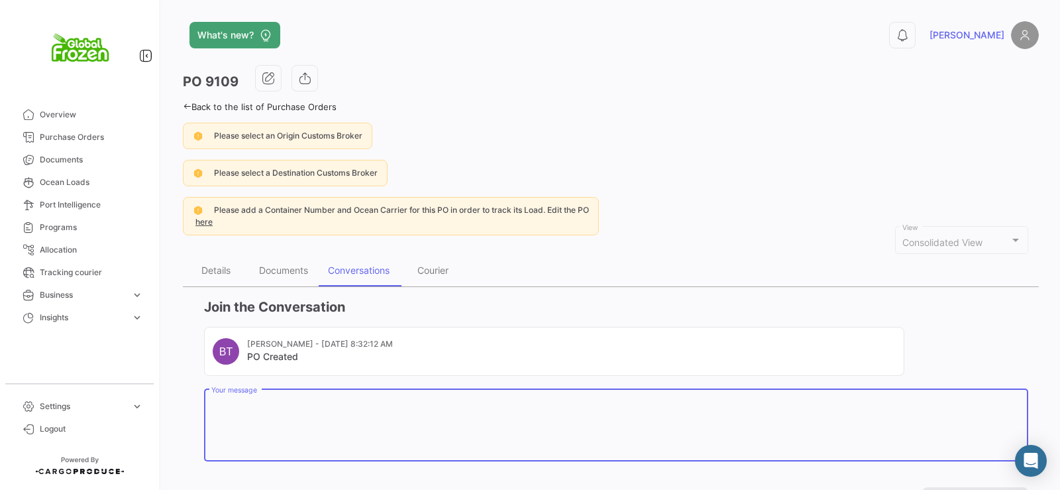
paste textarea "Dear [PERSON_NAME], please adjust the ETD of the PI to the one on the PO. ETD: …"
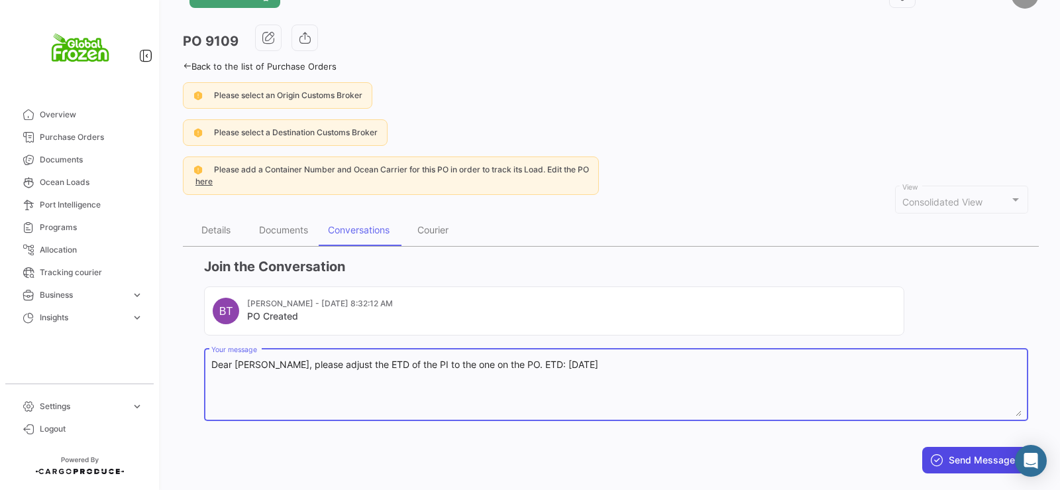
scroll to position [66, 0]
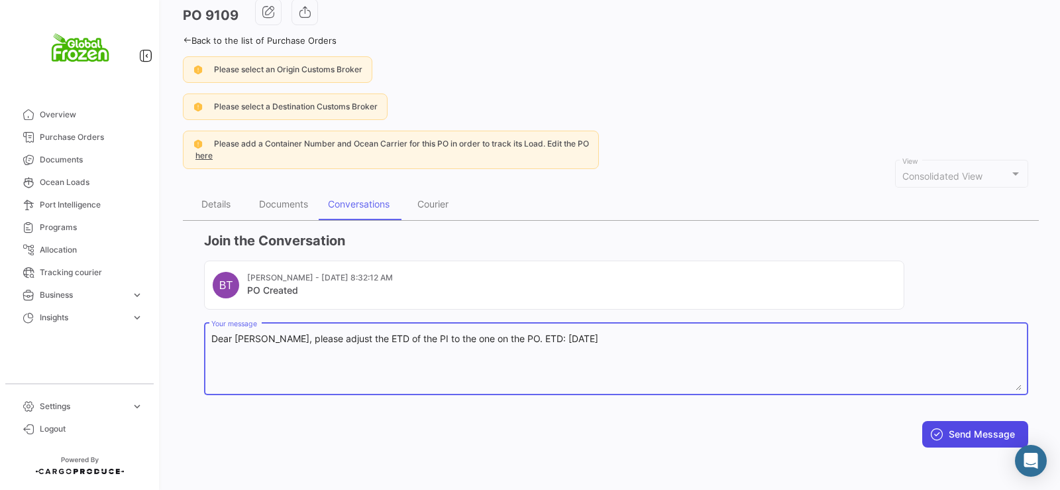
type textarea "Dear [PERSON_NAME], please adjust the ETD of the PI to the one on the PO. ETD: …"
click at [968, 442] on button "Send Message" at bounding box center [975, 434] width 106 height 27
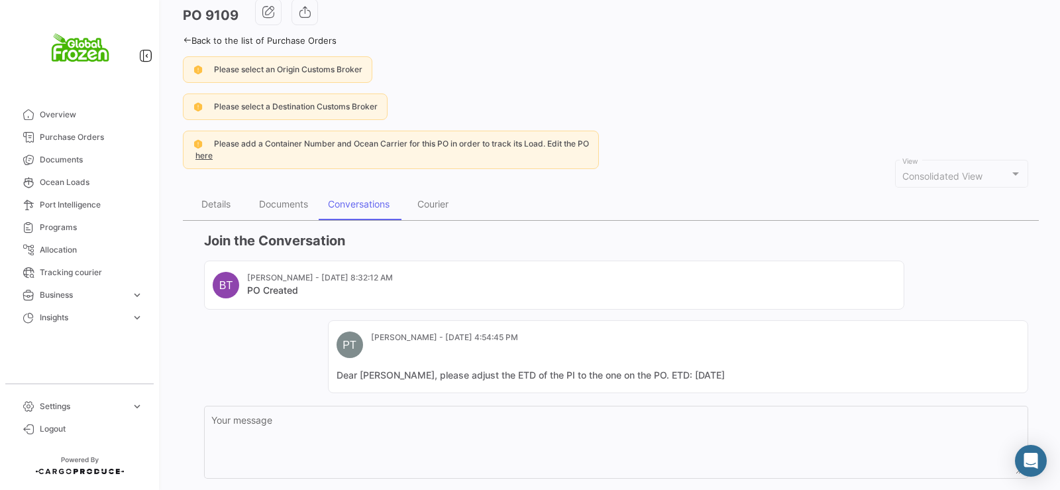
click at [184, 38] on icon at bounding box center [187, 40] width 9 height 9
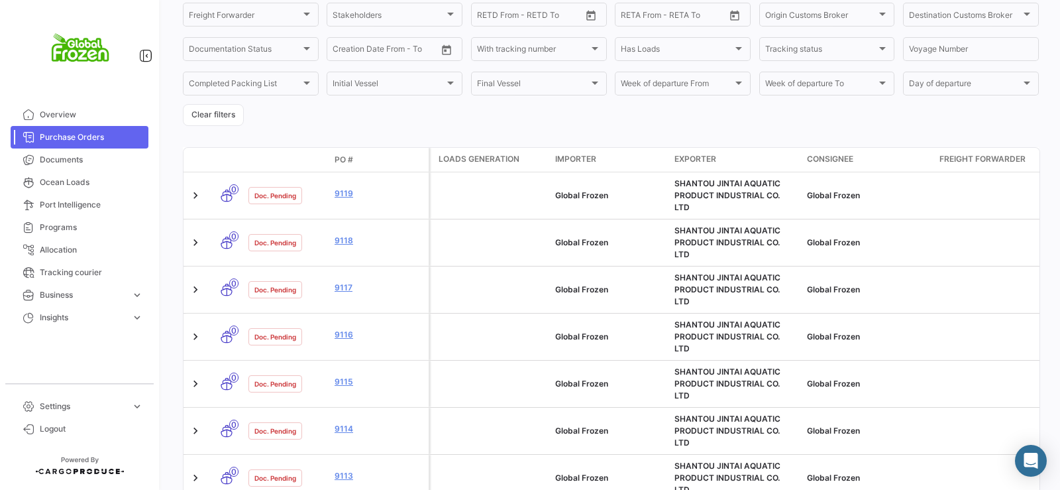
scroll to position [400, 0]
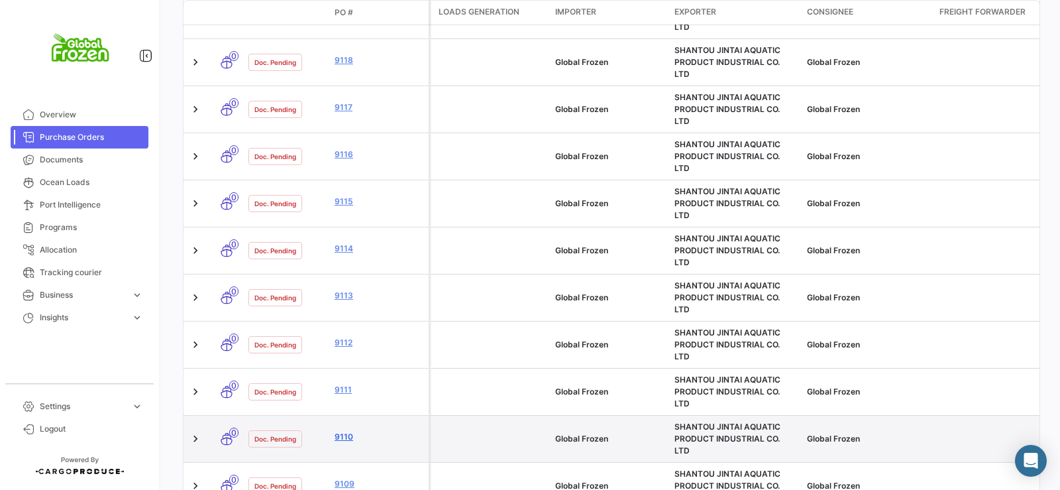
click at [343, 431] on link "9110" at bounding box center [379, 437] width 89 height 12
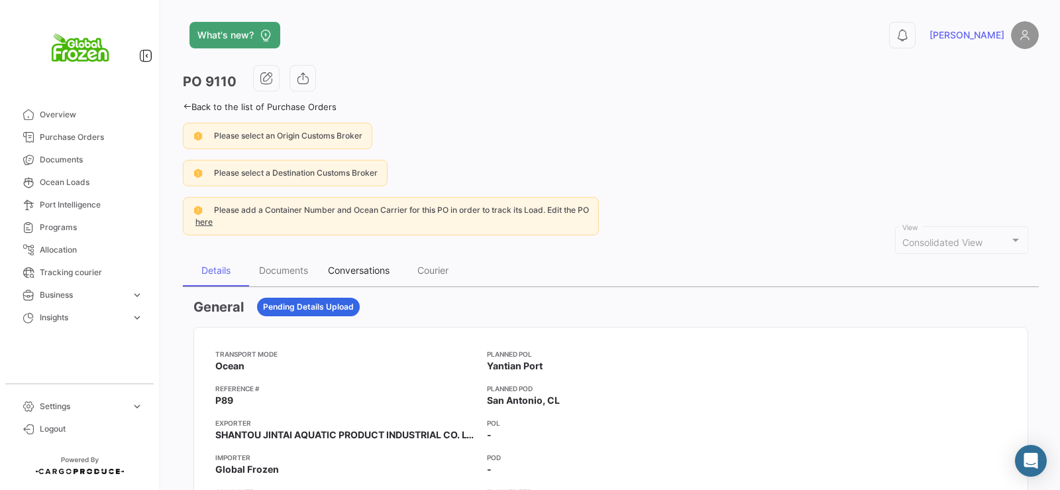
click at [384, 266] on div "Conversations" at bounding box center [359, 269] width 62 height 11
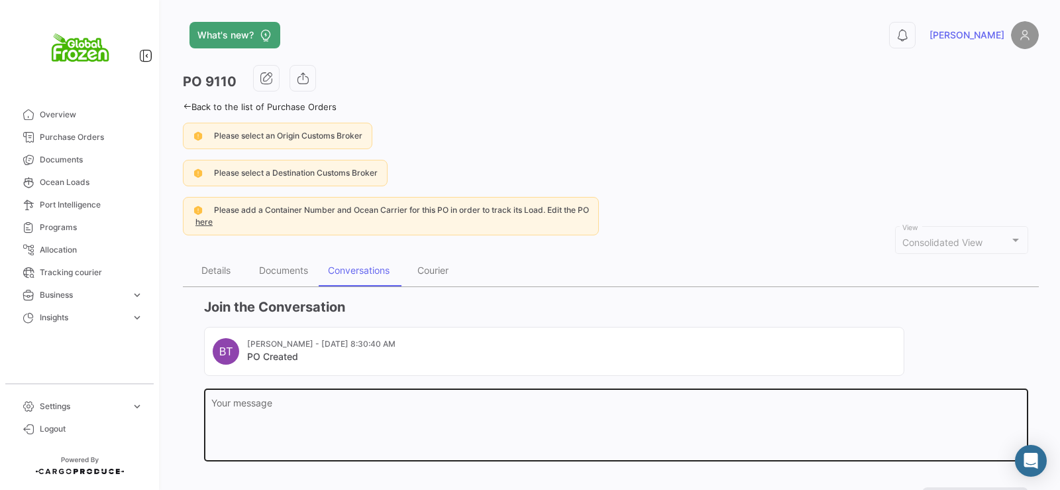
click at [339, 428] on textarea "Your message" at bounding box center [616, 427] width 810 height 58
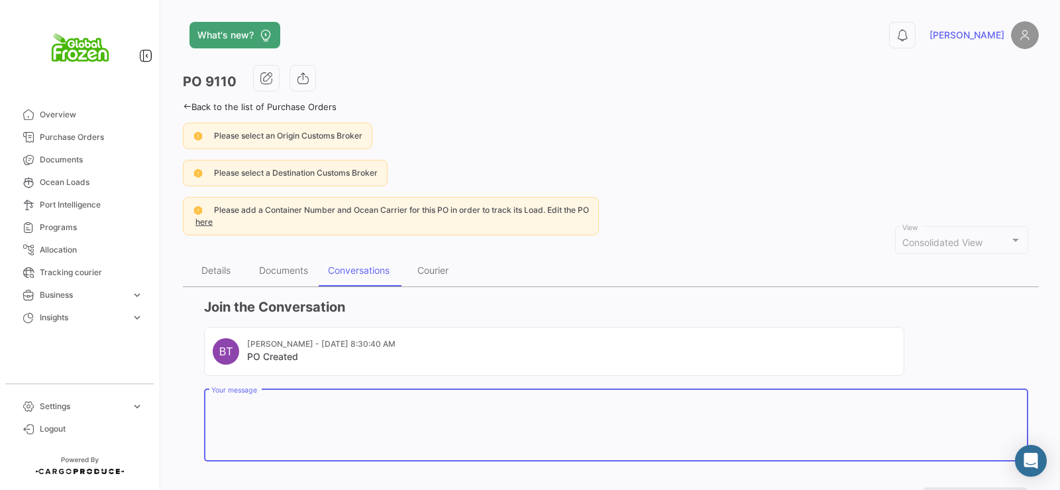
paste textarea "Dear [PERSON_NAME], please adjust the ETD of the PI to the one on the PO. ETD: …"
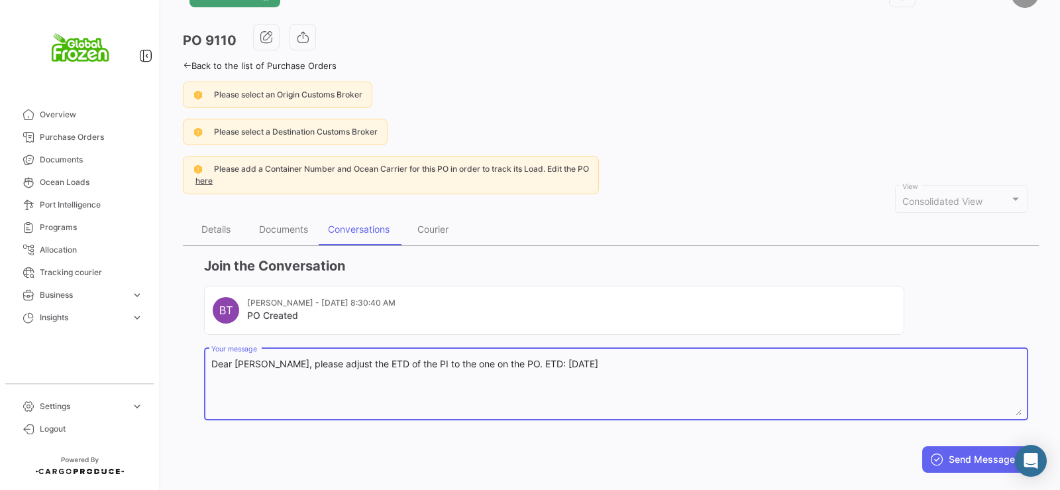
scroll to position [66, 0]
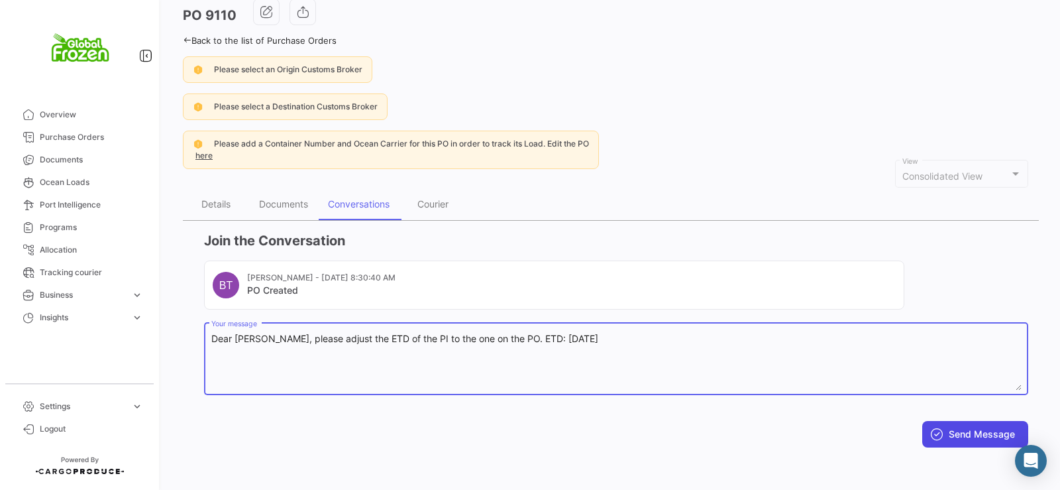
type textarea "Dear [PERSON_NAME], please adjust the ETD of the PI to the one on the PO. ETD: …"
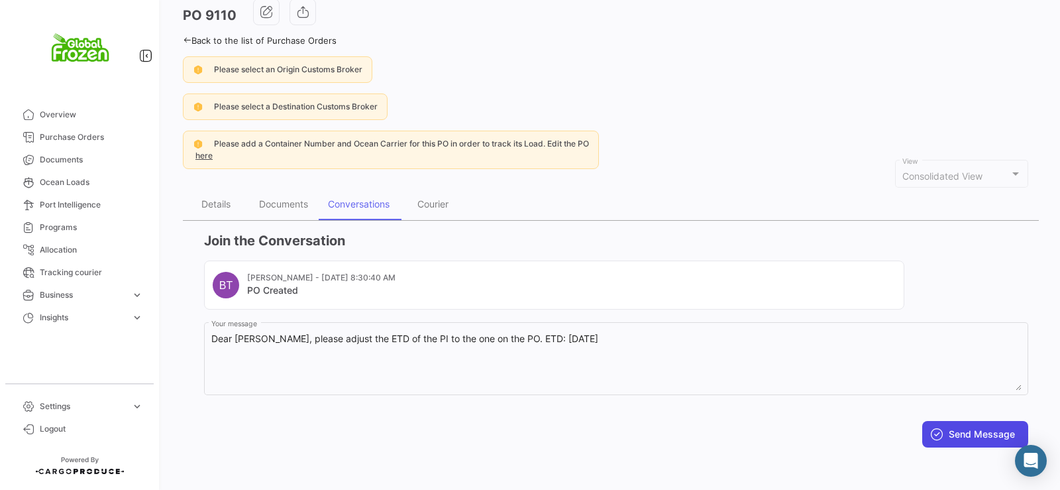
click at [968, 437] on button "Send Message" at bounding box center [975, 434] width 106 height 27
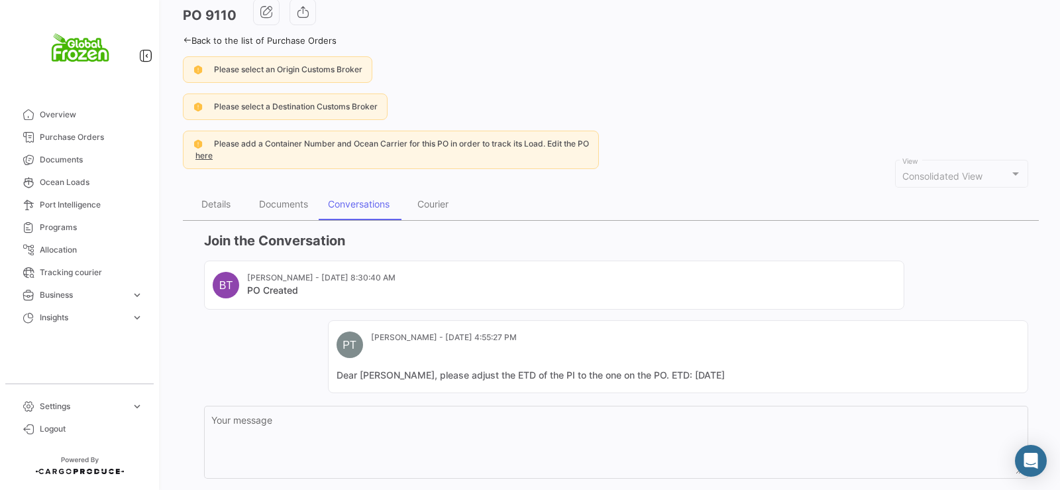
click at [187, 40] on icon at bounding box center [187, 40] width 9 height 9
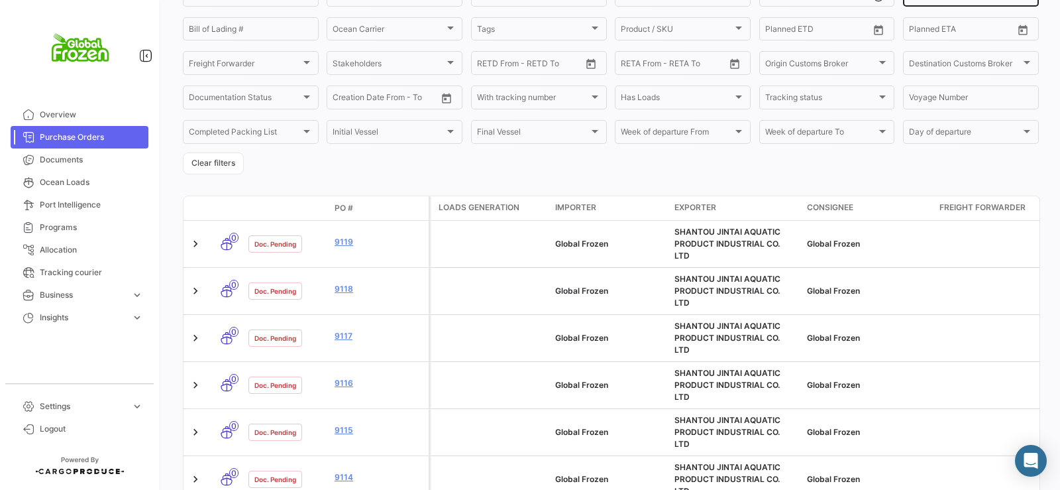
scroll to position [292, 0]
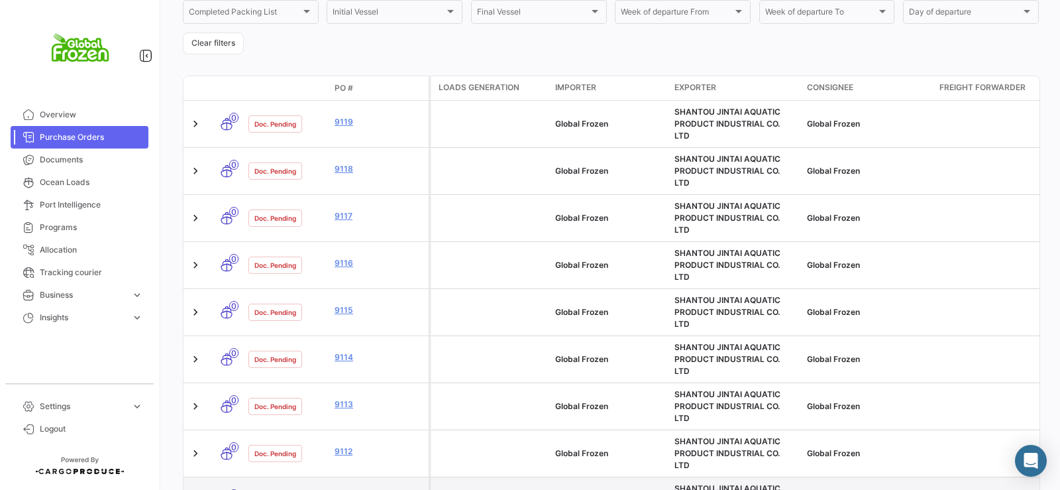
click at [344, 489] on link "9111" at bounding box center [379, 498] width 89 height 12
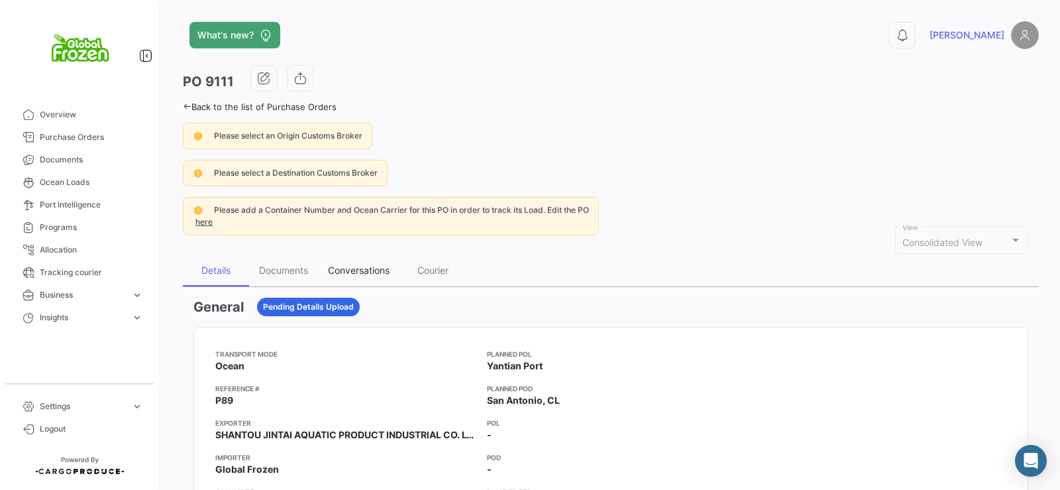
click at [371, 265] on div "Conversations" at bounding box center [359, 269] width 62 height 11
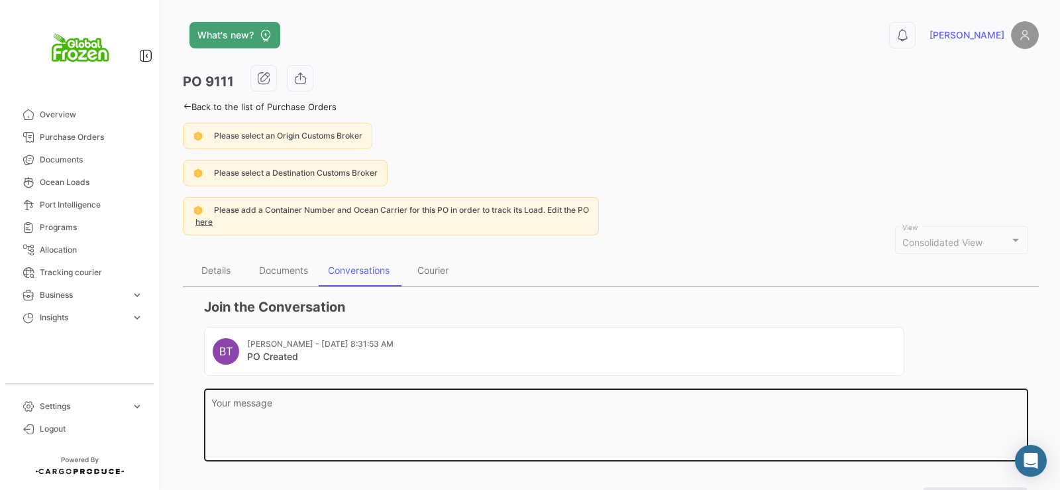
click at [401, 399] on textarea "Your message" at bounding box center [616, 427] width 810 height 58
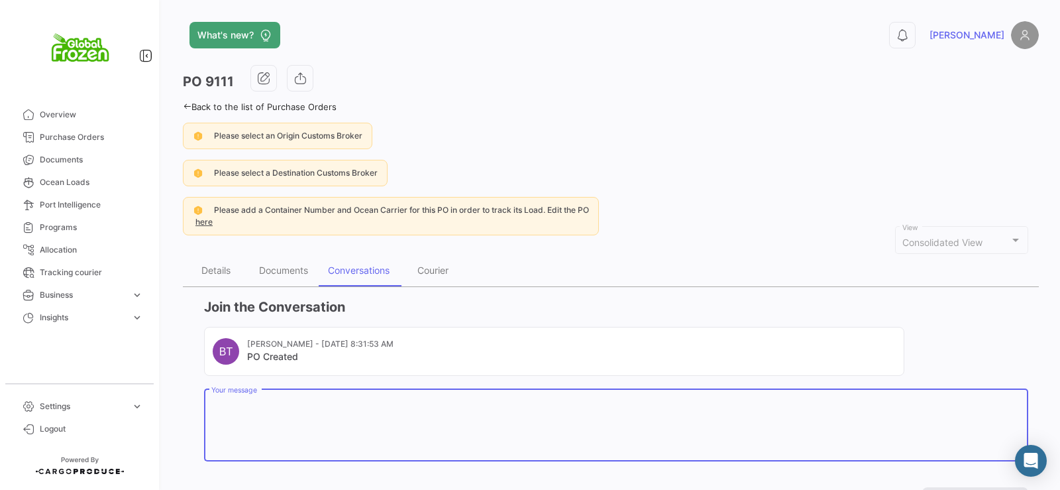
paste textarea "Dear [PERSON_NAME], please adjust the ETD of the PI to the one on the PO. ETD: …"
type textarea "Dear [PERSON_NAME], please adjust the ETD of the PI to the one on the PO. ETD: …"
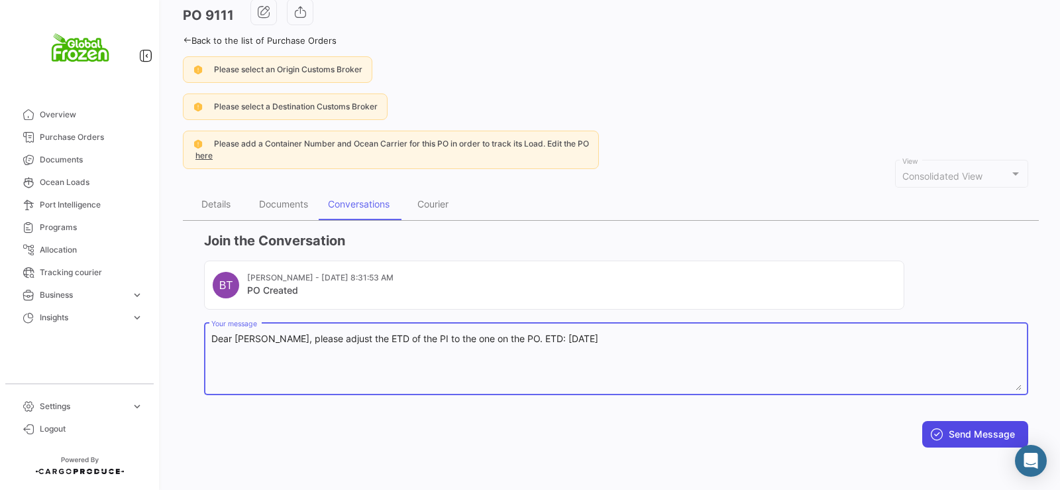
click at [979, 425] on button "Send Message" at bounding box center [975, 434] width 106 height 27
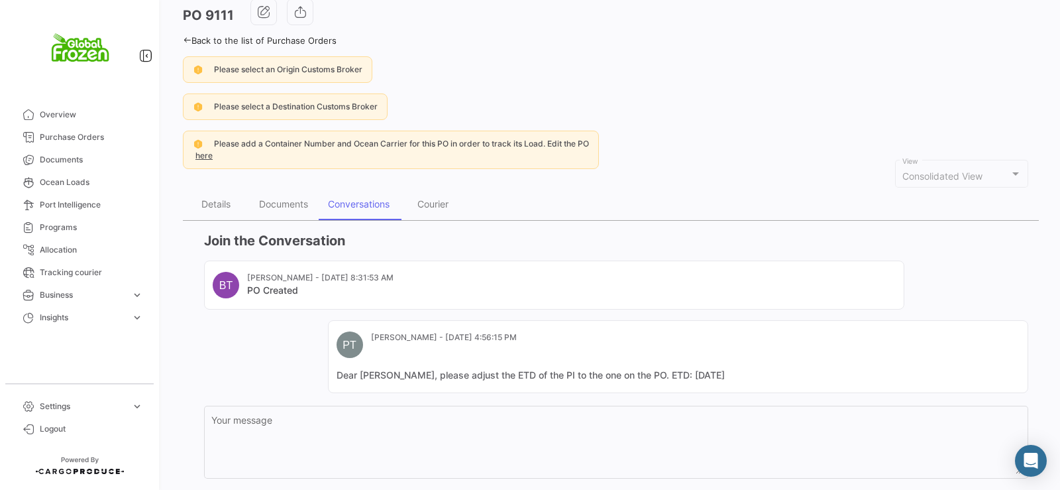
click at [187, 37] on icon at bounding box center [187, 40] width 9 height 9
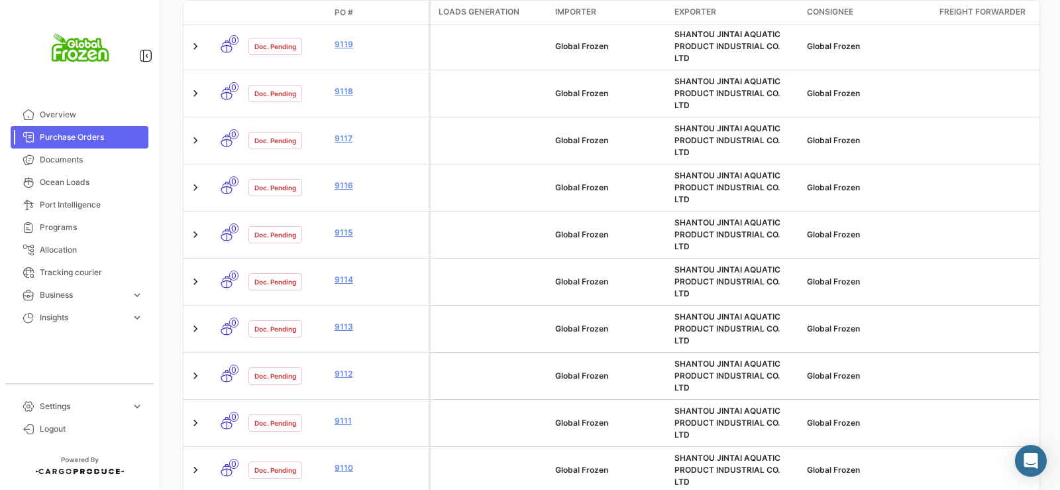
scroll to position [371, 0]
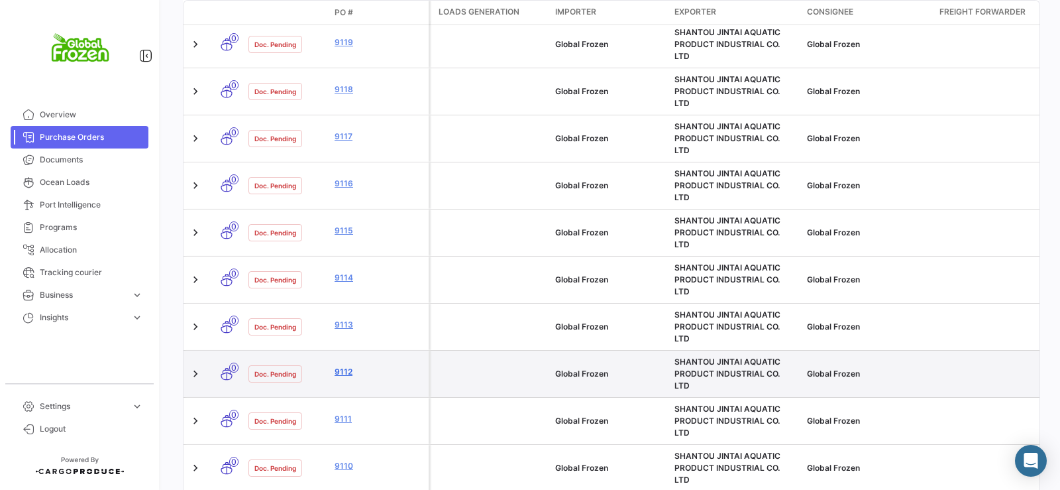
click at [344, 366] on link "9112" at bounding box center [379, 372] width 89 height 12
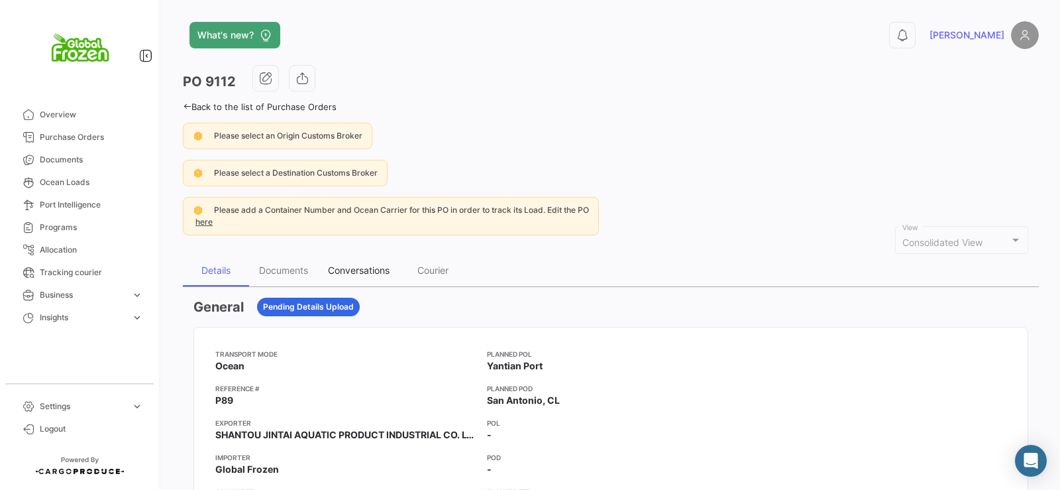
click at [364, 267] on div "Conversations" at bounding box center [359, 269] width 62 height 11
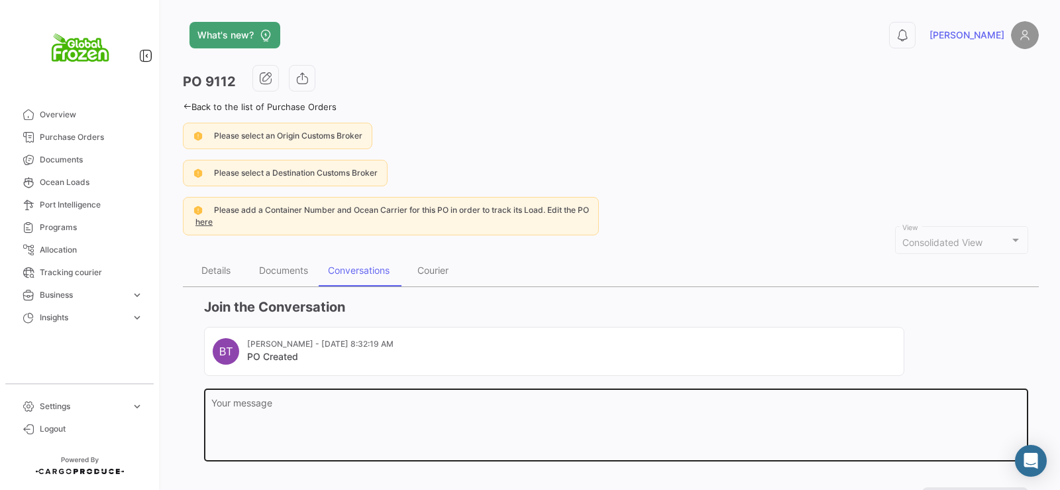
click at [385, 414] on textarea "Your message" at bounding box center [616, 427] width 810 height 58
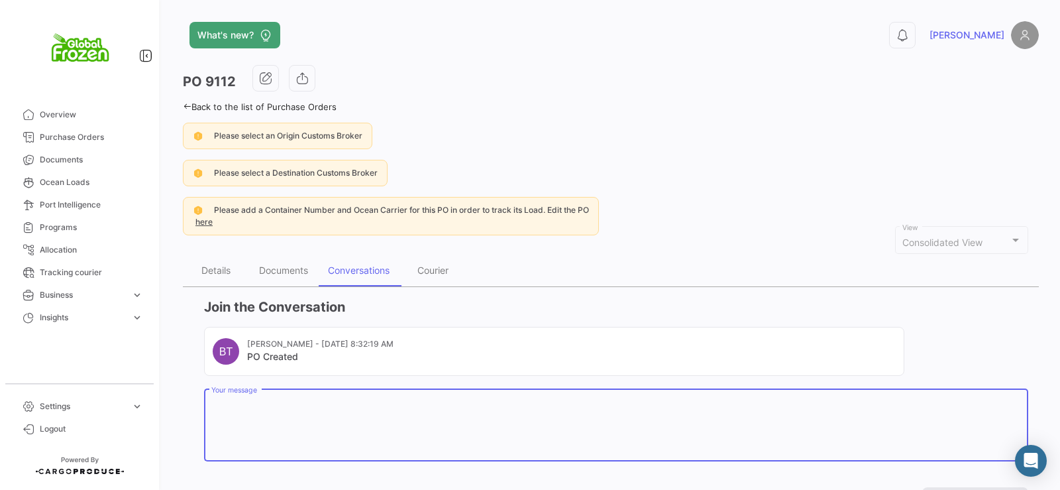
paste textarea "Dear [PERSON_NAME], please adjust the ETD of the PI to the one on the PO. ETD: …"
type textarea "Dear [PERSON_NAME], please adjust the ETD of the PI to the one on the PO. ETD: …"
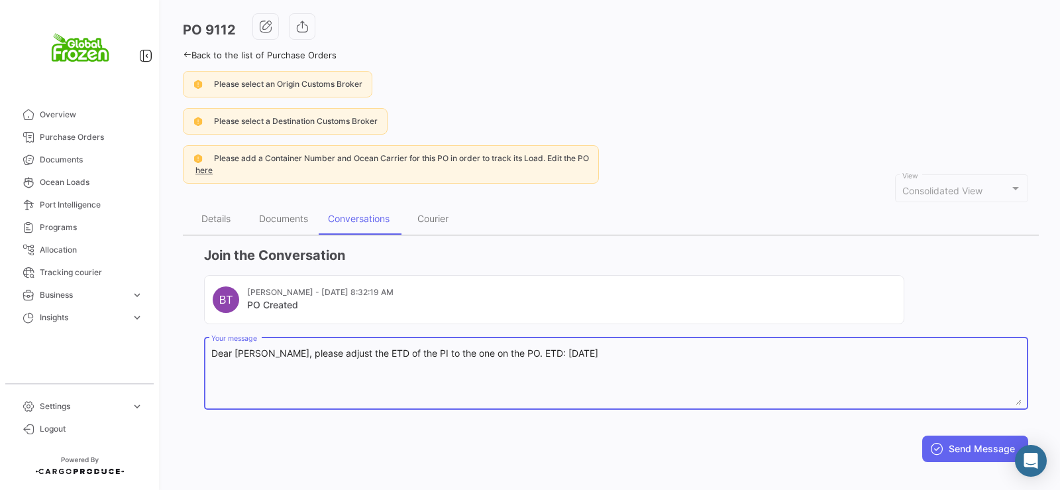
scroll to position [66, 0]
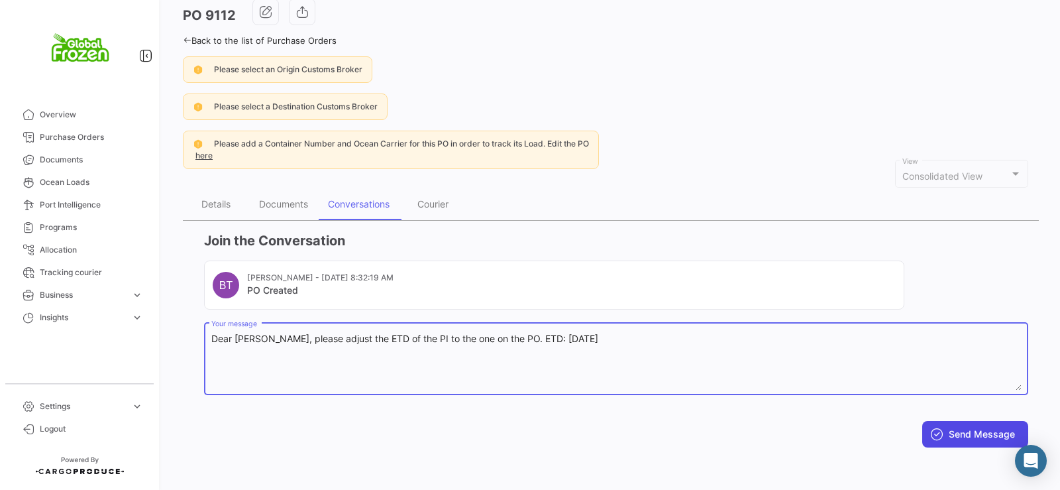
click at [980, 429] on button "Send Message" at bounding box center [975, 434] width 106 height 27
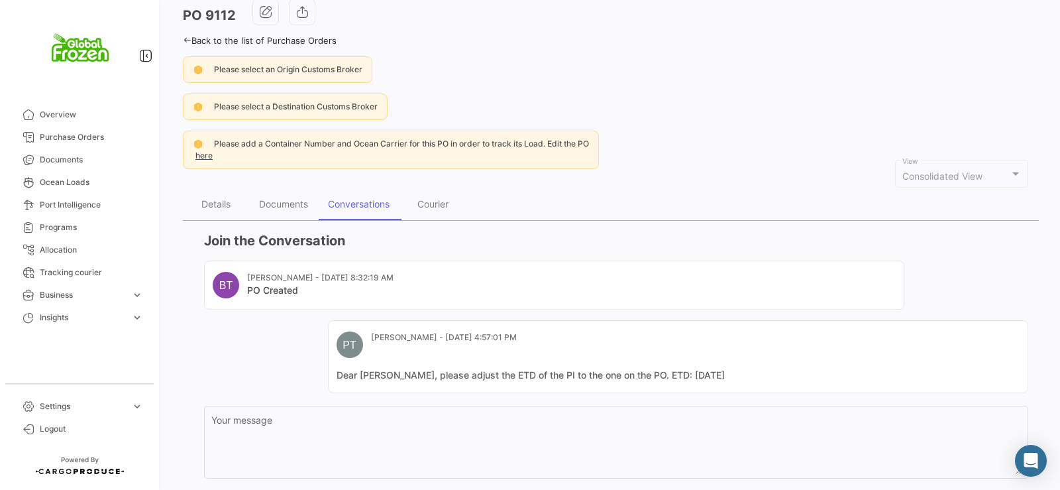
click at [192, 36] on link "Back to the list of Purchase Orders" at bounding box center [260, 40] width 154 height 11
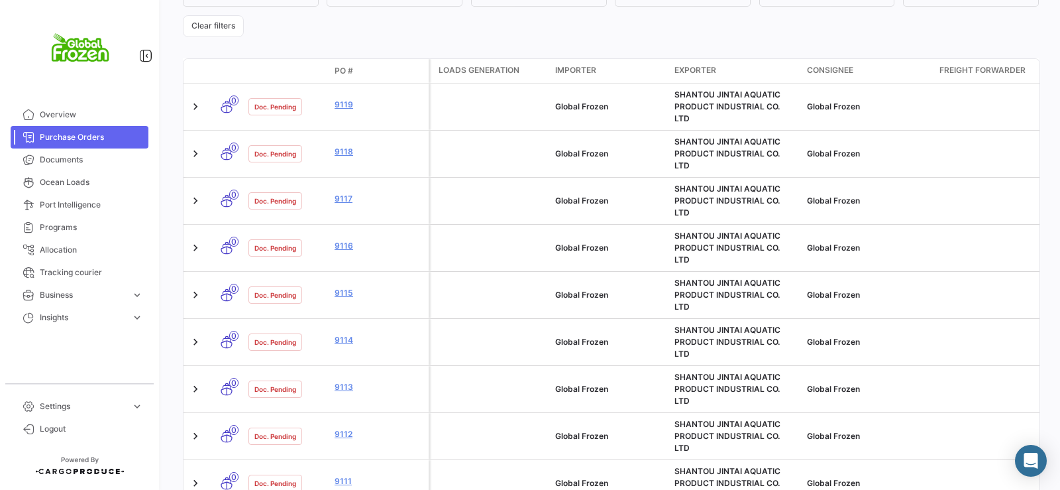
scroll to position [318, 0]
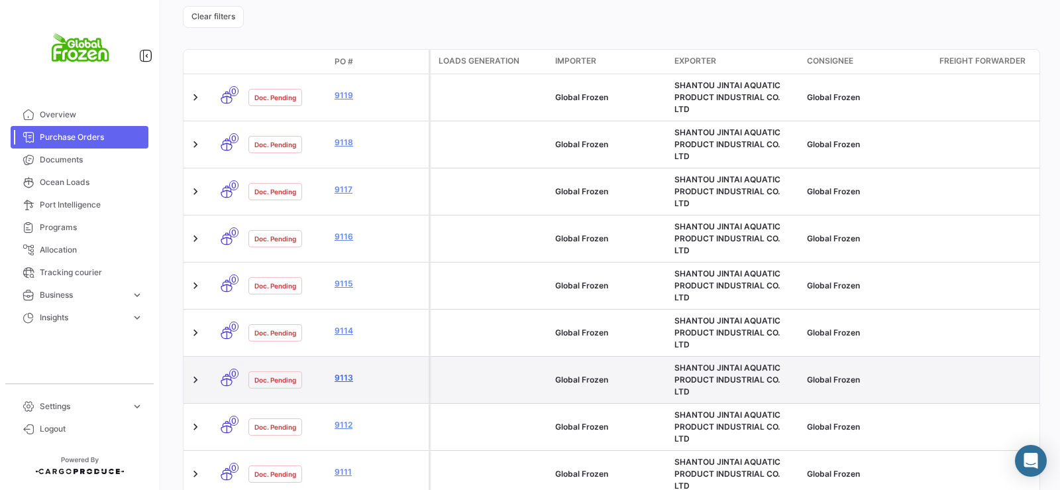
click at [341, 372] on link "9113" at bounding box center [379, 378] width 89 height 12
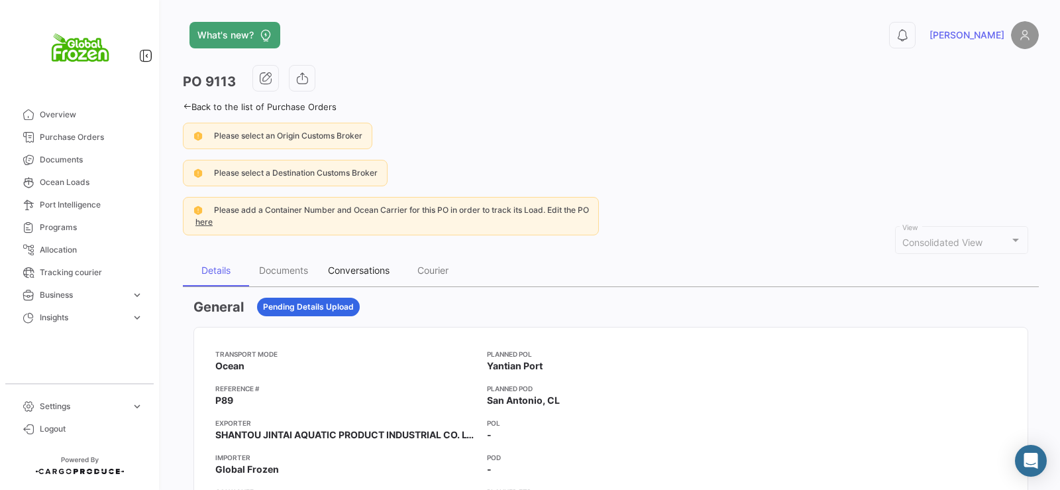
click at [359, 257] on div "Conversations" at bounding box center [359, 270] width 82 height 32
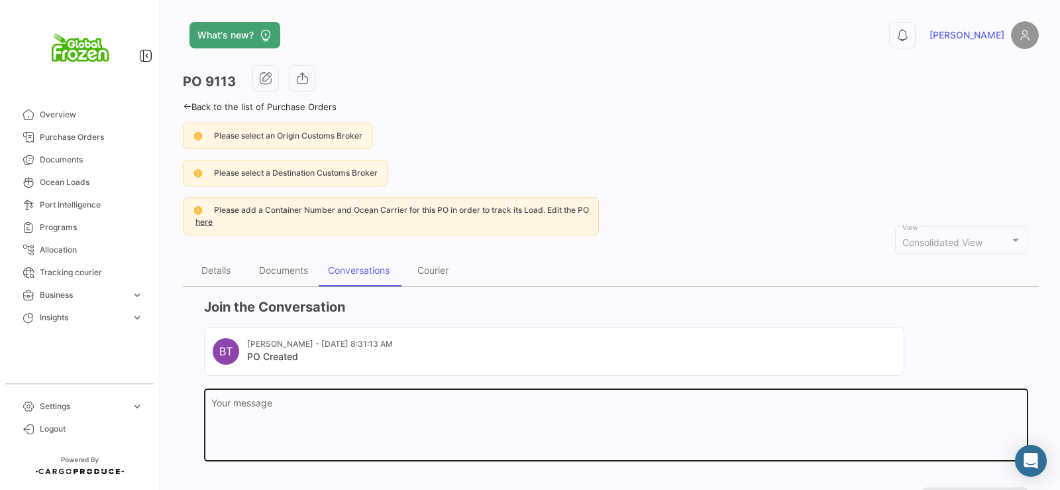
click at [411, 409] on textarea "Your message" at bounding box center [616, 427] width 810 height 58
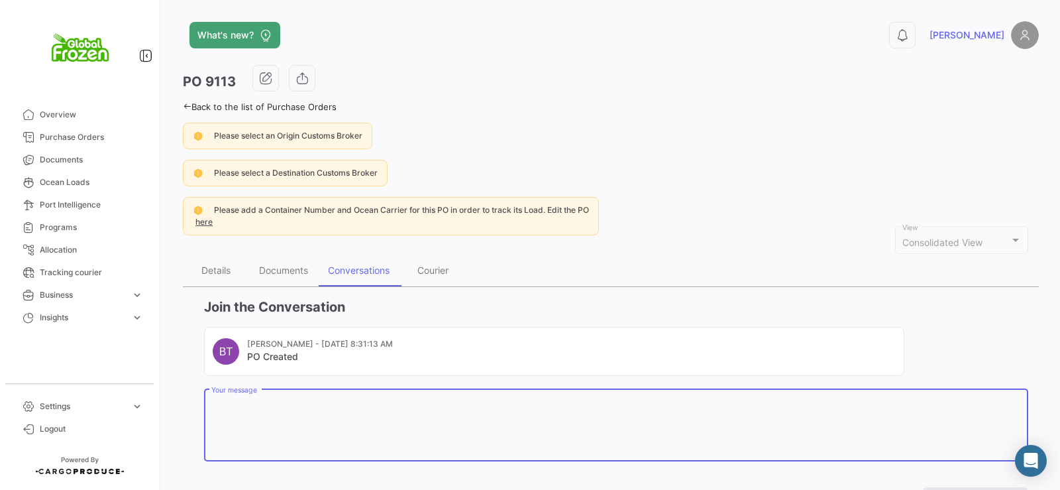
paste textarea "Dear [PERSON_NAME], please adjust the ETD of the PI to the one on the PO. ETD: …"
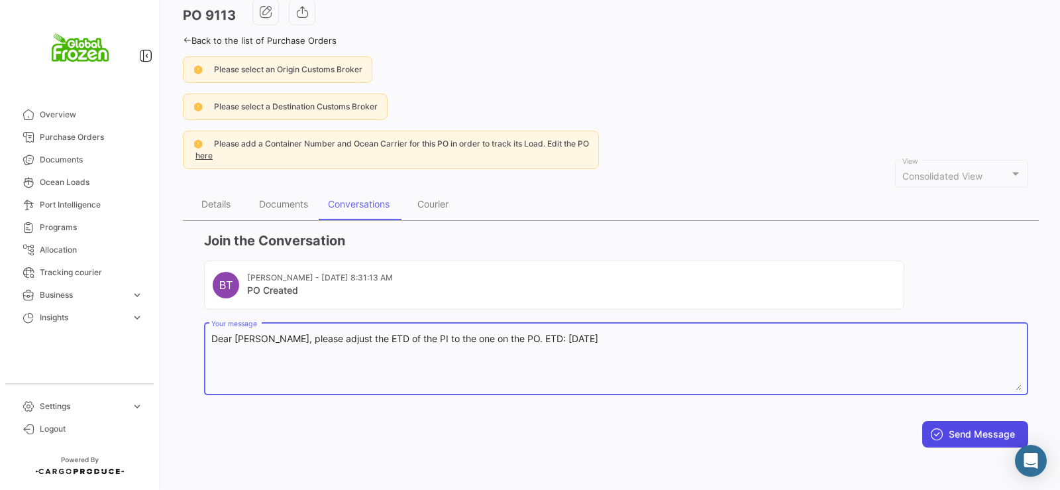
type textarea "Dear [PERSON_NAME], please adjust the ETD of the PI to the one on the PO. ETD: …"
click at [951, 427] on button "Send Message" at bounding box center [975, 434] width 106 height 27
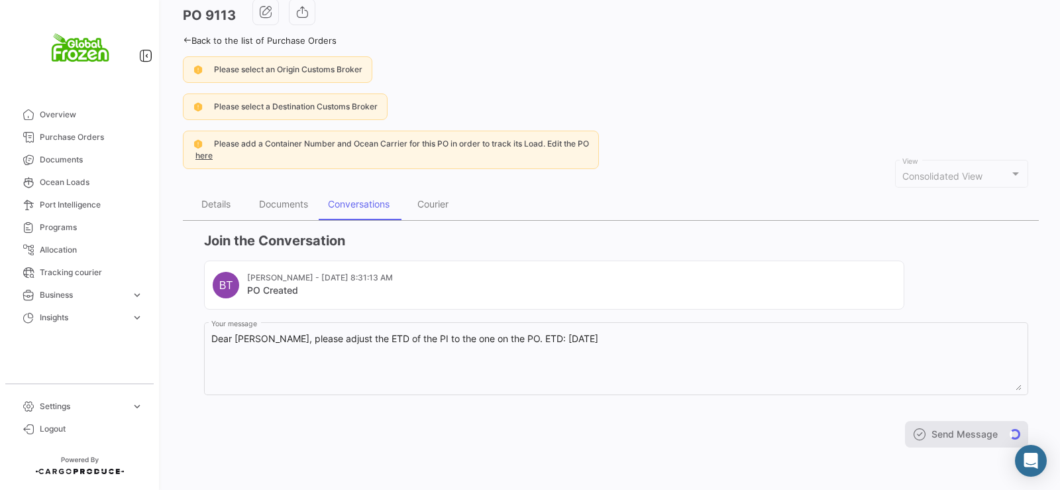
click at [186, 39] on icon at bounding box center [187, 40] width 9 height 9
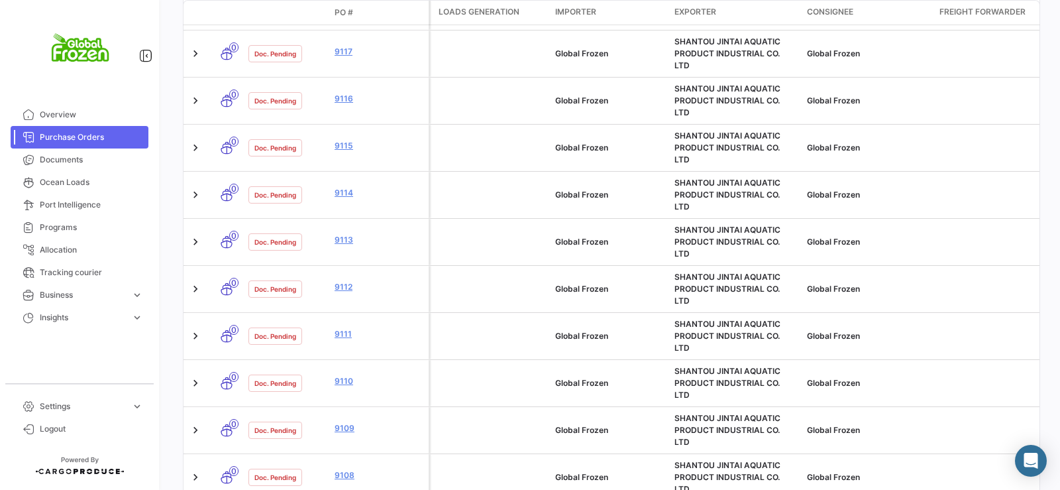
scroll to position [388, 0]
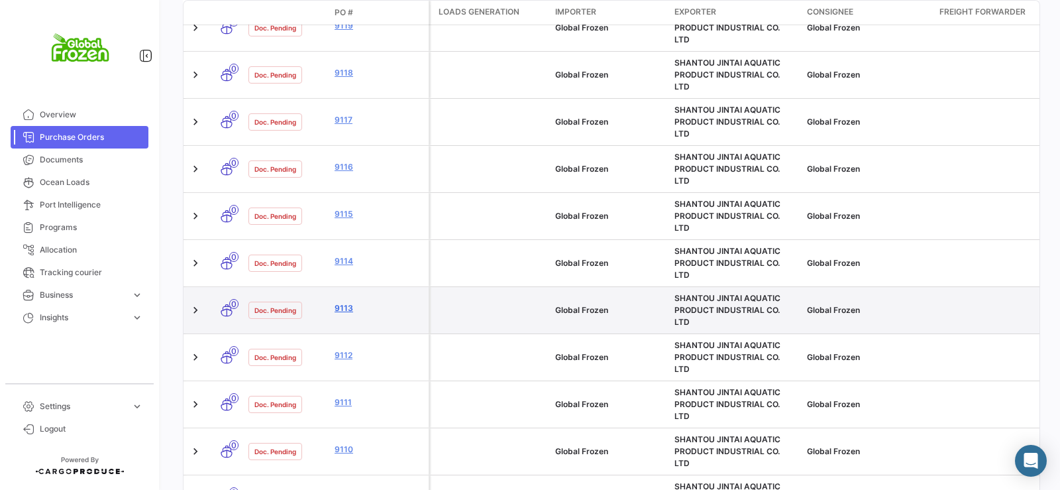
click at [342, 302] on link "9113" at bounding box center [379, 308] width 89 height 12
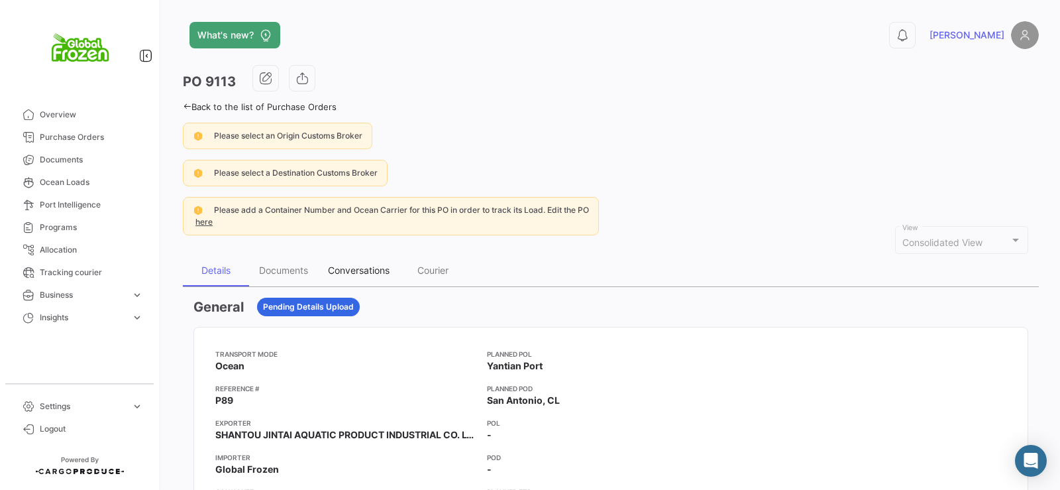
click at [370, 268] on div "Conversations" at bounding box center [359, 269] width 62 height 11
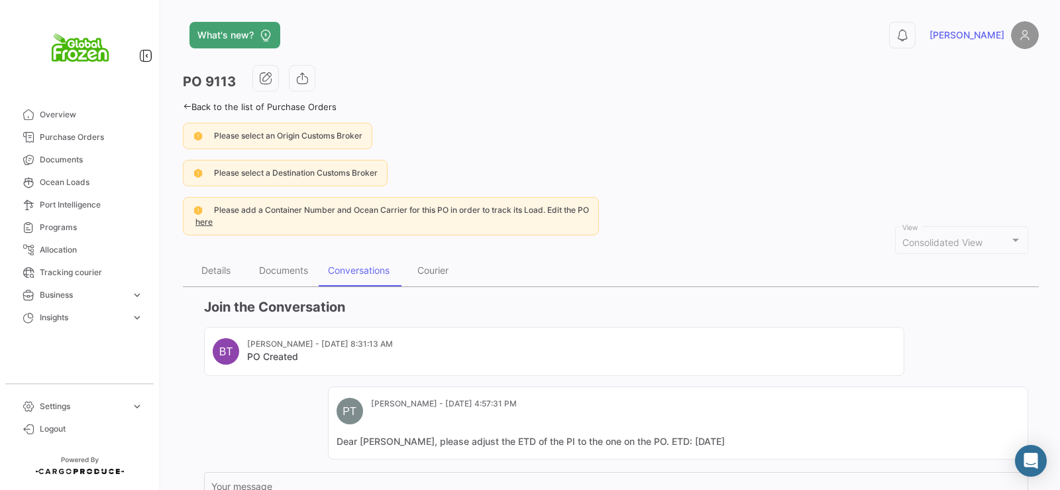
click at [186, 107] on icon at bounding box center [187, 106] width 9 height 9
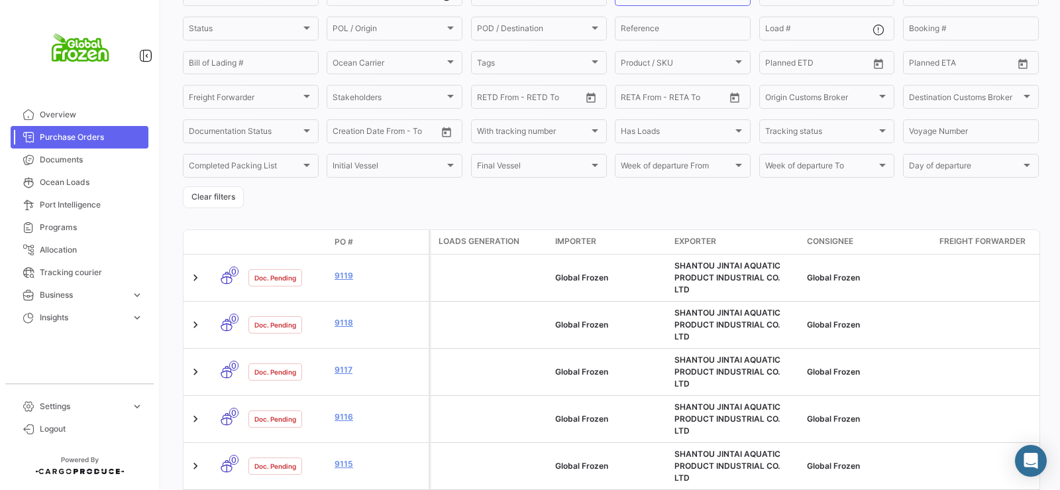
scroll to position [159, 0]
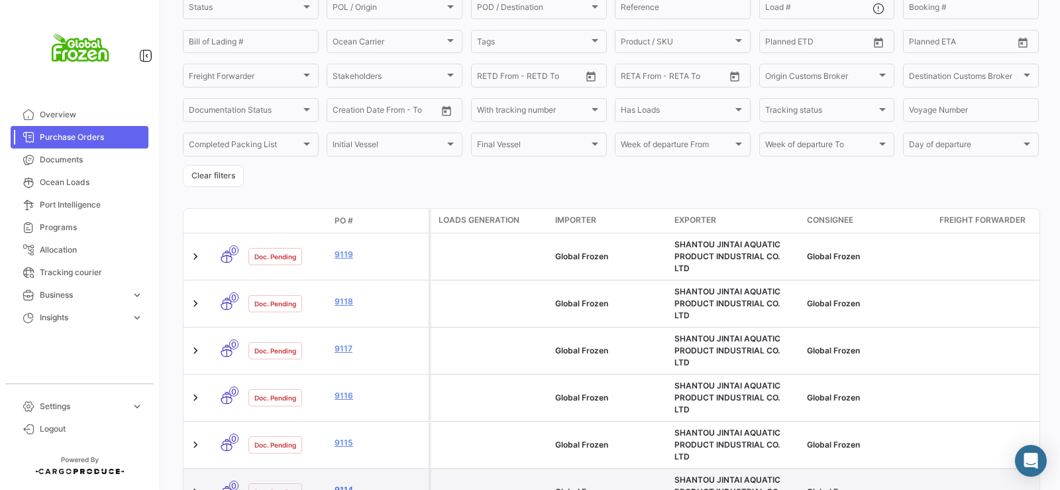
click at [346, 484] on link "9114" at bounding box center [379, 490] width 89 height 12
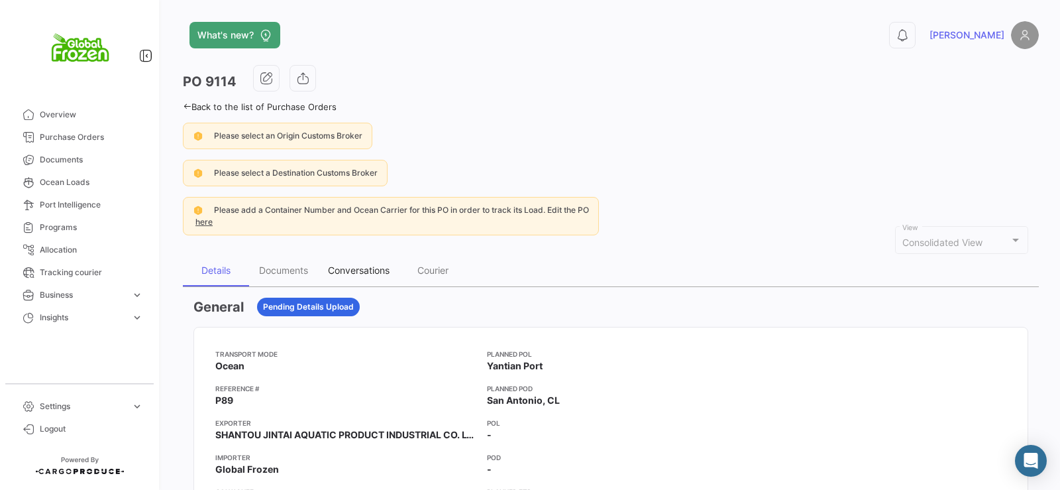
click at [374, 270] on div "Conversations" at bounding box center [359, 269] width 62 height 11
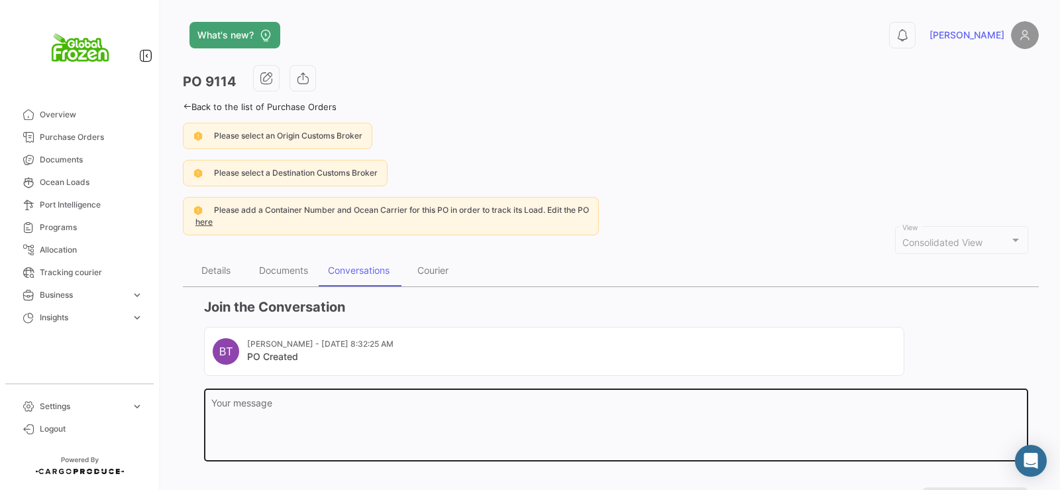
click at [341, 408] on textarea "Your message" at bounding box center [616, 427] width 810 height 58
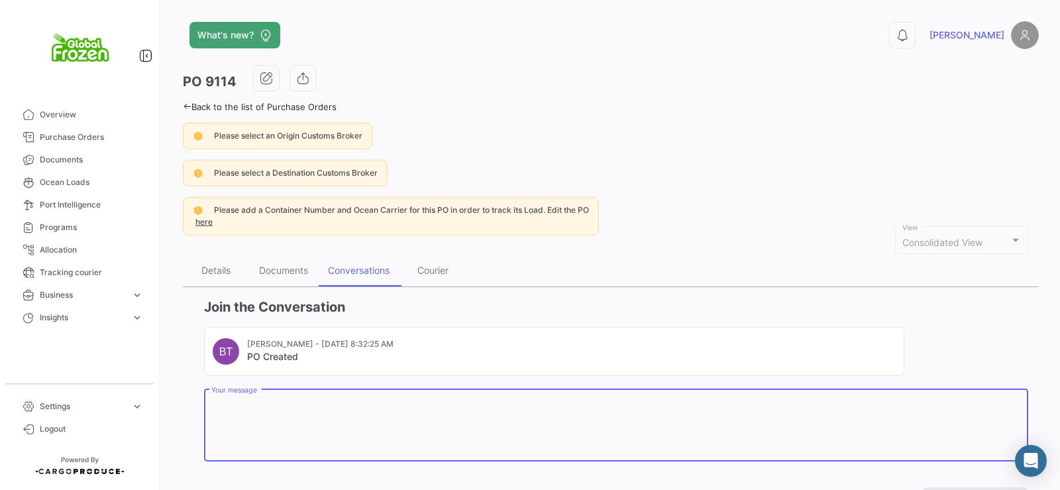
paste textarea "Dear [PERSON_NAME], please adjust the ETD of the PI to the one on the PO. ETD: …"
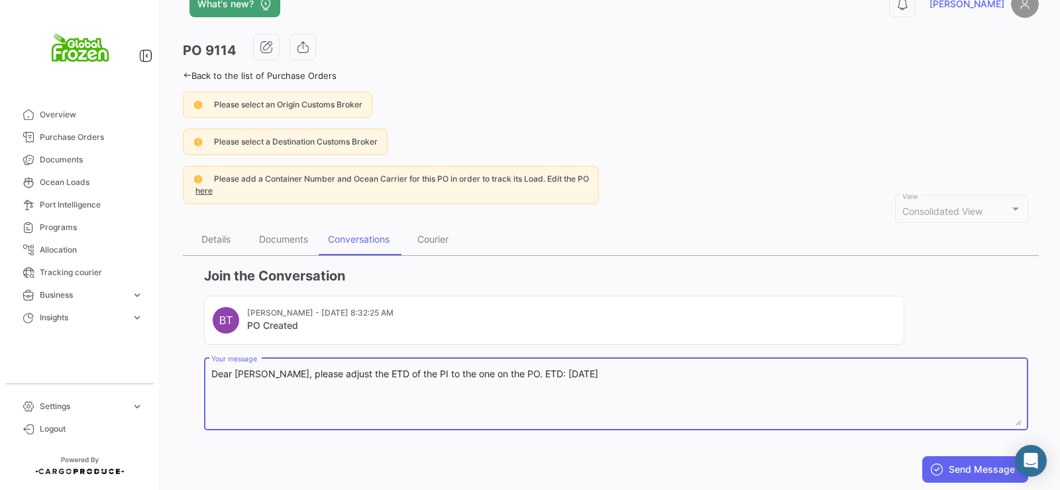
scroll to position [66, 0]
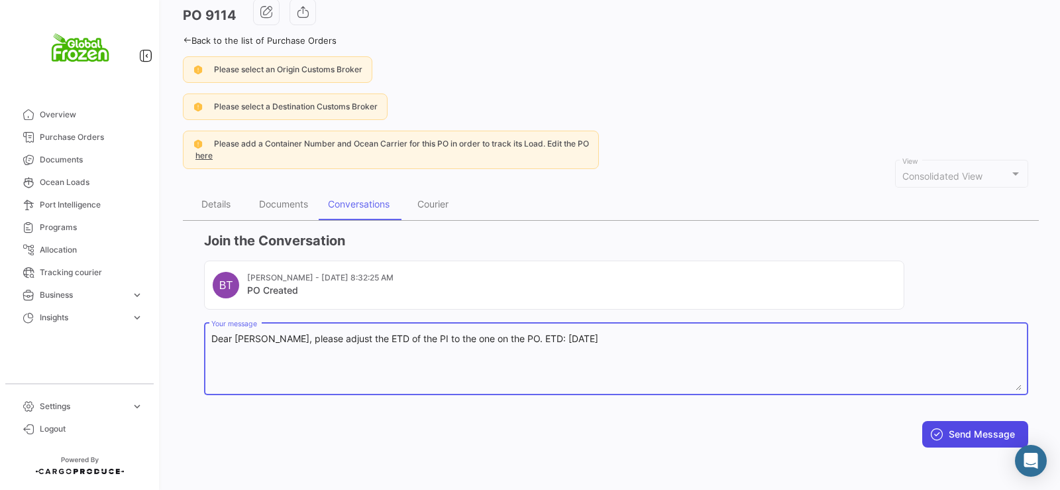
type textarea "Dear [PERSON_NAME], please adjust the ETD of the PI to the one on the PO. ETD: …"
click at [979, 437] on button "Send Message" at bounding box center [975, 434] width 106 height 27
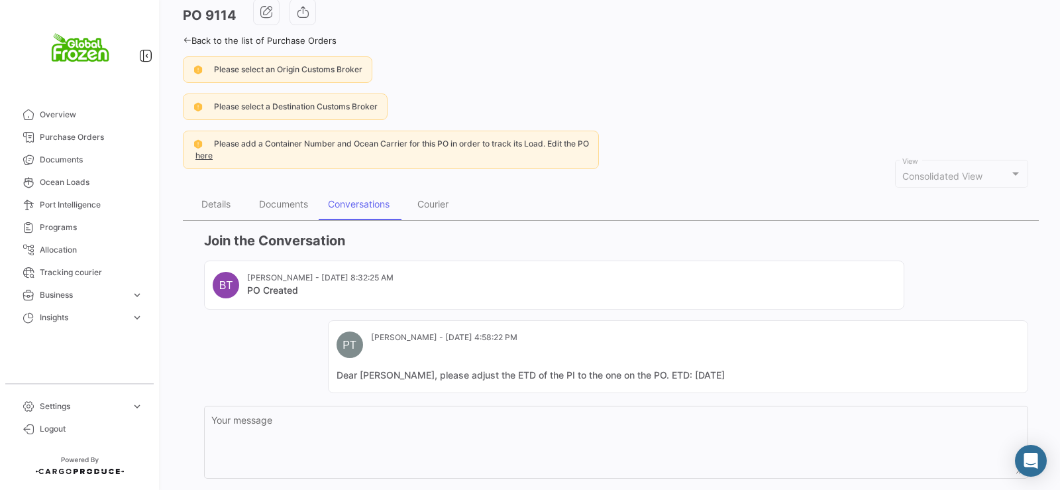
click at [190, 38] on icon at bounding box center [187, 40] width 9 height 9
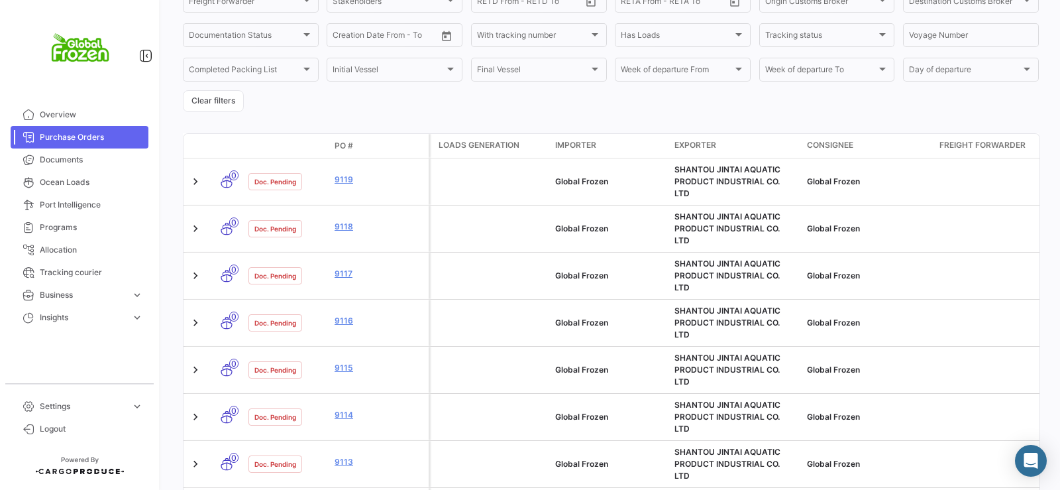
scroll to position [239, 0]
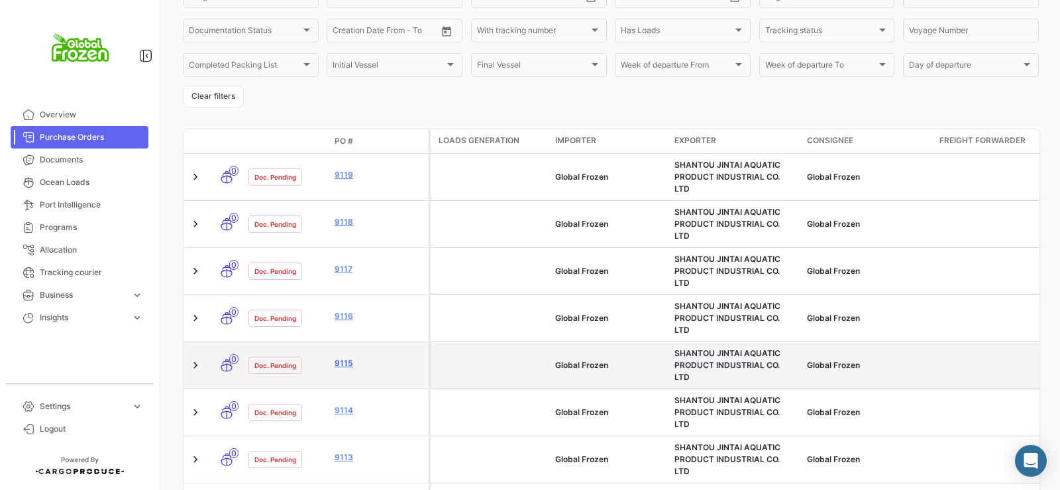
click at [341, 357] on link "9115" at bounding box center [379, 363] width 89 height 12
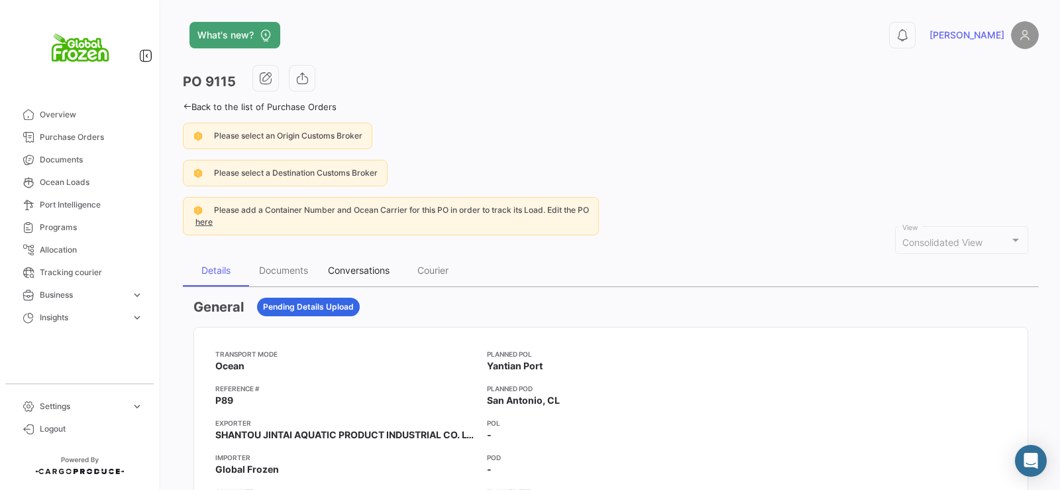
click at [363, 265] on div "Conversations" at bounding box center [359, 269] width 62 height 11
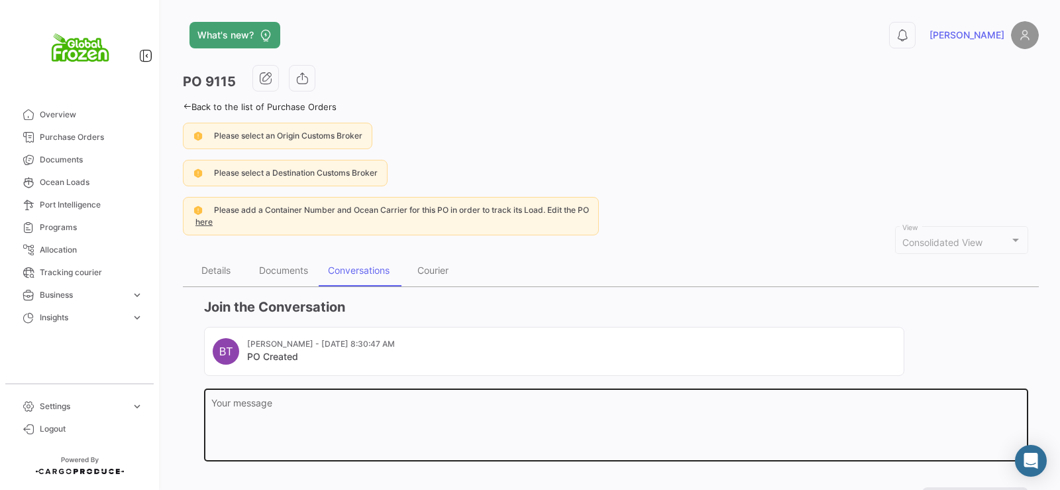
click at [368, 409] on textarea "Your message" at bounding box center [616, 427] width 810 height 58
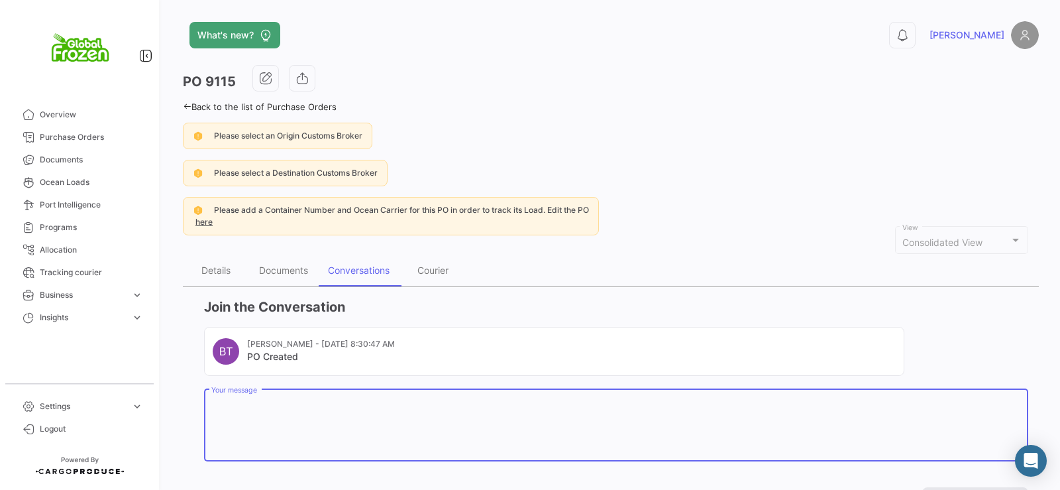
paste textarea "Dear [PERSON_NAME], please adjust the ETD of the PI to the one on the PO. ETD: …"
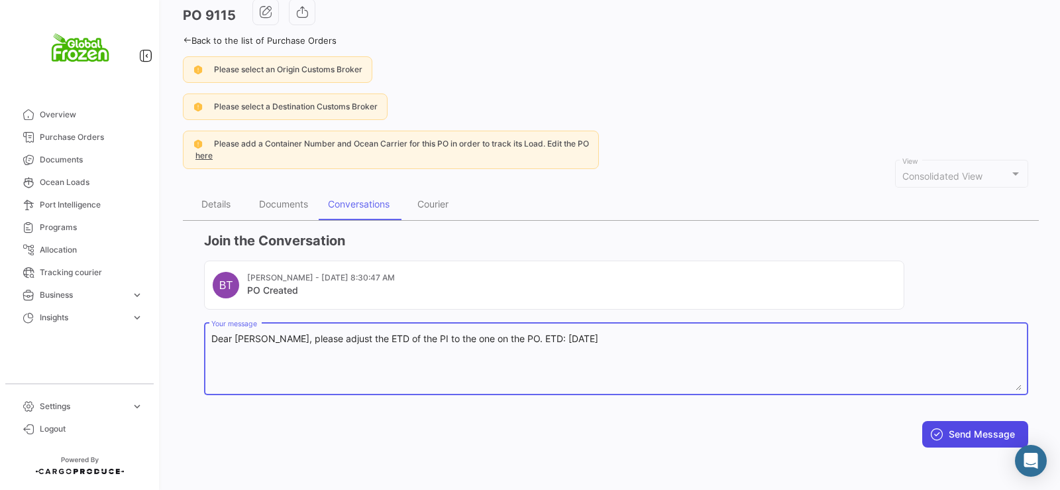
type textarea "Dear [PERSON_NAME], please adjust the ETD of the PI to the one on the PO. ETD: …"
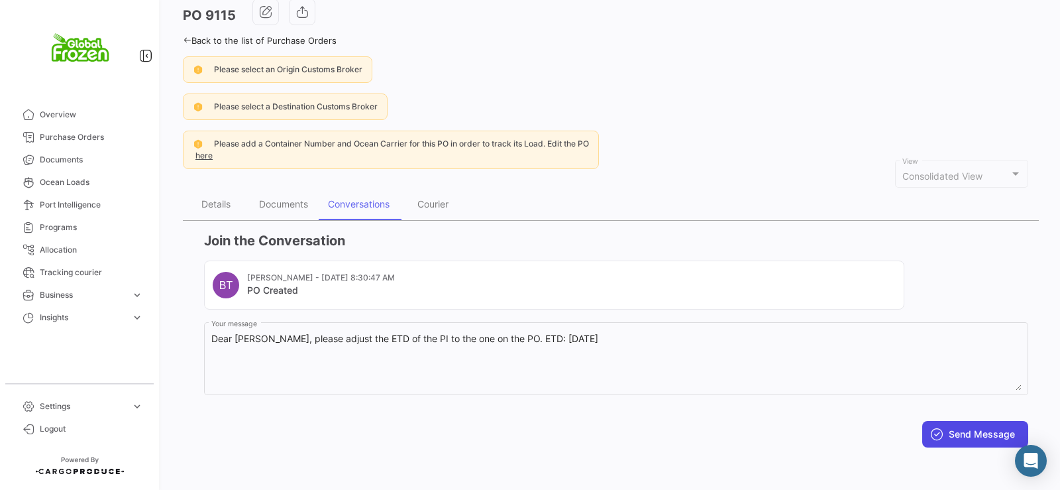
click at [958, 427] on button "Send Message" at bounding box center [975, 434] width 106 height 27
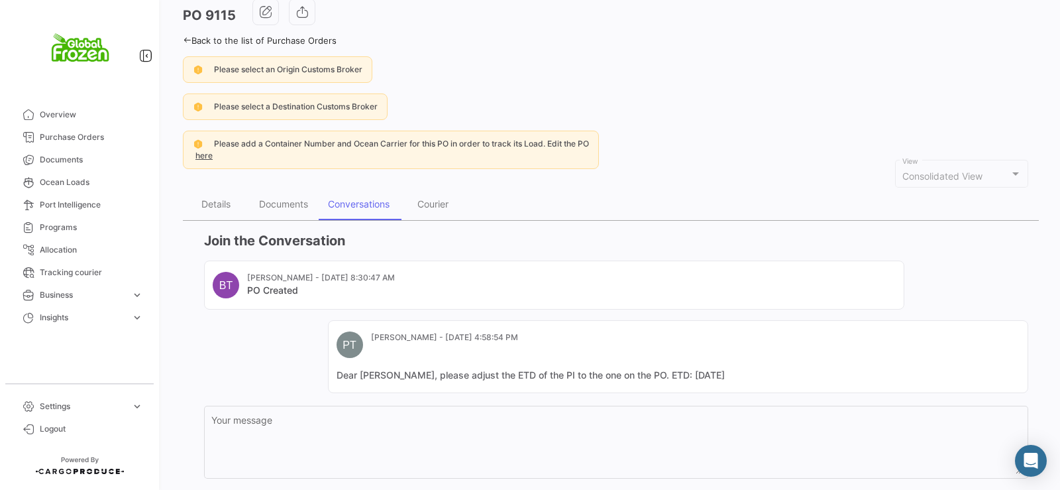
click at [184, 40] on icon at bounding box center [187, 40] width 9 height 9
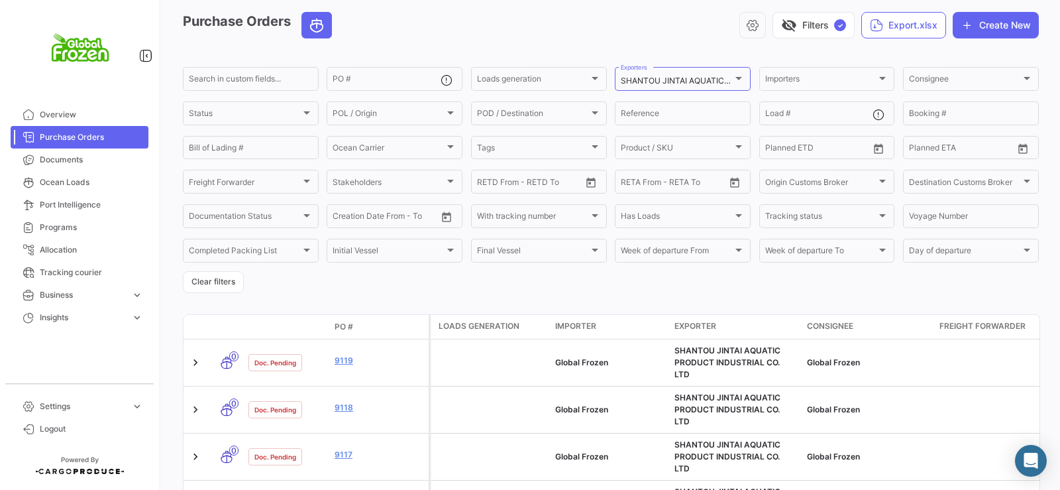
scroll to position [80, 0]
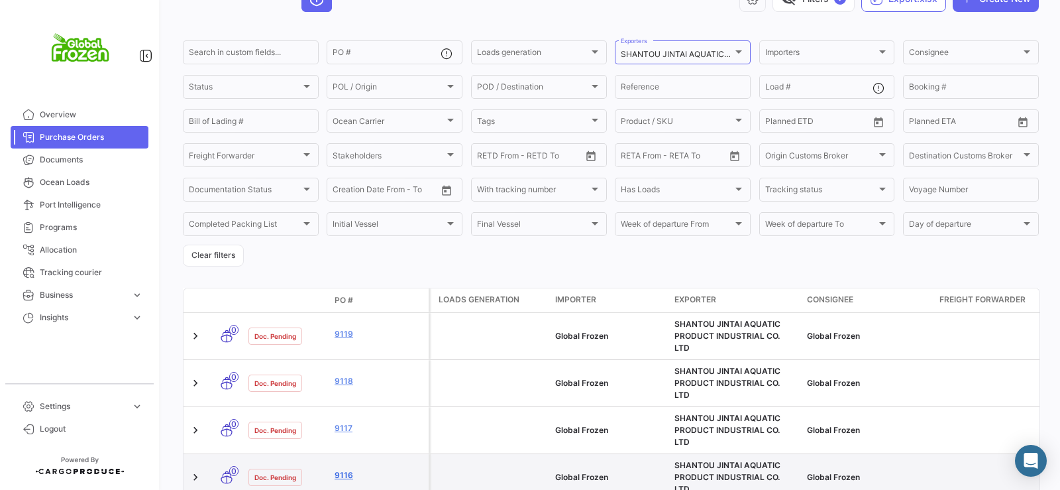
click at [346, 469] on link "9116" at bounding box center [379, 475] width 89 height 12
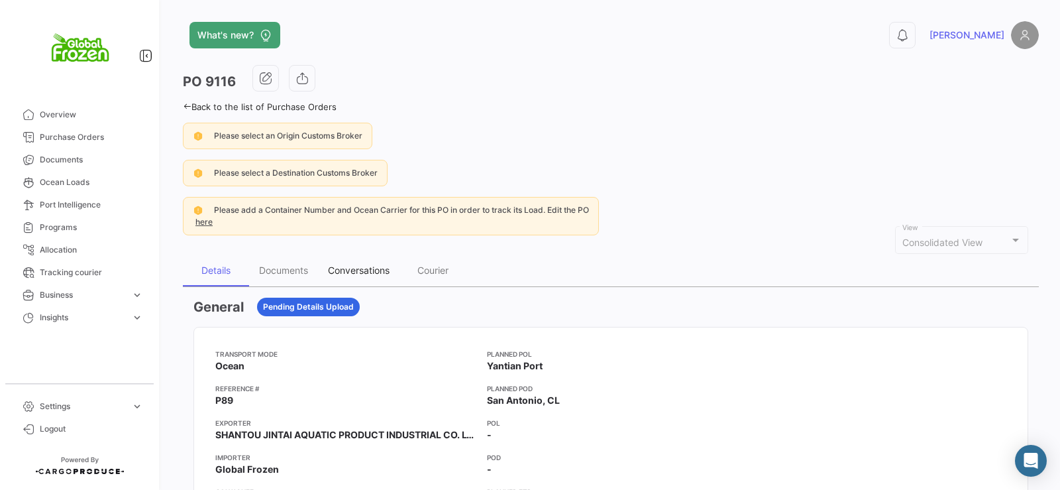
click at [353, 268] on div "Conversations" at bounding box center [359, 269] width 62 height 11
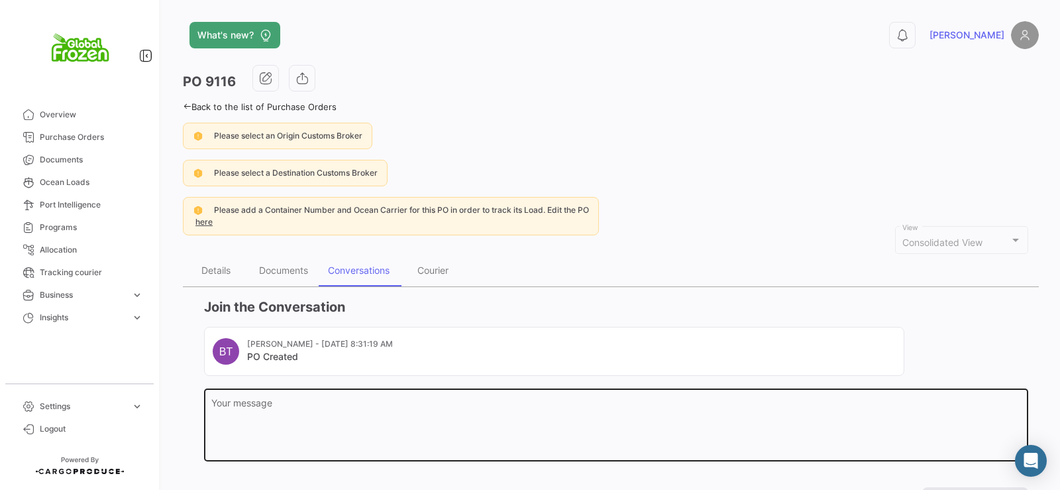
click at [452, 428] on textarea "Your message" at bounding box center [616, 427] width 810 height 58
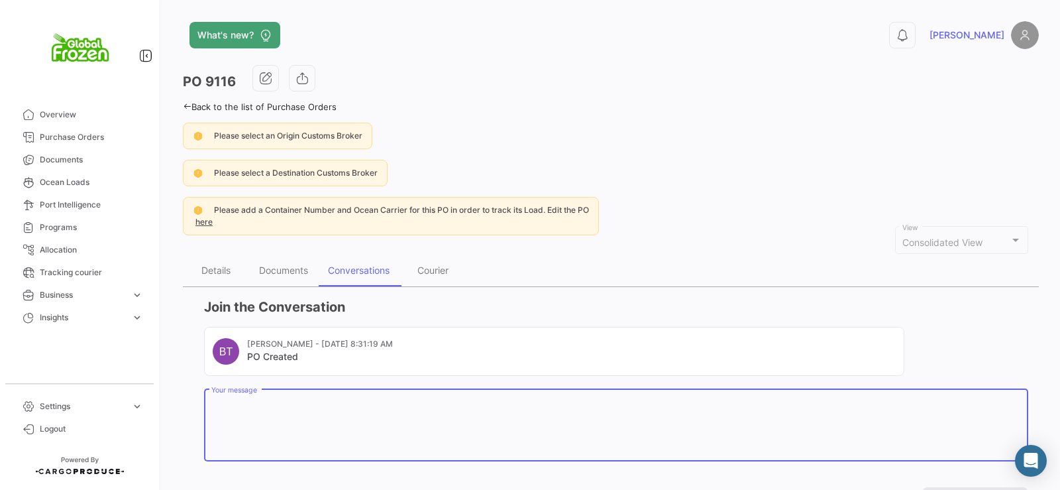
paste textarea "Dear [PERSON_NAME], please adjust the ETD of the PI to the one on the PO. ETD: …"
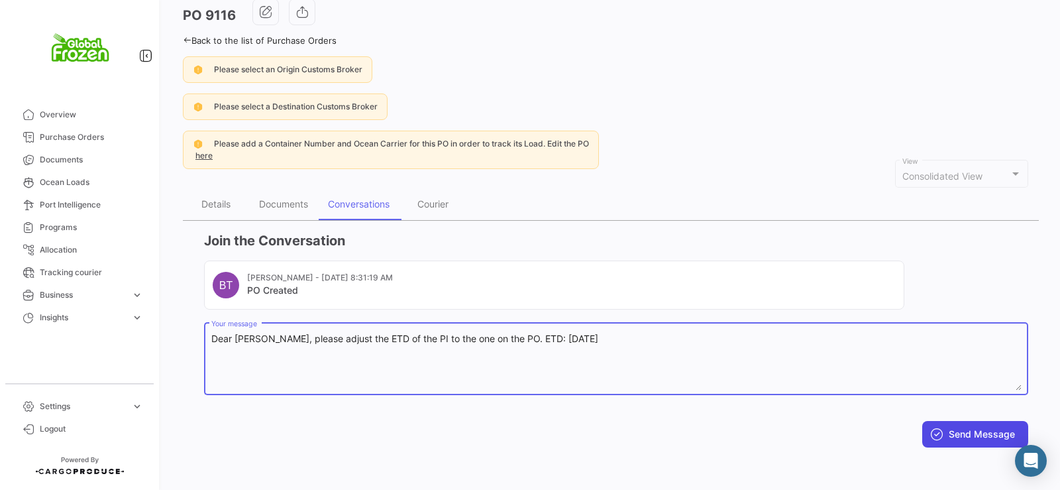
type textarea "Dear [PERSON_NAME], please adjust the ETD of the PI to the one on the PO. ETD: …"
click at [974, 433] on button "Send Message" at bounding box center [975, 434] width 106 height 27
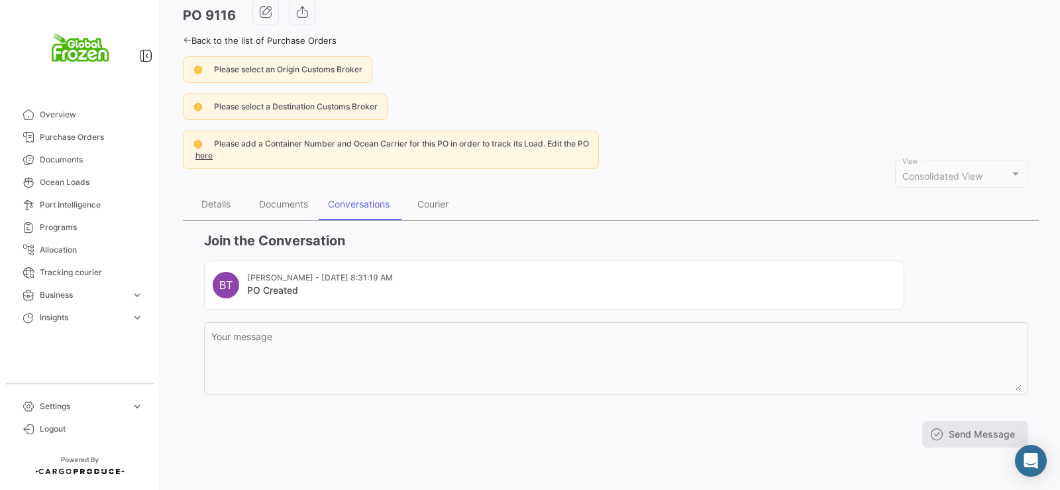
click at [187, 38] on icon at bounding box center [187, 40] width 9 height 9
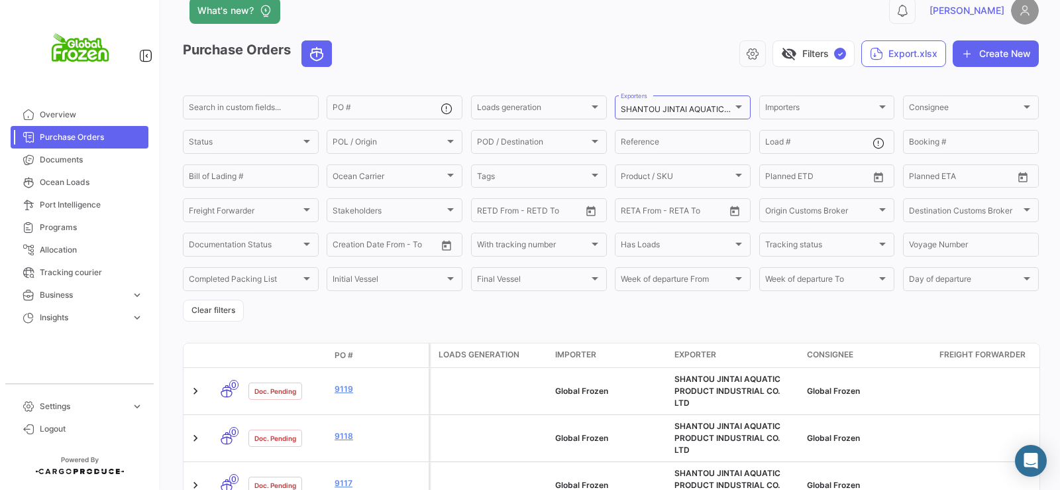
scroll to position [27, 0]
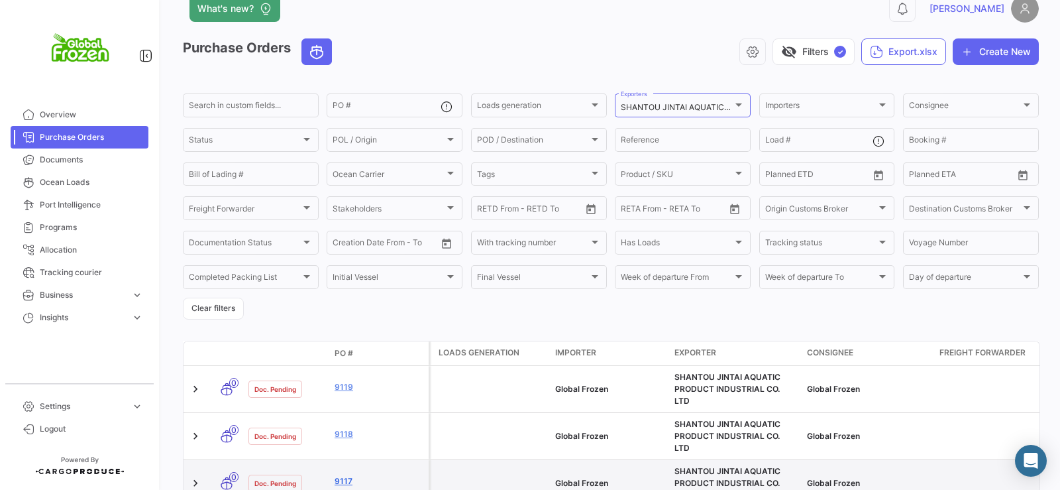
click at [345, 475] on link "9117" at bounding box center [379, 481] width 89 height 12
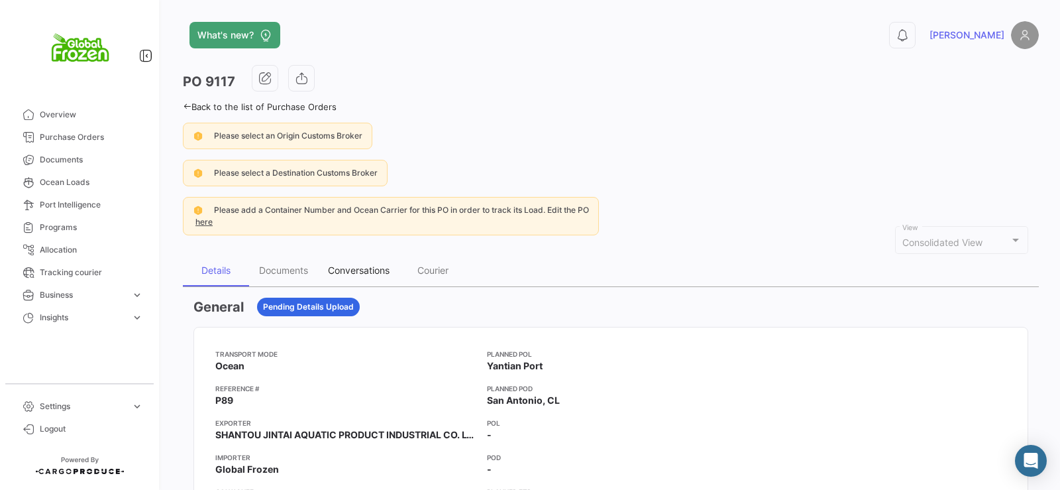
click at [355, 270] on div "Conversations" at bounding box center [359, 269] width 62 height 11
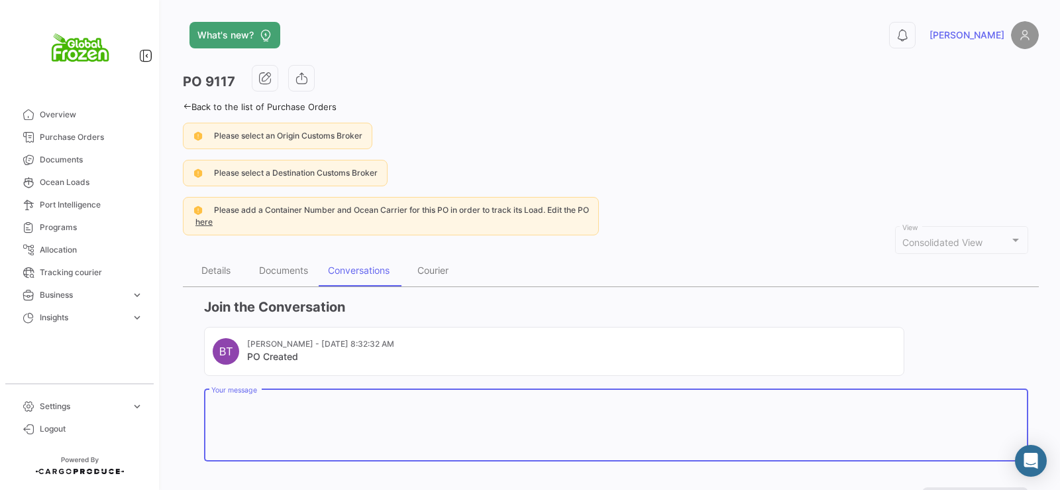
click at [304, 423] on textarea "Your message" at bounding box center [616, 427] width 810 height 58
paste textarea "Dear [PERSON_NAME], please adjust the ETD of the PI to the one on the PO. ETD: …"
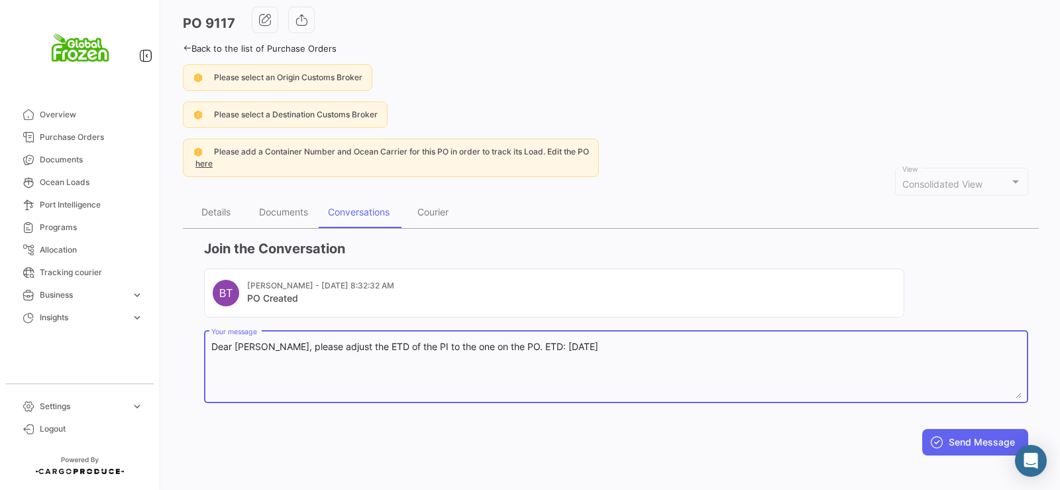
scroll to position [66, 0]
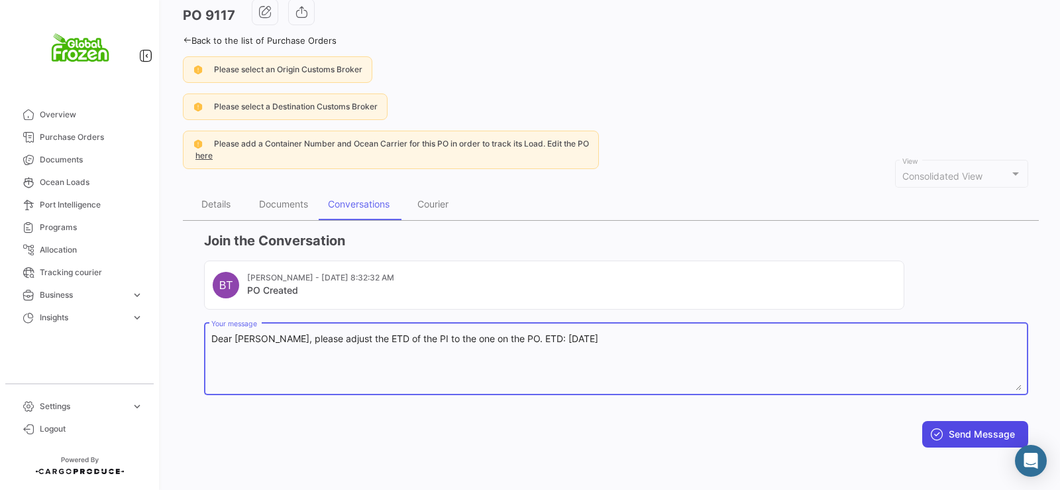
type textarea "Dear [PERSON_NAME], please adjust the ETD of the PI to the one on the PO. ETD: …"
click at [940, 429] on button "Send Message" at bounding box center [975, 434] width 106 height 27
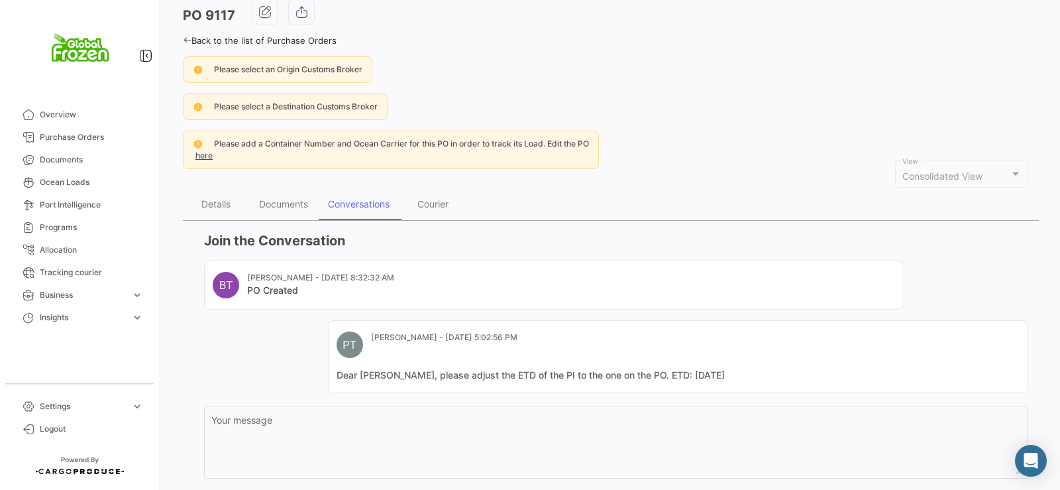
click at [186, 38] on icon at bounding box center [187, 40] width 9 height 9
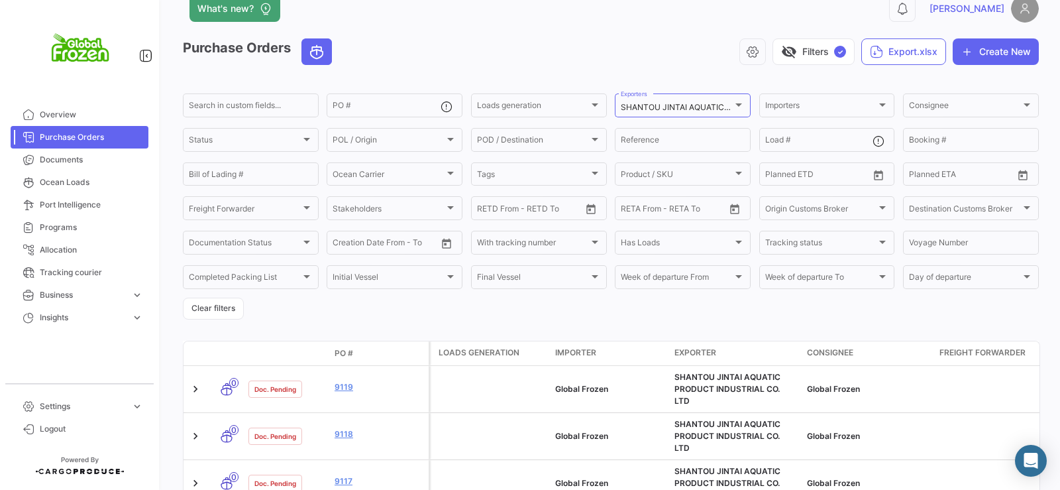
scroll to position [53, 0]
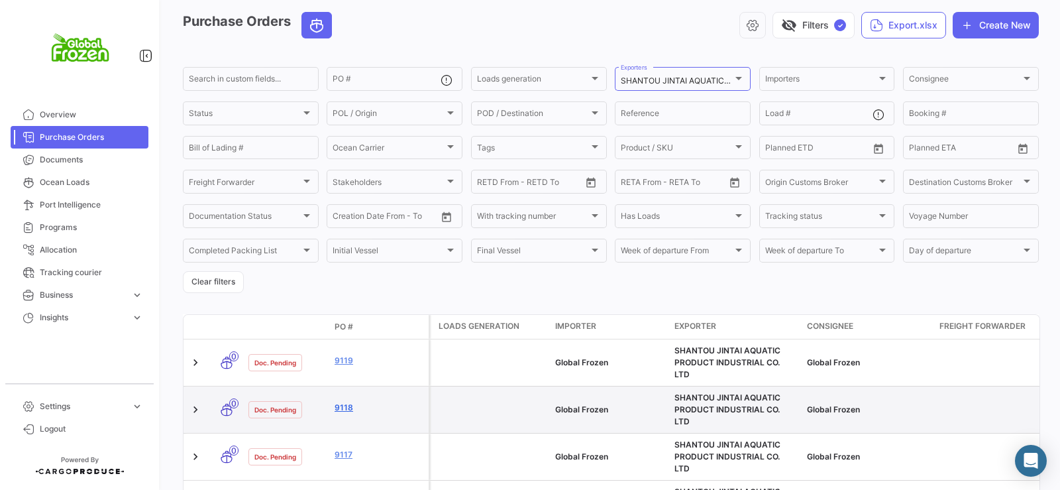
click at [342, 402] on link "9118" at bounding box center [379, 408] width 89 height 12
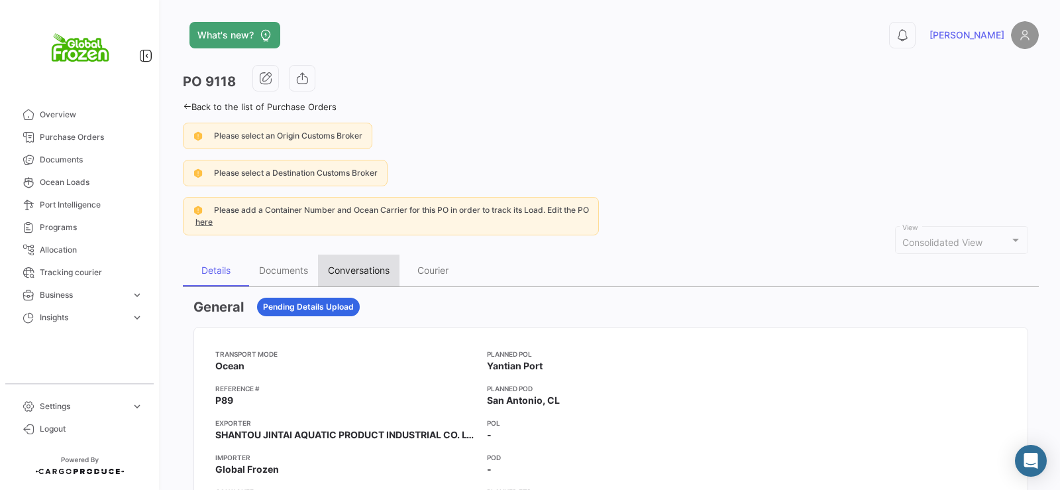
click at [366, 270] on div "Conversations" at bounding box center [359, 269] width 62 height 11
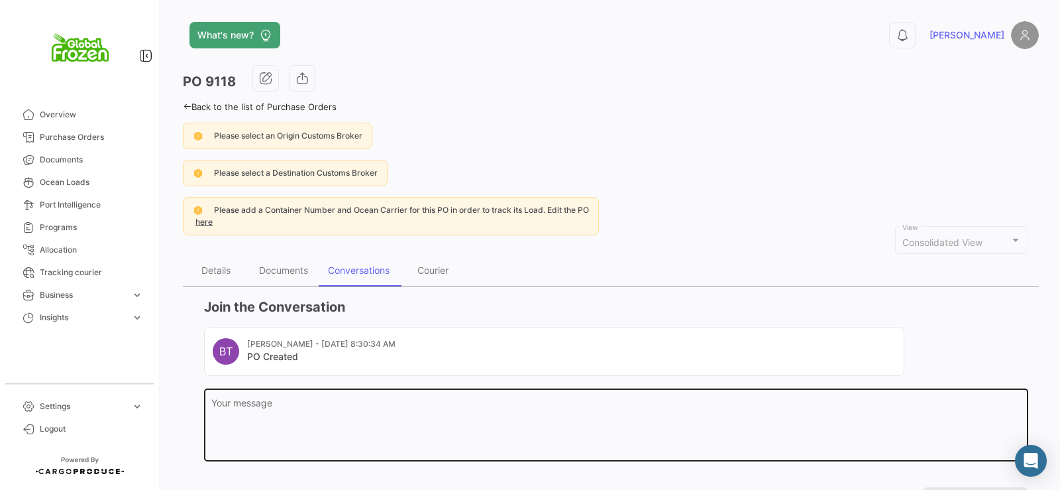
click at [418, 412] on textarea "Your message" at bounding box center [616, 427] width 810 height 58
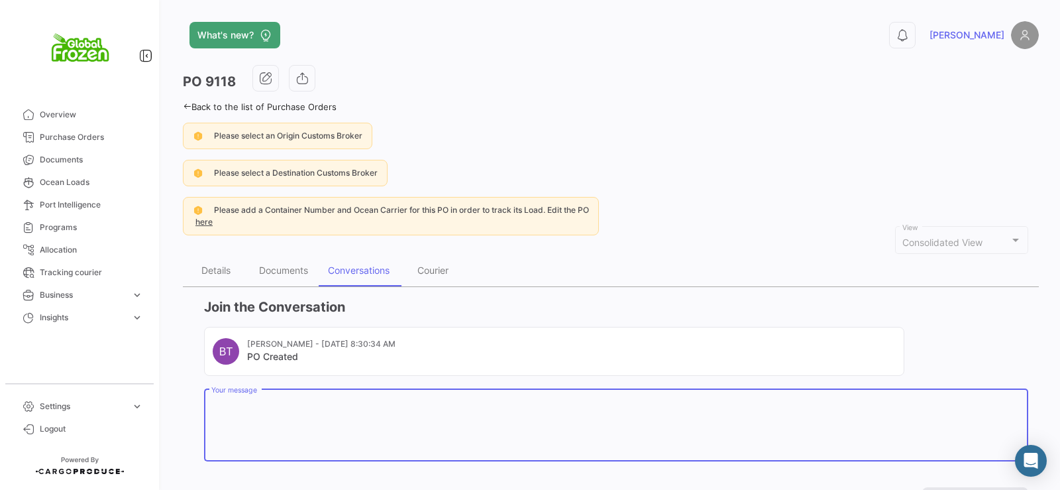
paste textarea "Dear [PERSON_NAME], please adjust the ETD of the PI to the one on the PO. ETD: …"
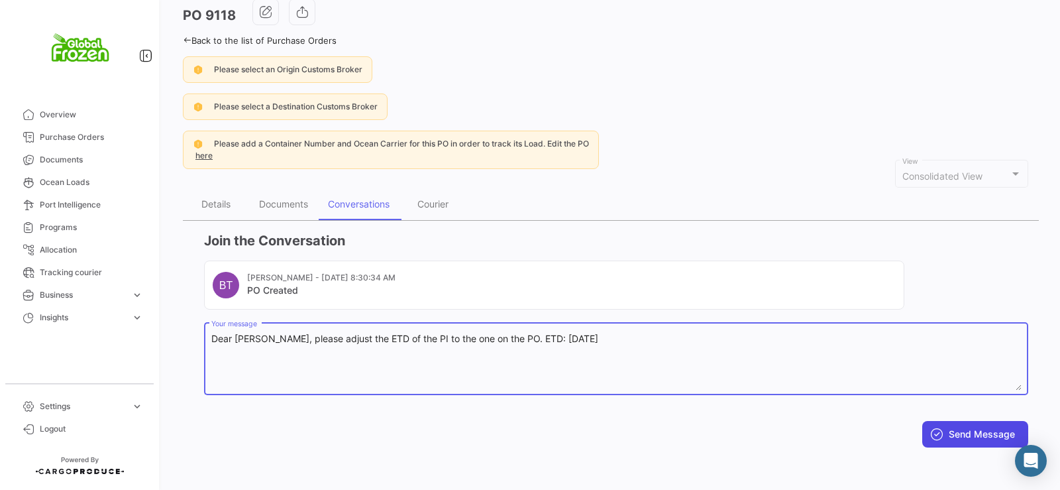
type textarea "Dear [PERSON_NAME], please adjust the ETD of the PI to the one on the PO. ETD: …"
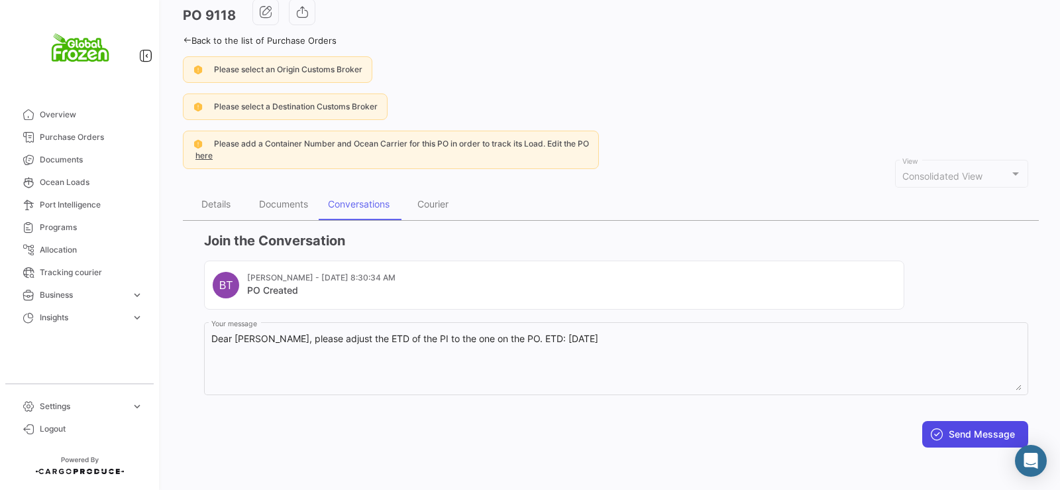
click at [988, 435] on button "Send Message" at bounding box center [975, 434] width 106 height 27
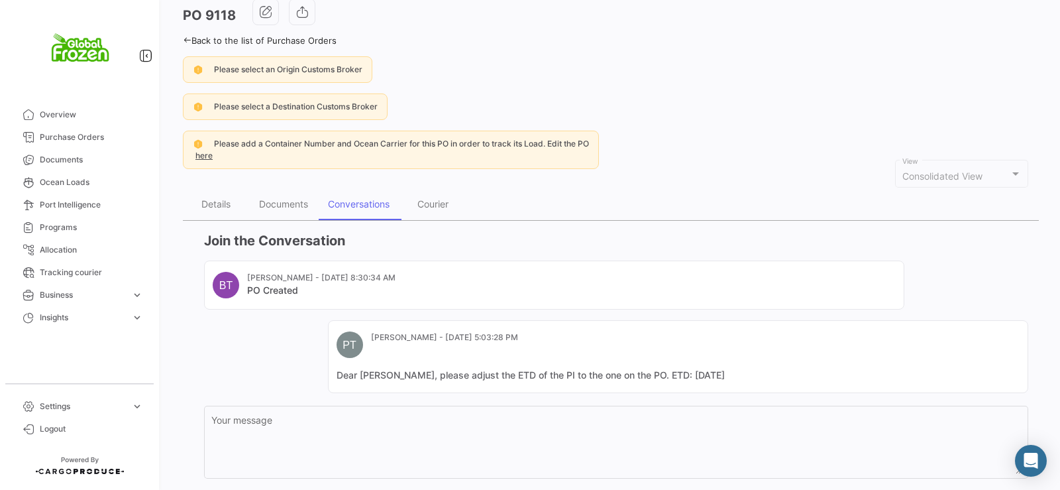
click at [182, 34] on div "What's new? 0 [PERSON_NAME] PO 9118 Back to the list of Purchase Orders Please …" at bounding box center [611, 245] width 899 height 490
click at [187, 36] on icon at bounding box center [187, 40] width 9 height 9
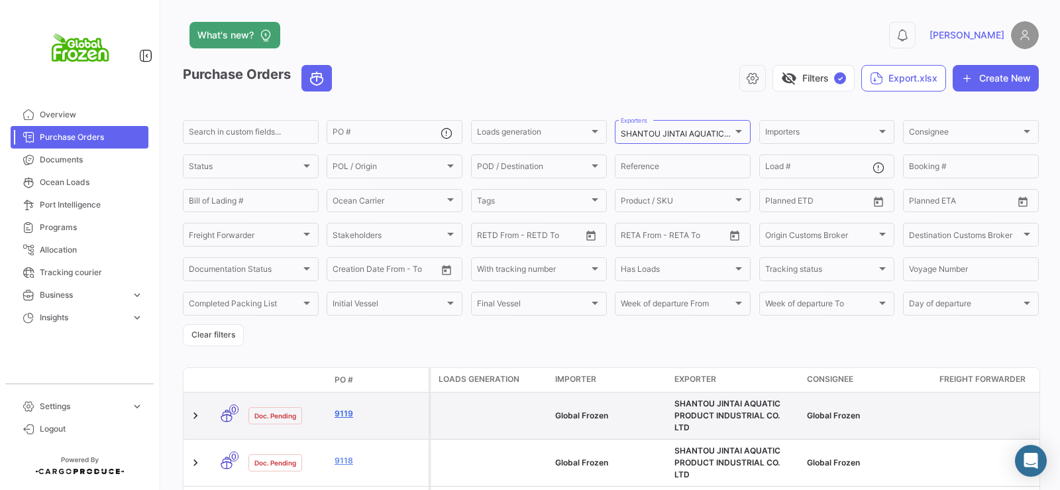
click at [340, 408] on link "9119" at bounding box center [379, 414] width 89 height 12
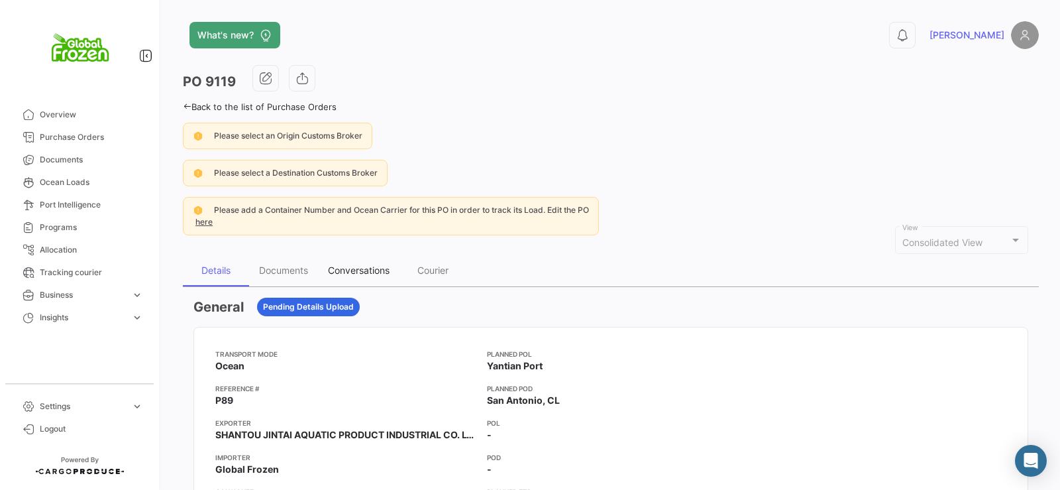
click at [367, 274] on div "Conversations" at bounding box center [359, 269] width 62 height 11
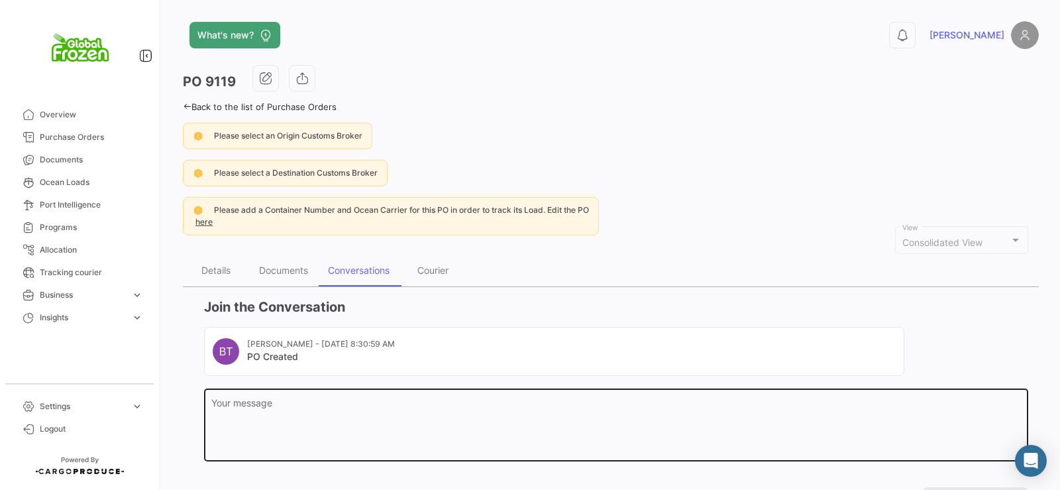
click at [384, 409] on textarea "Your message" at bounding box center [616, 427] width 810 height 58
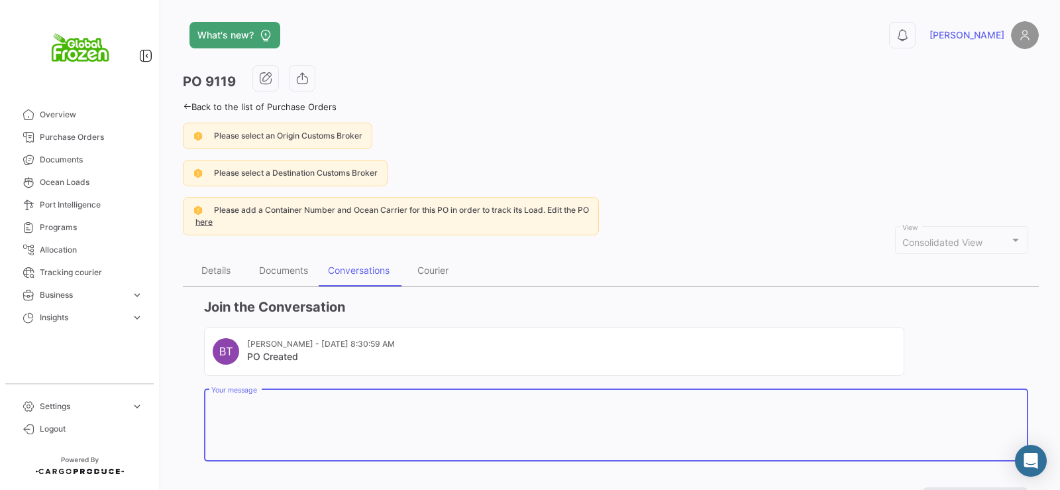
paste textarea "Dear [PERSON_NAME], please adjust the ETD of the PI to the one on the PO. ETD: …"
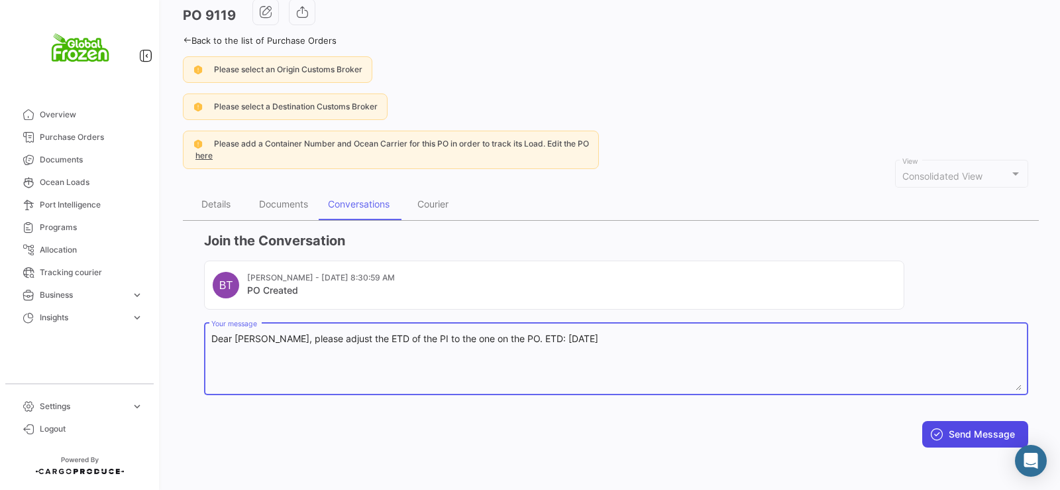
type textarea "Dear [PERSON_NAME], please adjust the ETD of the PI to the one on the PO. ETD: …"
click at [979, 437] on button "Send Message" at bounding box center [975, 434] width 106 height 27
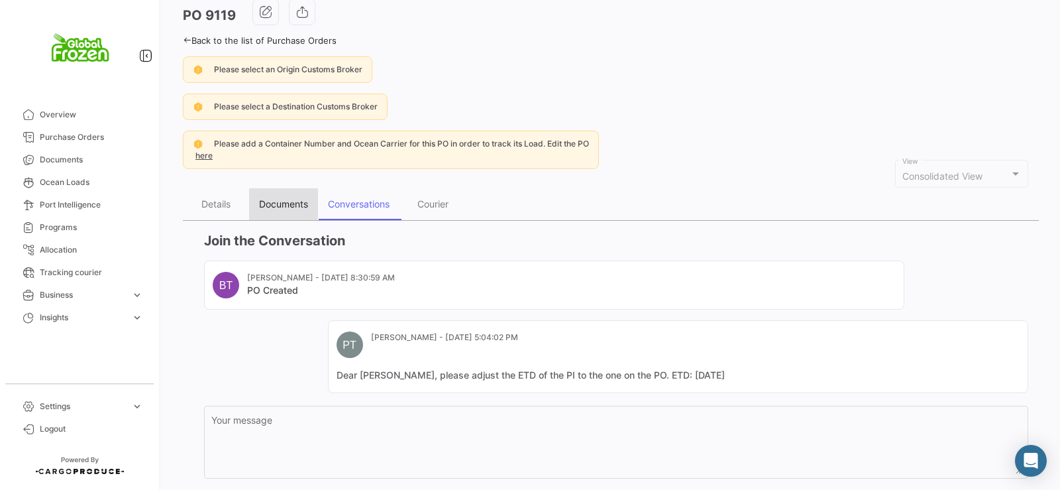
click at [289, 203] on div "Documents" at bounding box center [283, 203] width 49 height 11
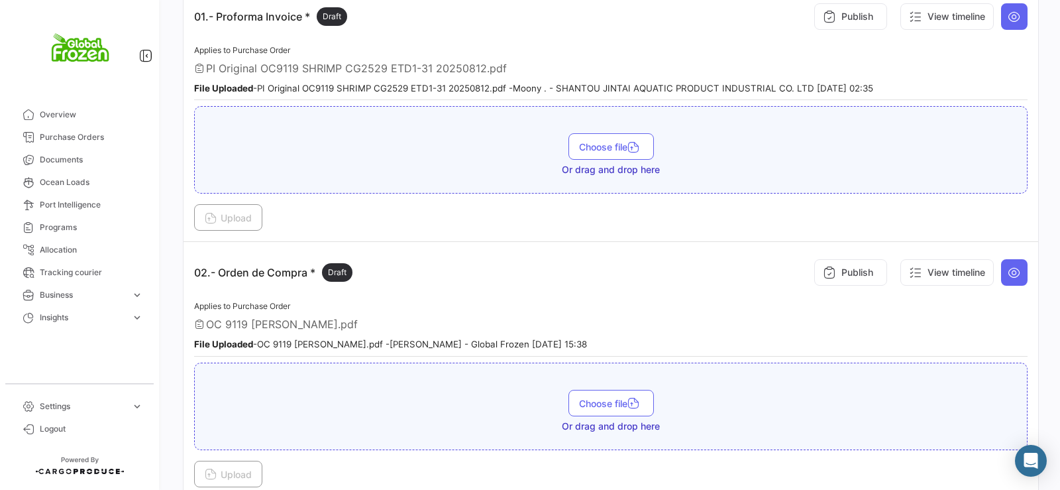
scroll to position [394, 0]
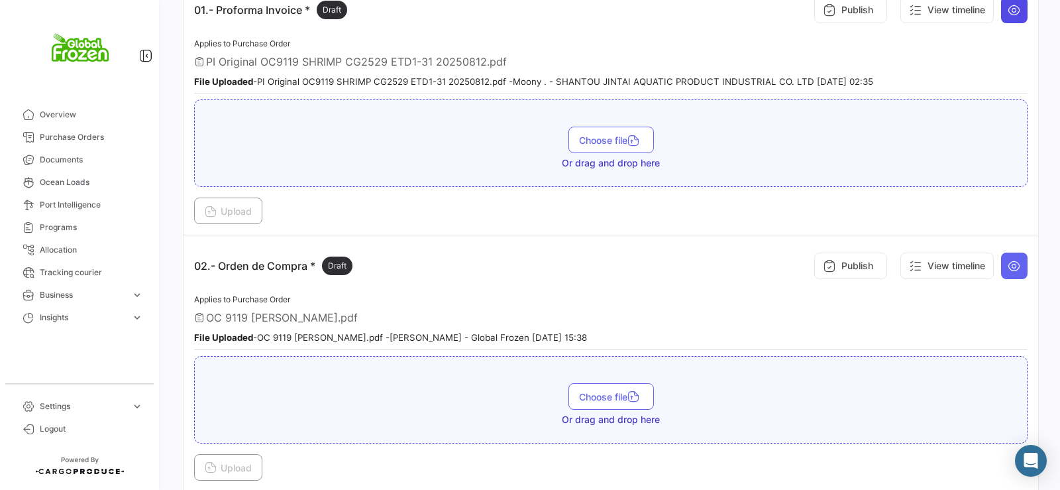
click at [1008, 12] on icon at bounding box center [1014, 9] width 13 height 13
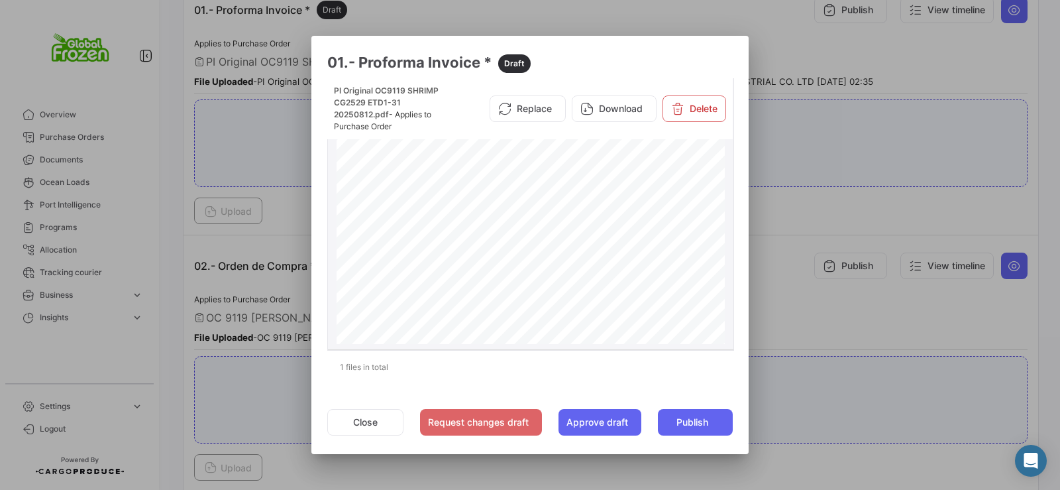
scroll to position [190, 0]
click at [887, 327] on div at bounding box center [530, 245] width 1060 height 490
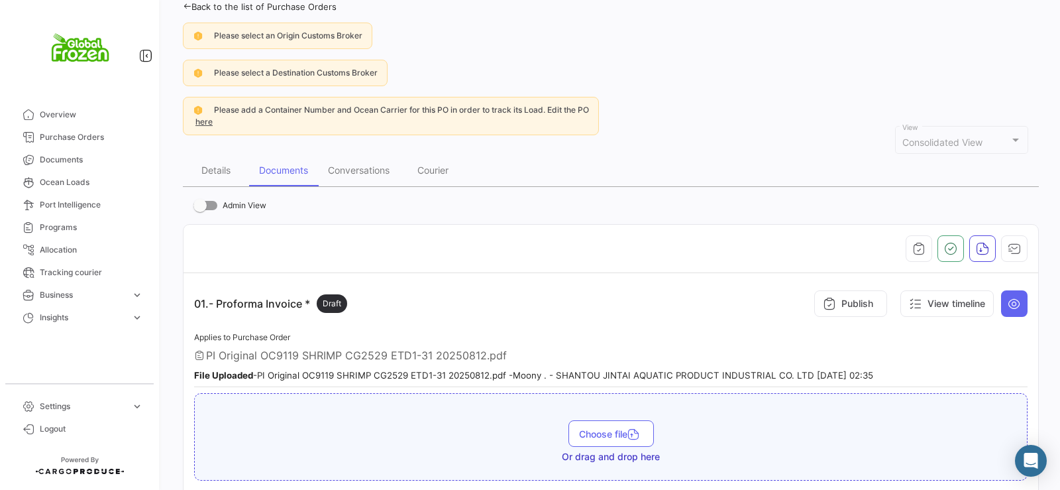
scroll to position [0, 0]
